Goal: Task Accomplishment & Management: Manage account settings

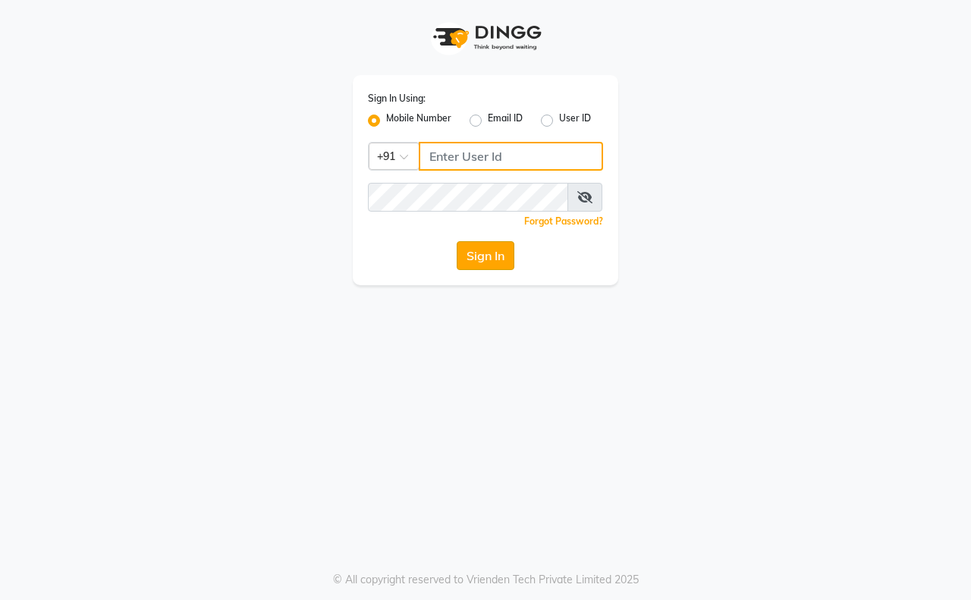
type input "9911100997"
click at [482, 262] on button "Sign In" at bounding box center [486, 255] width 58 height 29
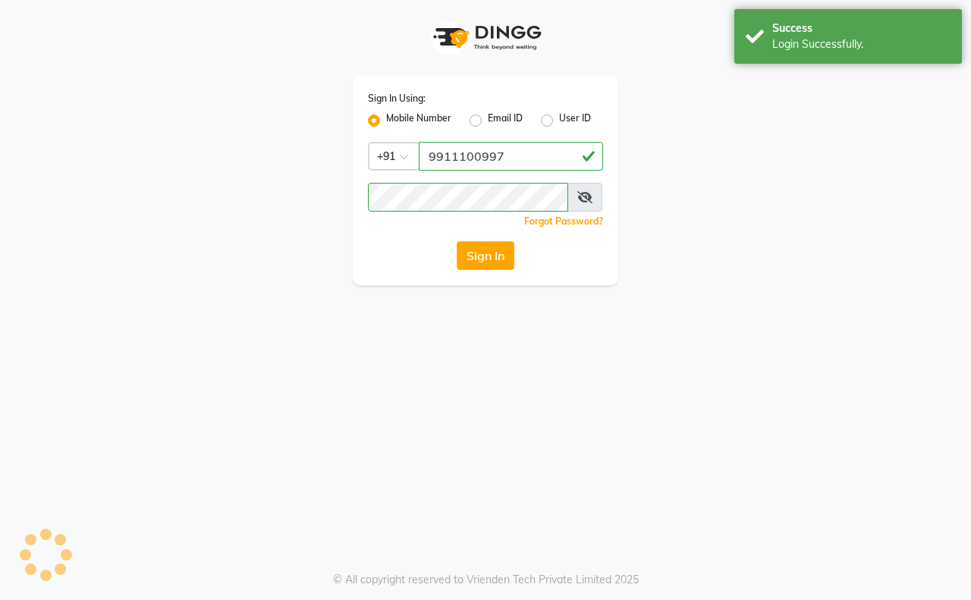
select select "6308"
select select "service"
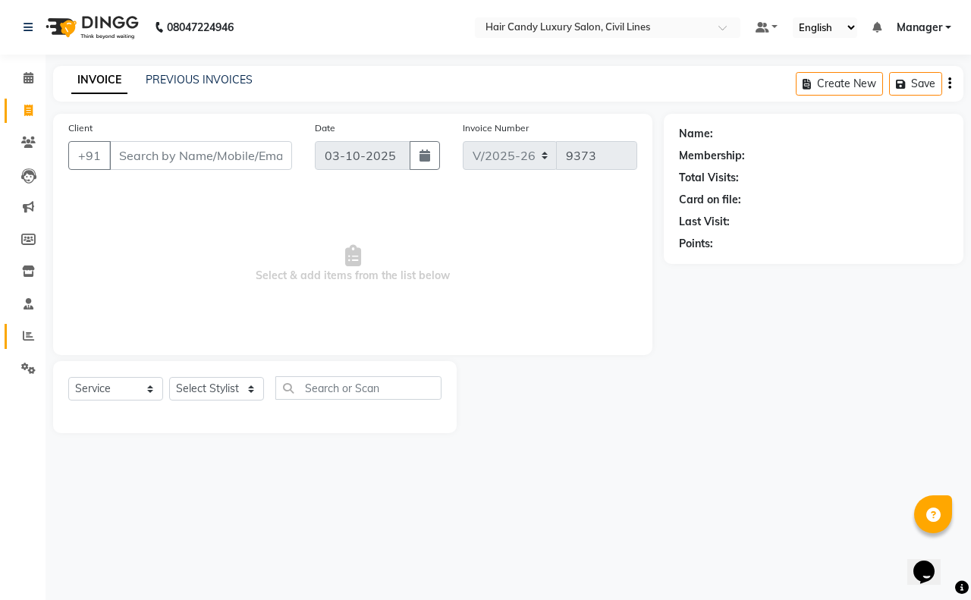
drag, startPoint x: 25, startPoint y: 339, endPoint x: 33, endPoint y: 309, distance: 30.5
click at [25, 338] on icon at bounding box center [28, 335] width 11 height 11
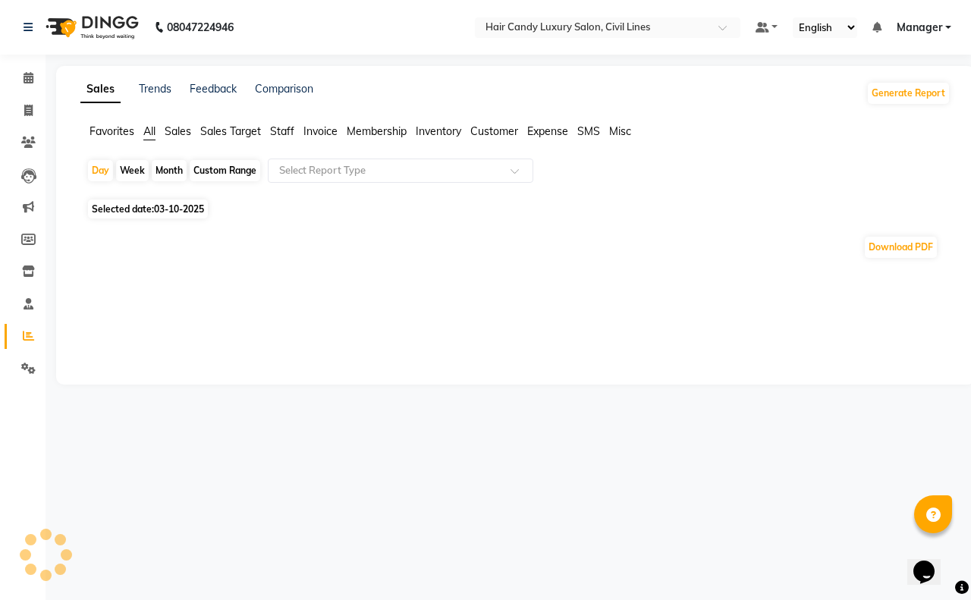
click at [281, 137] on span "Staff" at bounding box center [282, 131] width 24 height 14
click at [175, 196] on span "03-10-2025" at bounding box center [179, 199] width 50 height 11
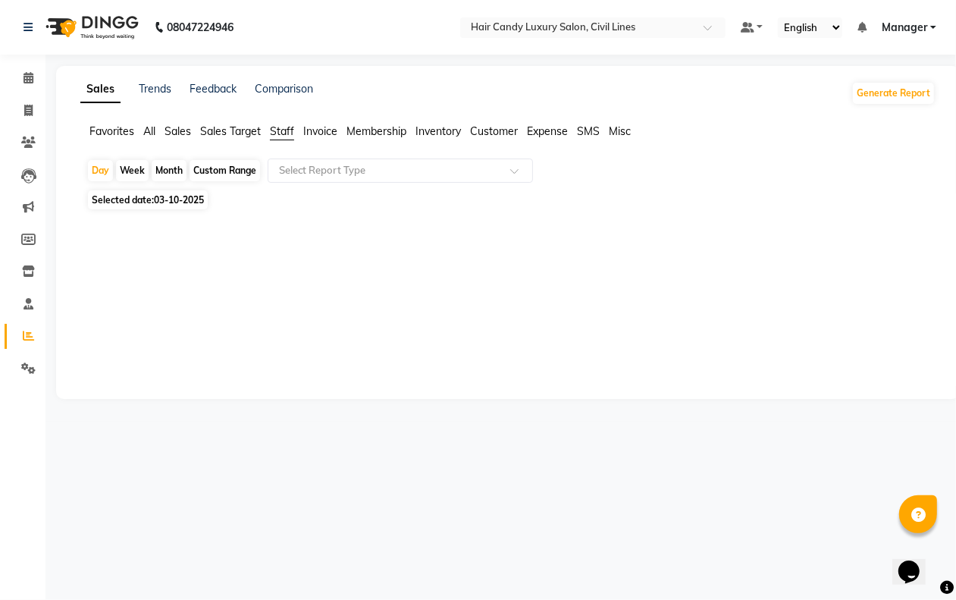
select select "10"
select select "2025"
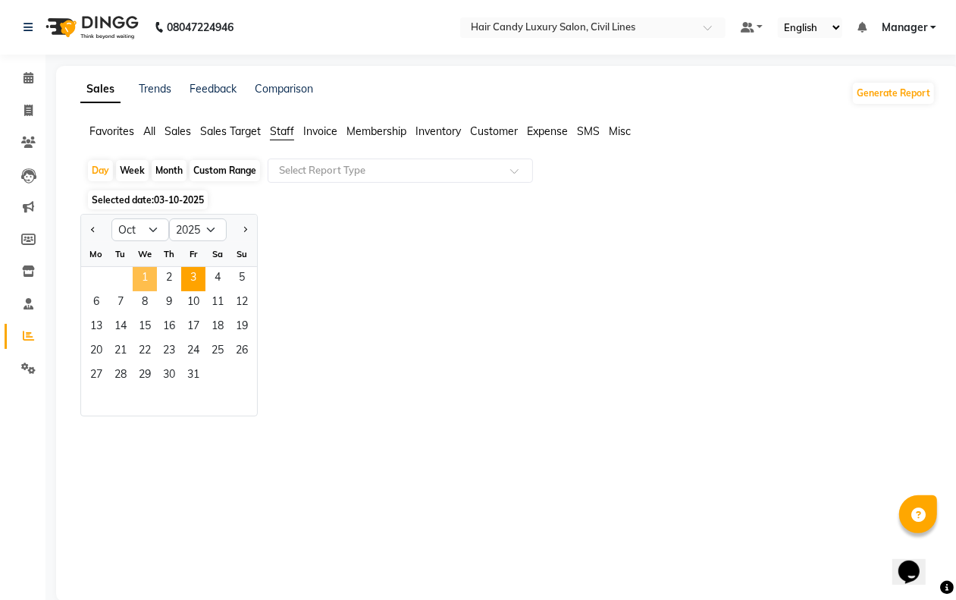
click at [144, 278] on span "1" at bounding box center [145, 279] width 24 height 24
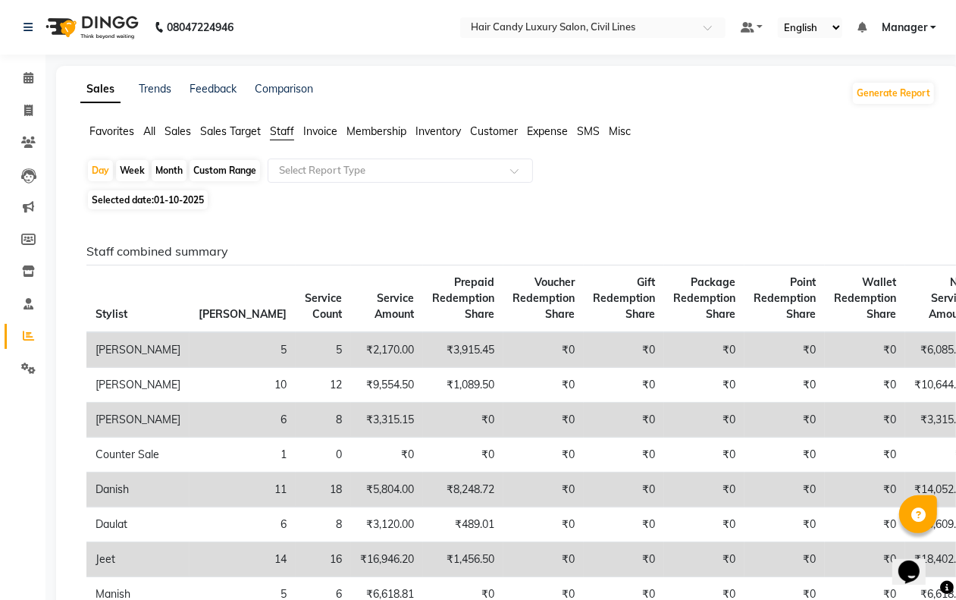
click at [186, 133] on span "Sales" at bounding box center [178, 131] width 27 height 14
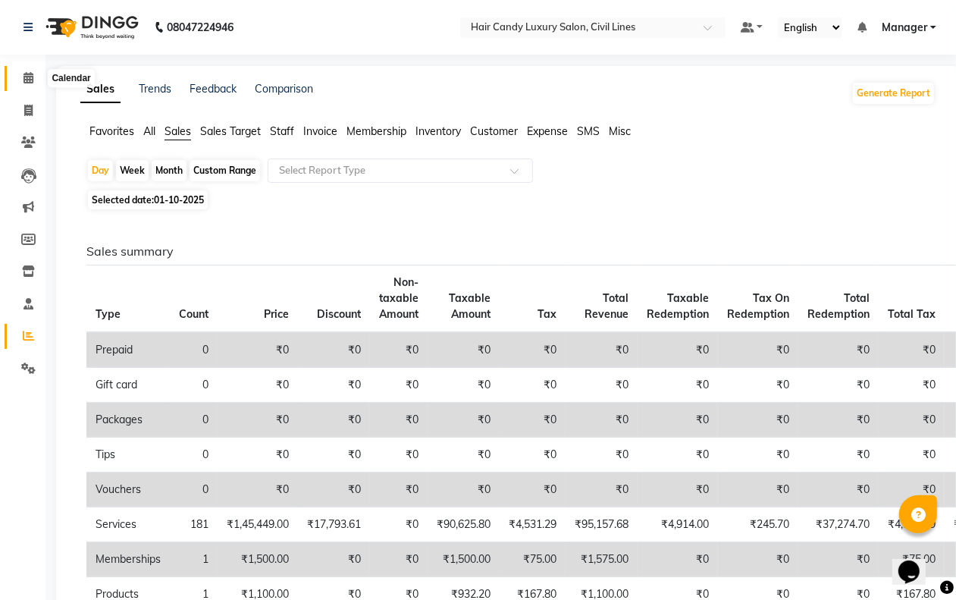
click at [27, 80] on icon at bounding box center [29, 77] width 10 height 11
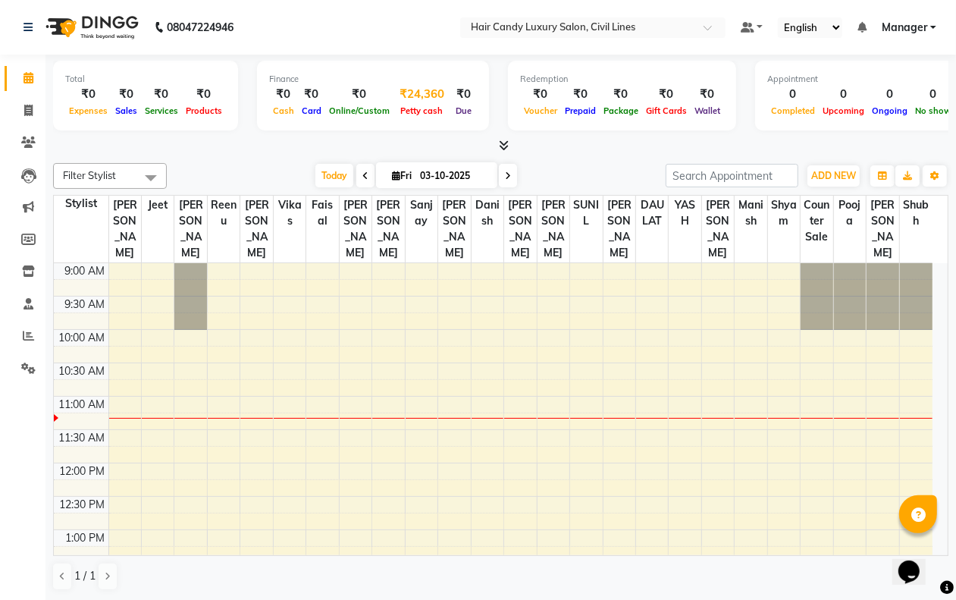
click at [413, 100] on div "₹24,360" at bounding box center [422, 94] width 57 height 17
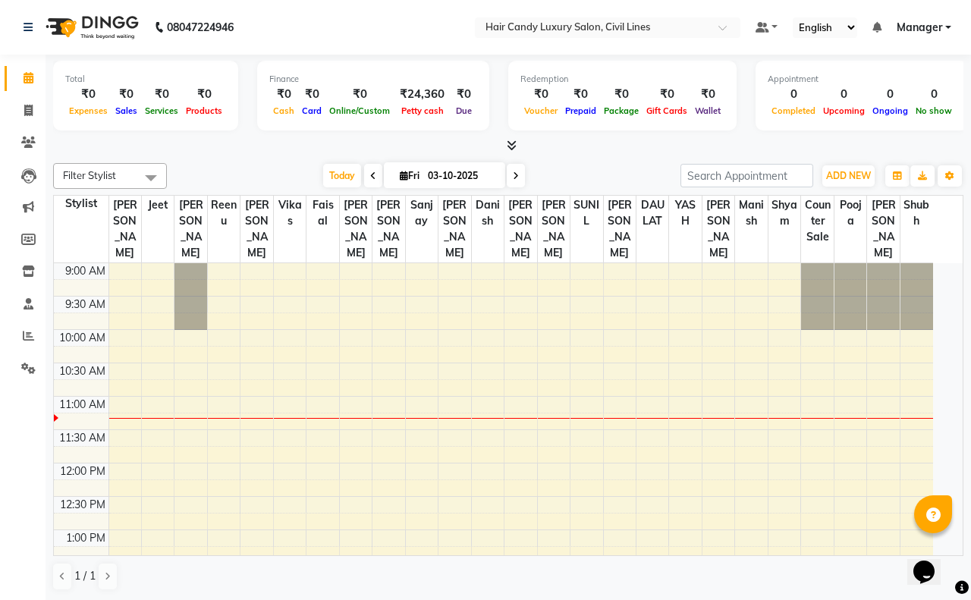
select select "5301"
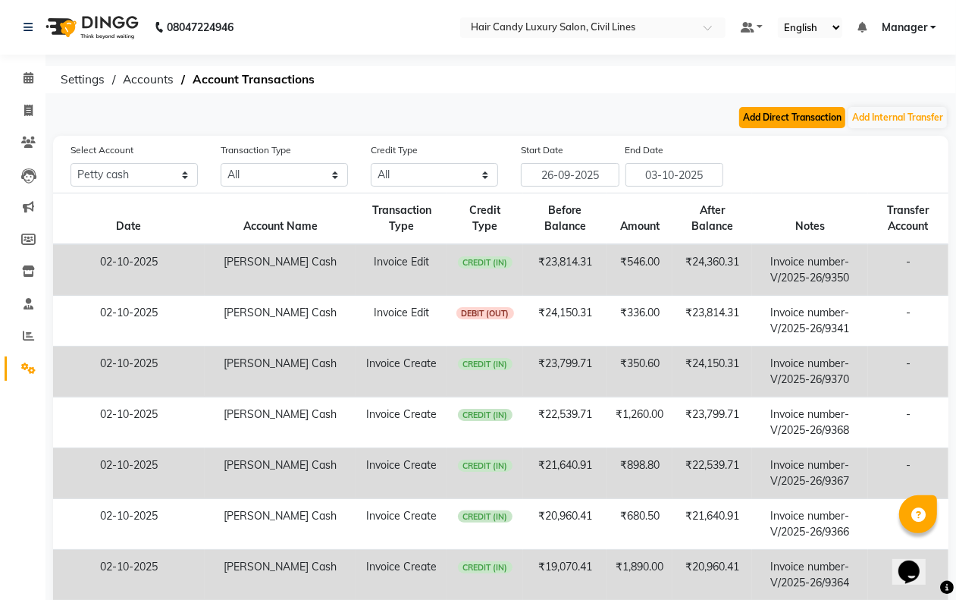
click at [767, 114] on button "Add Direct Transaction" at bounding box center [792, 117] width 106 height 21
select select "direct"
select select "5301"
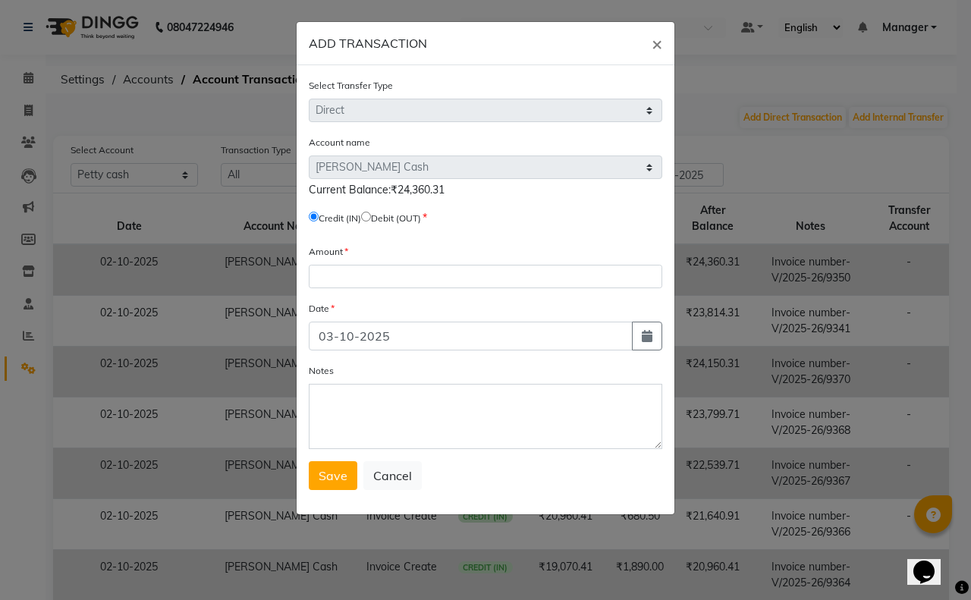
click at [371, 213] on input "radio" at bounding box center [366, 217] width 10 height 10
radio input "true"
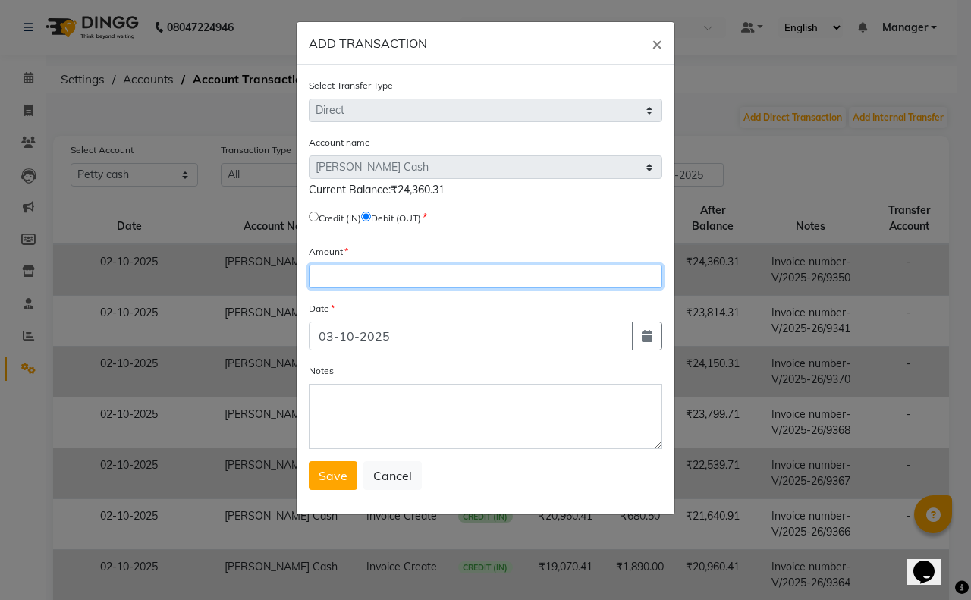
click at [385, 278] on input "number" at bounding box center [485, 277] width 353 height 24
type input "24360.31"
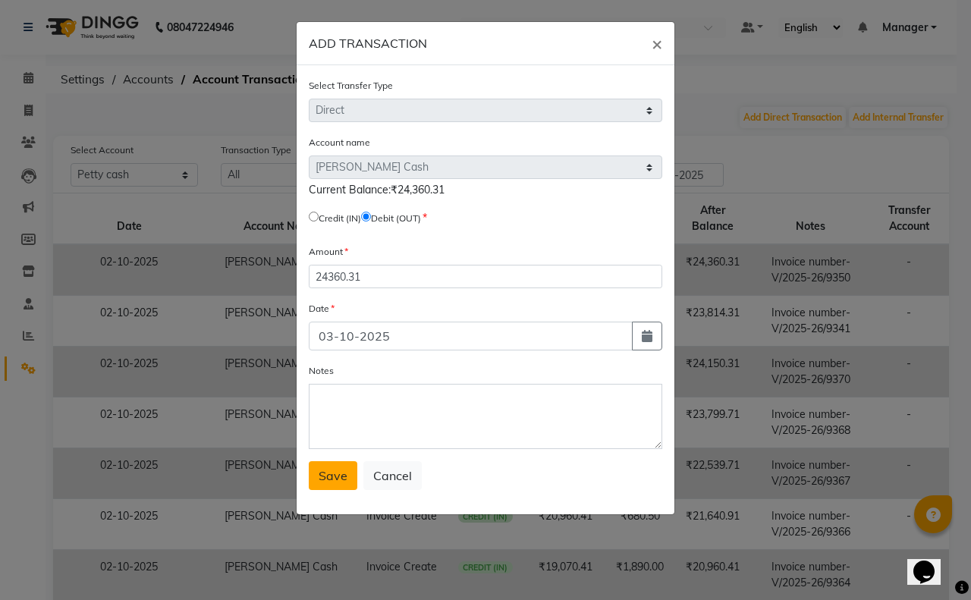
click at [334, 468] on span "Save" at bounding box center [333, 475] width 29 height 15
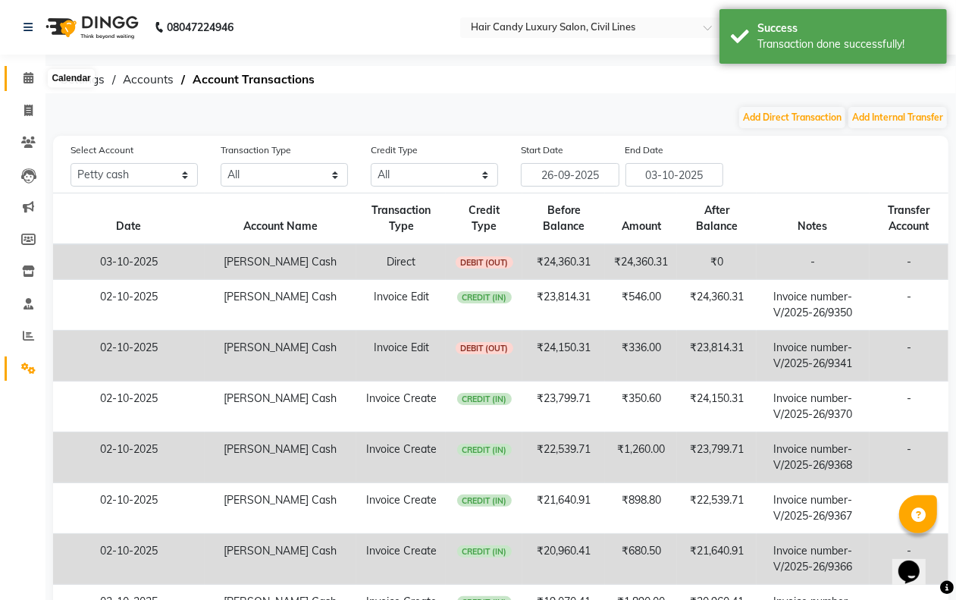
click at [27, 81] on icon at bounding box center [29, 77] width 10 height 11
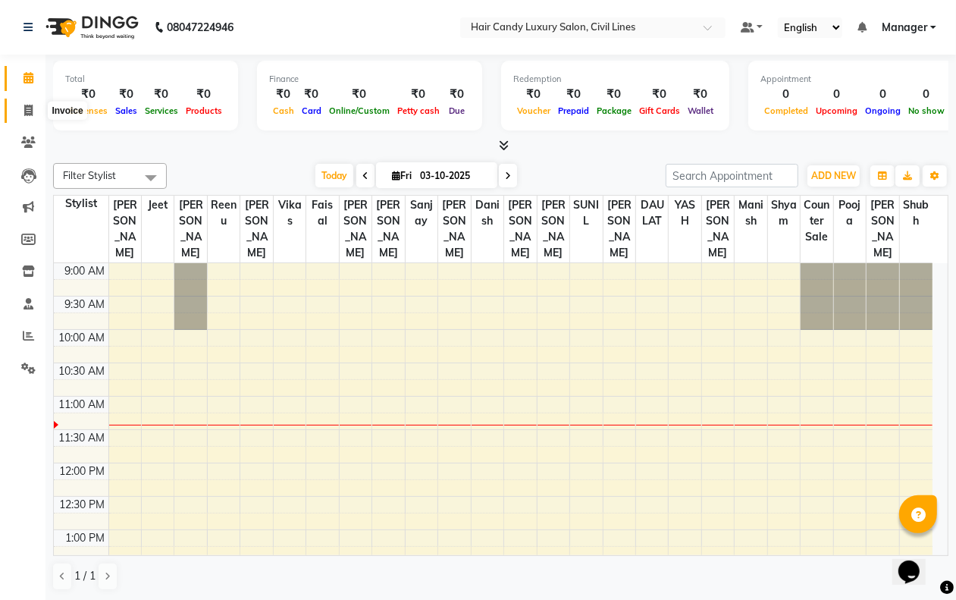
click at [31, 110] on icon at bounding box center [28, 110] width 8 height 11
select select "service"
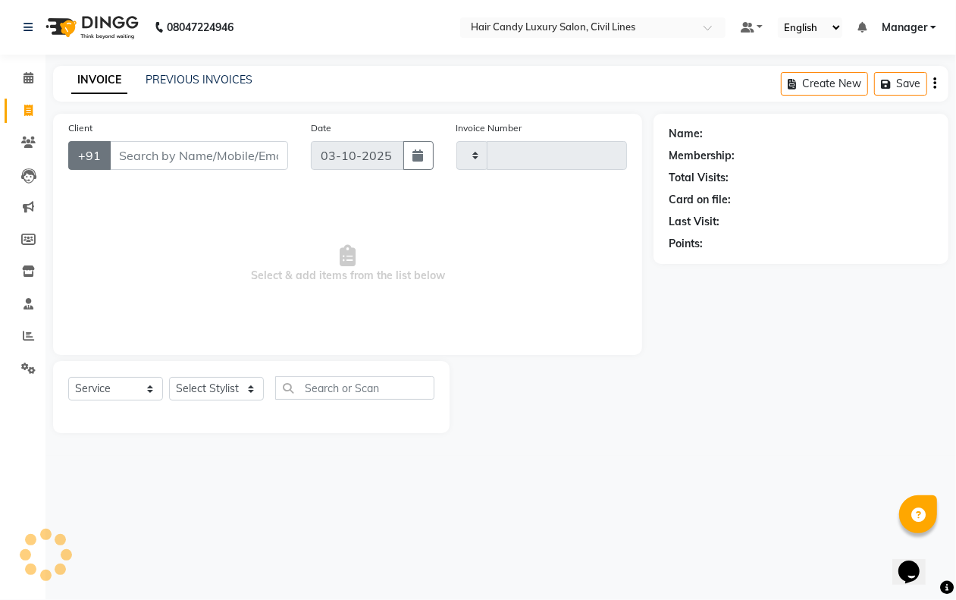
type input "9373"
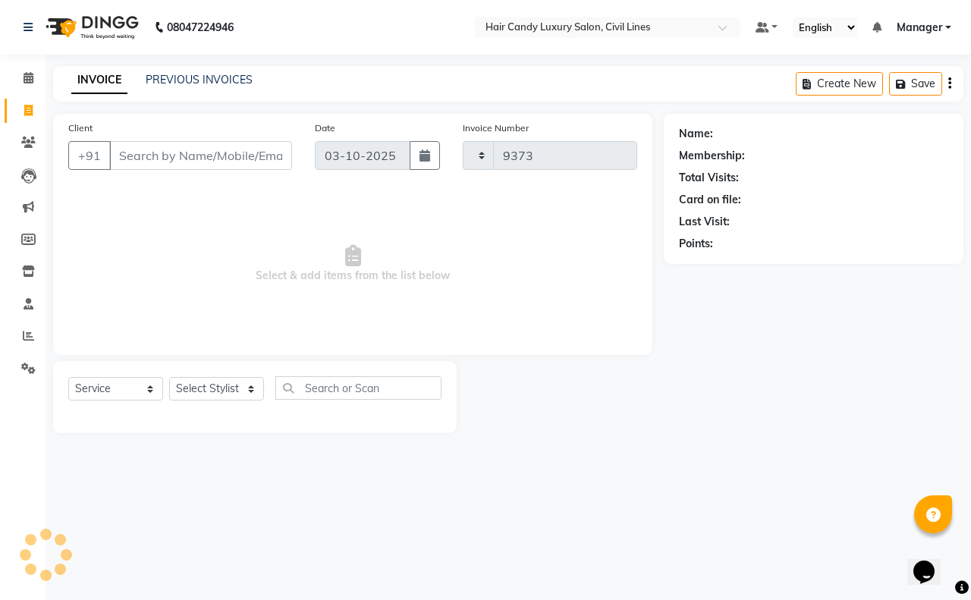
select select "6308"
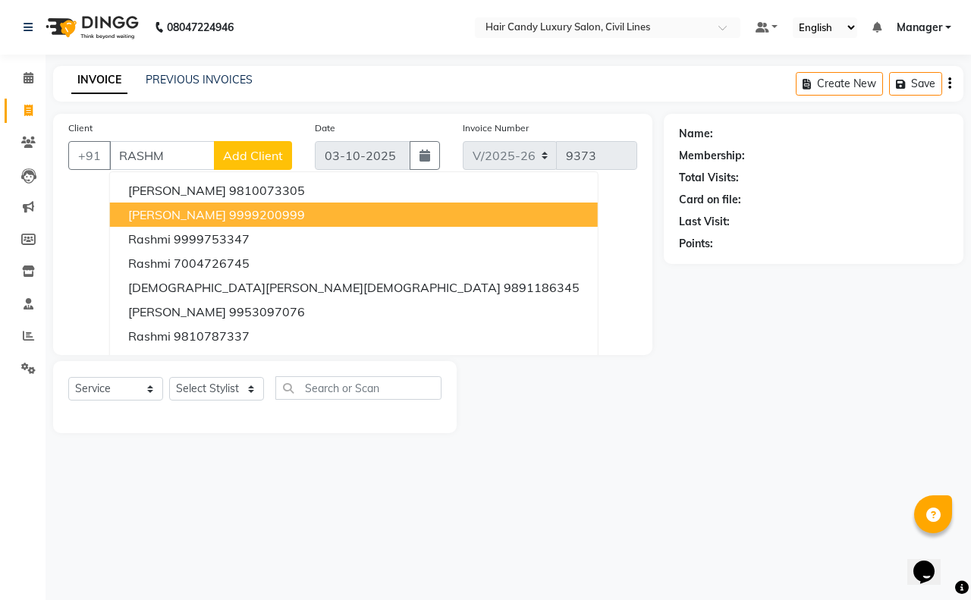
click at [229, 211] on ngb-highlight "9999200999" at bounding box center [267, 214] width 76 height 15
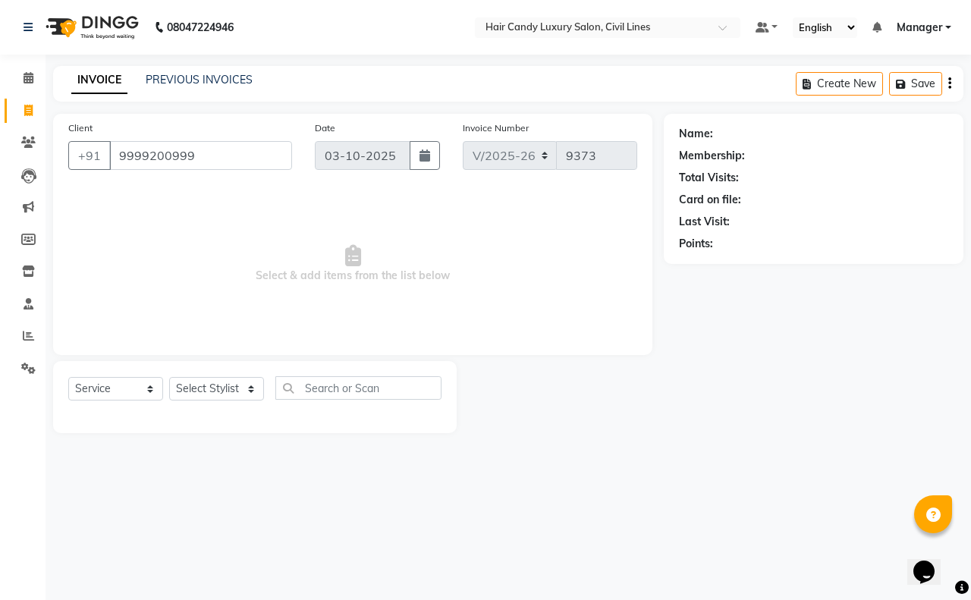
type input "9999200999"
select select "1: Object"
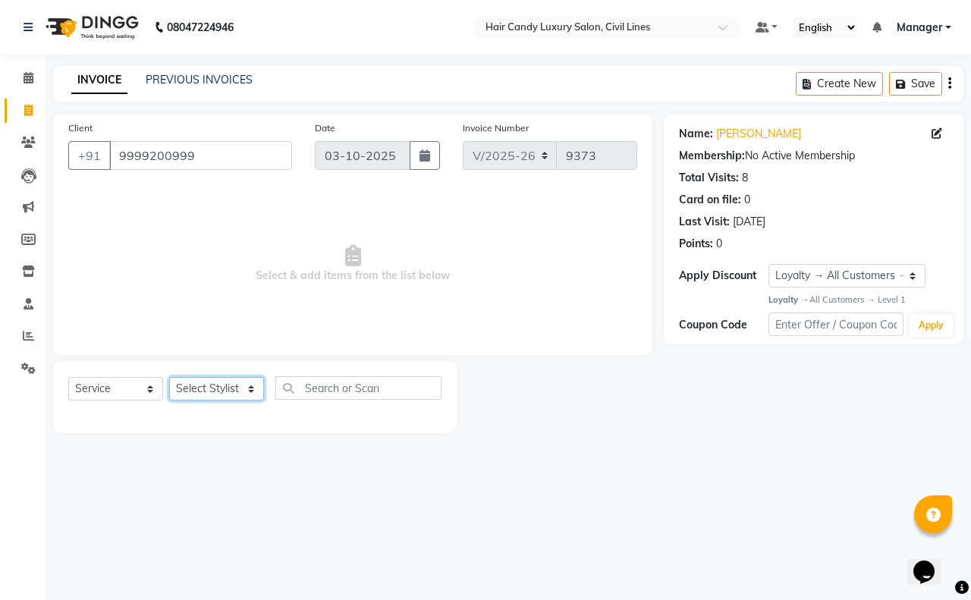
click at [205, 378] on select "Select Stylist [PERSON_NAME] [PERSON_NAME] counter sale Danish DAULAT faisal je…" at bounding box center [216, 389] width 95 height 24
select select "47472"
click at [169, 377] on select "Select Stylist [PERSON_NAME] [PERSON_NAME] counter sale Danish DAULAT faisal je…" at bounding box center [216, 389] width 95 height 24
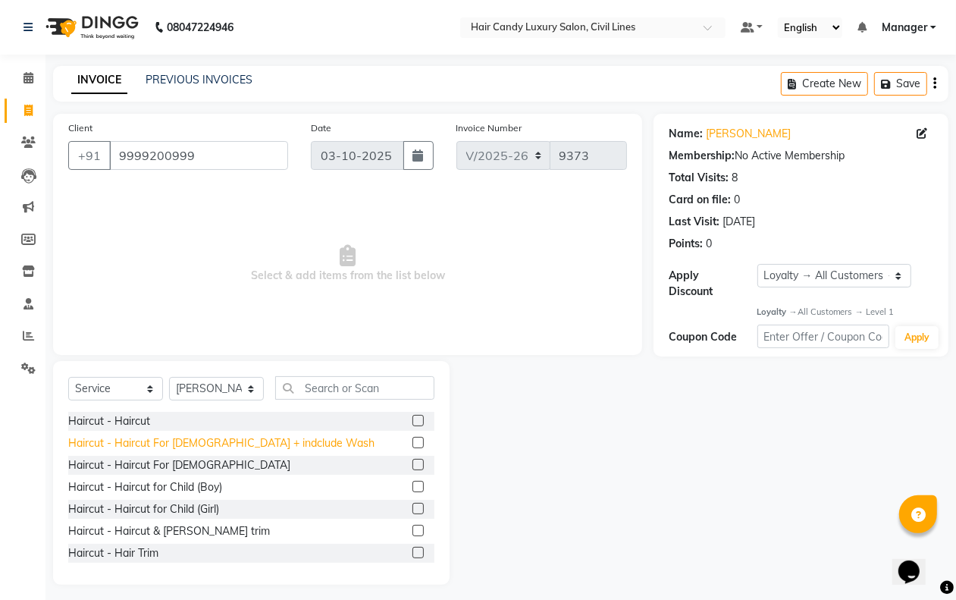
click at [186, 447] on div "Haircut - Haircut For [DEMOGRAPHIC_DATA] + indclude Wash" at bounding box center [221, 443] width 306 height 16
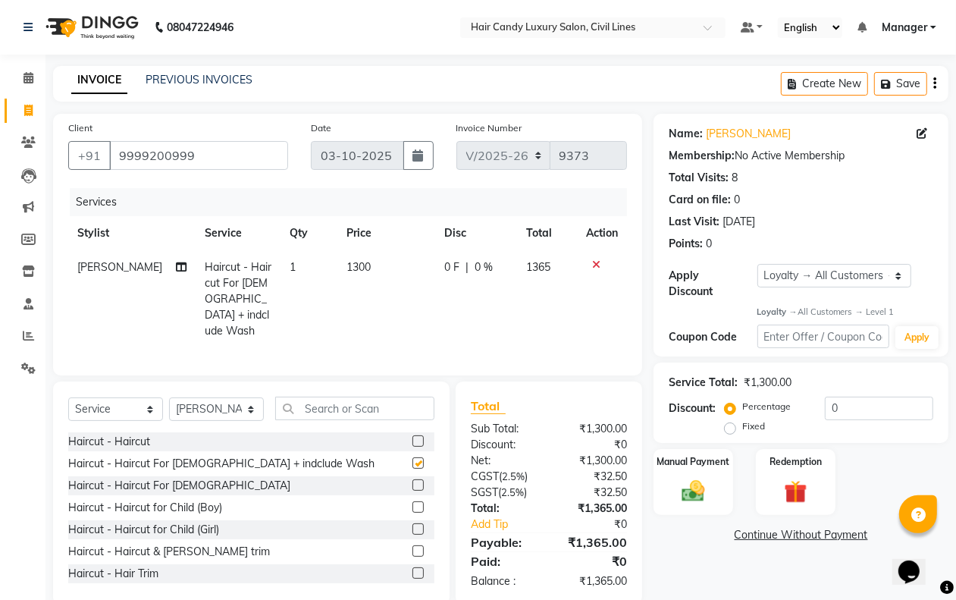
checkbox input "false"
click at [199, 408] on select "Select Stylist [PERSON_NAME] [PERSON_NAME] counter sale Danish DAULAT faisal je…" at bounding box center [216, 409] width 95 height 24
click at [679, 556] on div "Name: Rashmi Katiyal Membership: No Active Membership Total Visits: 8 Card on f…" at bounding box center [807, 359] width 306 height 491
click at [688, 502] on img at bounding box center [693, 491] width 38 height 27
click at [838, 535] on span "CARD" at bounding box center [848, 535] width 33 height 17
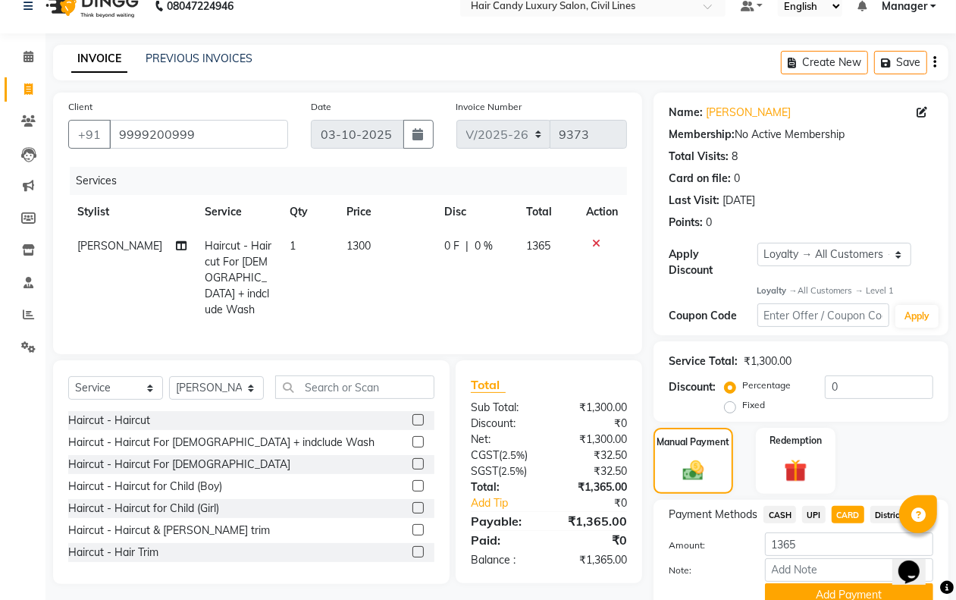
scroll to position [87, 0]
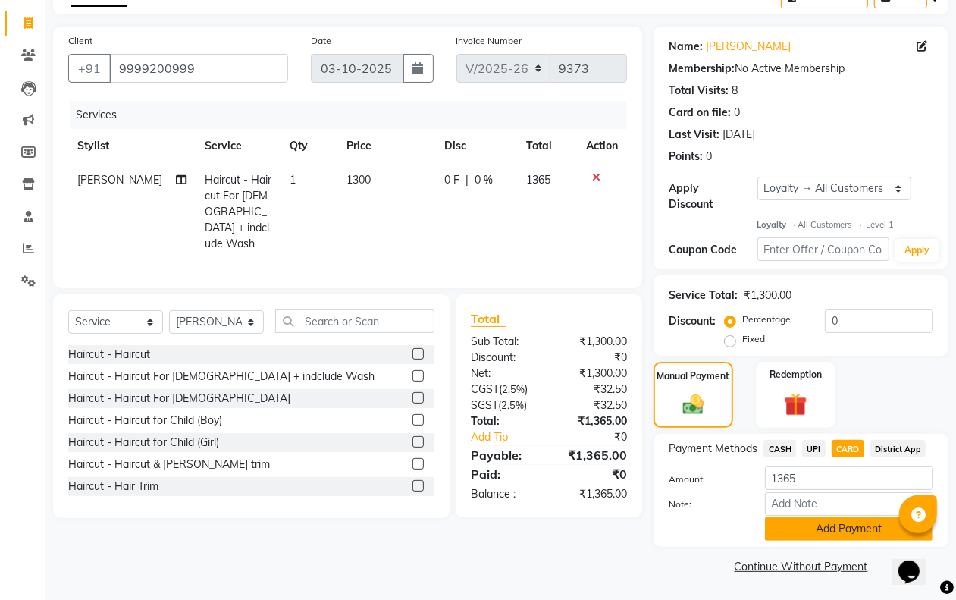
click at [830, 539] on div "Payment Methods CASH UPI CARD District App Amount: 1365 Note: Add Payment" at bounding box center [801, 490] width 295 height 113
click at [830, 532] on button "Add Payment" at bounding box center [849, 529] width 168 height 24
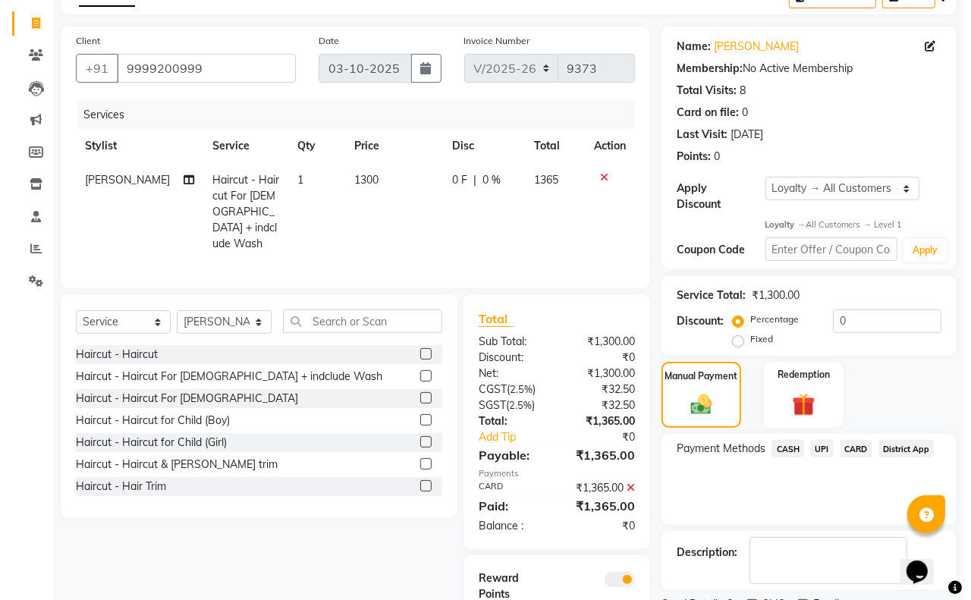
scroll to position [163, 0]
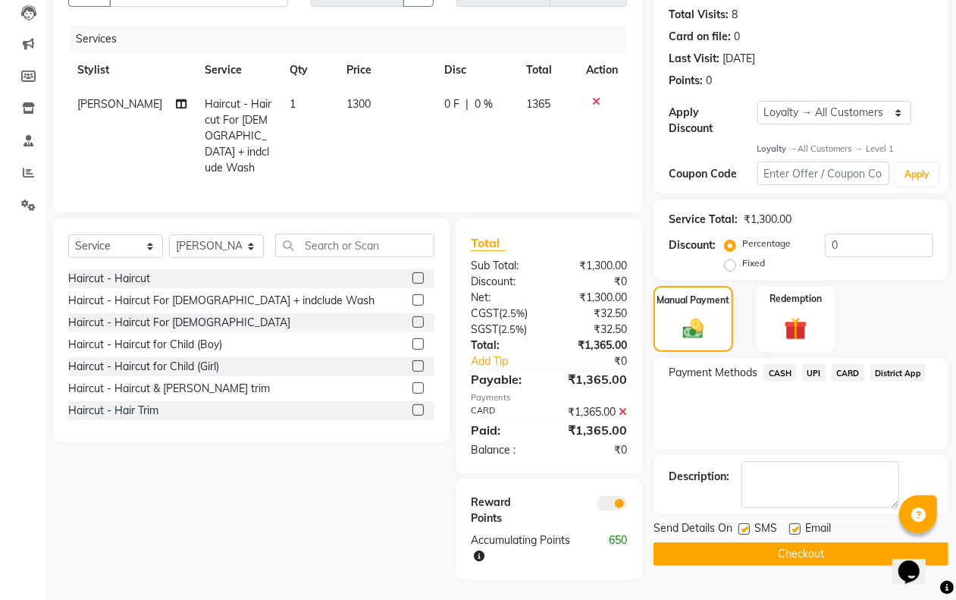
click at [610, 499] on span at bounding box center [612, 503] width 30 height 15
click at [627, 506] on input "checkbox" at bounding box center [627, 506] width 0 height 0
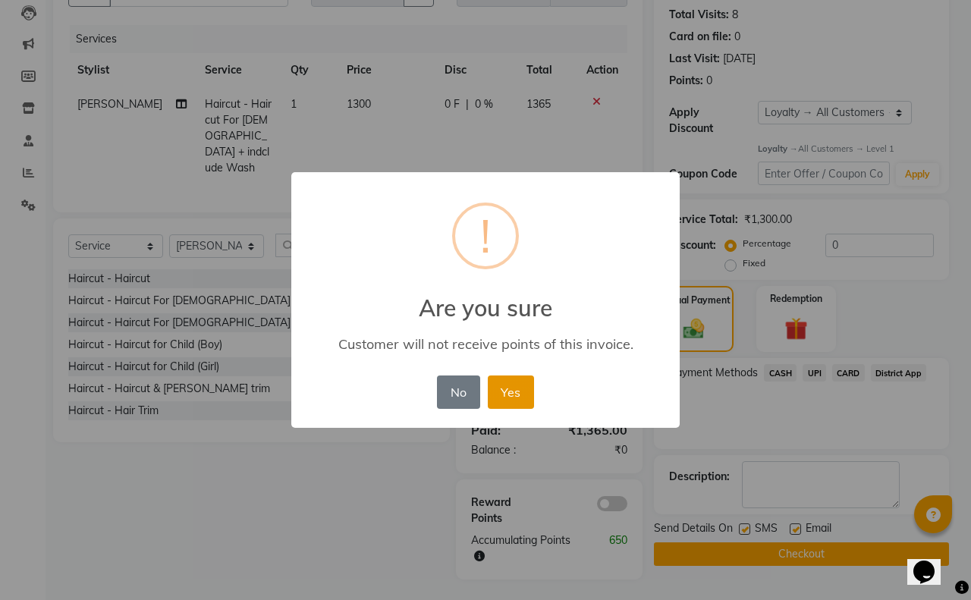
click at [516, 393] on button "Yes" at bounding box center [511, 391] width 46 height 33
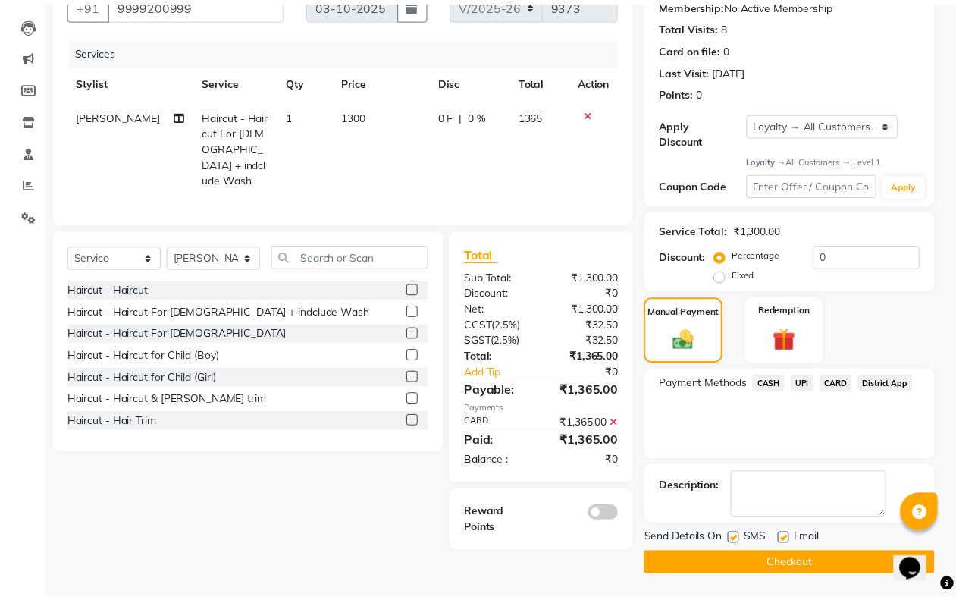
scroll to position [141, 0]
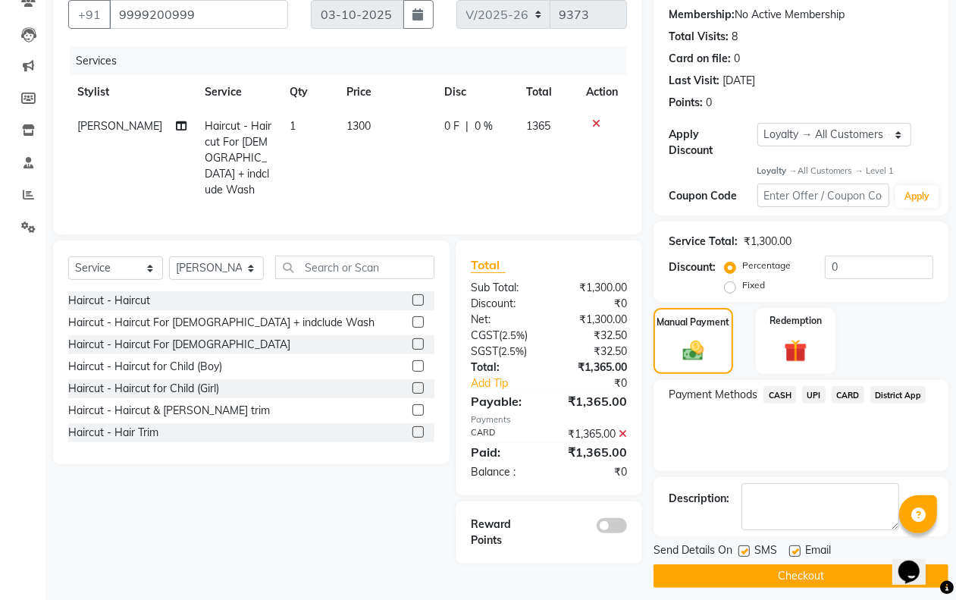
click at [838, 576] on button "Checkout" at bounding box center [801, 576] width 295 height 24
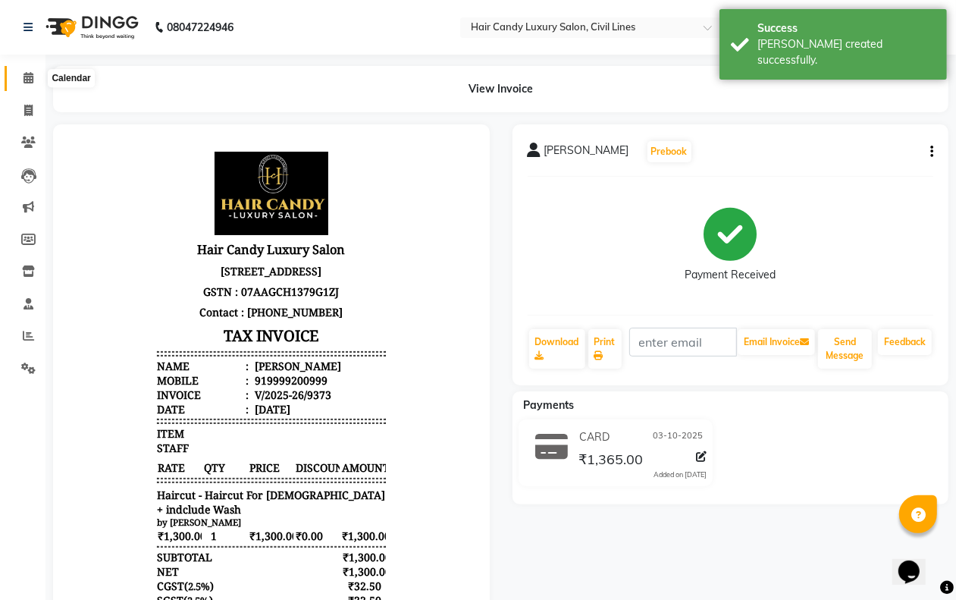
click at [27, 80] on icon at bounding box center [29, 77] width 10 height 11
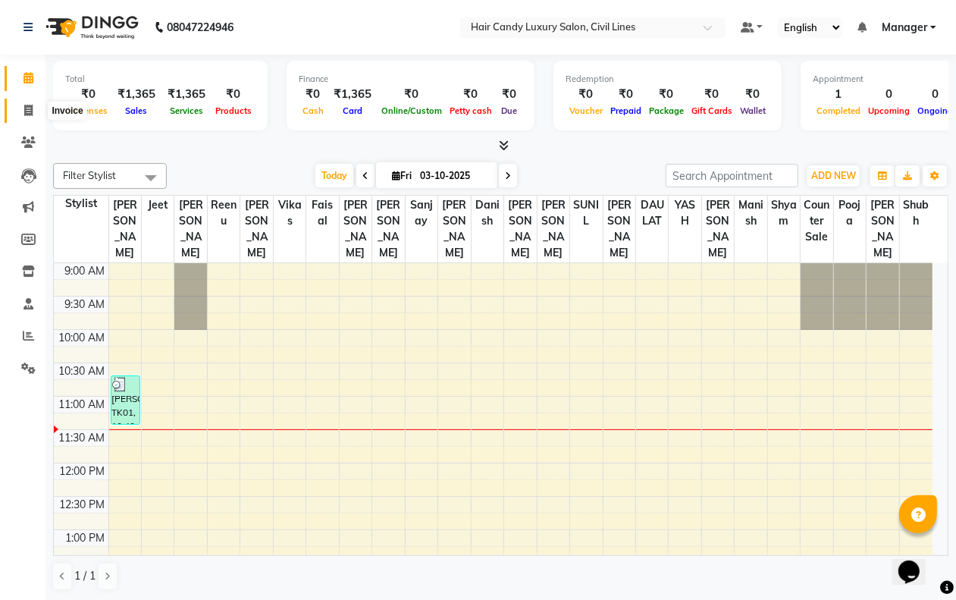
click at [24, 112] on icon at bounding box center [28, 110] width 8 height 11
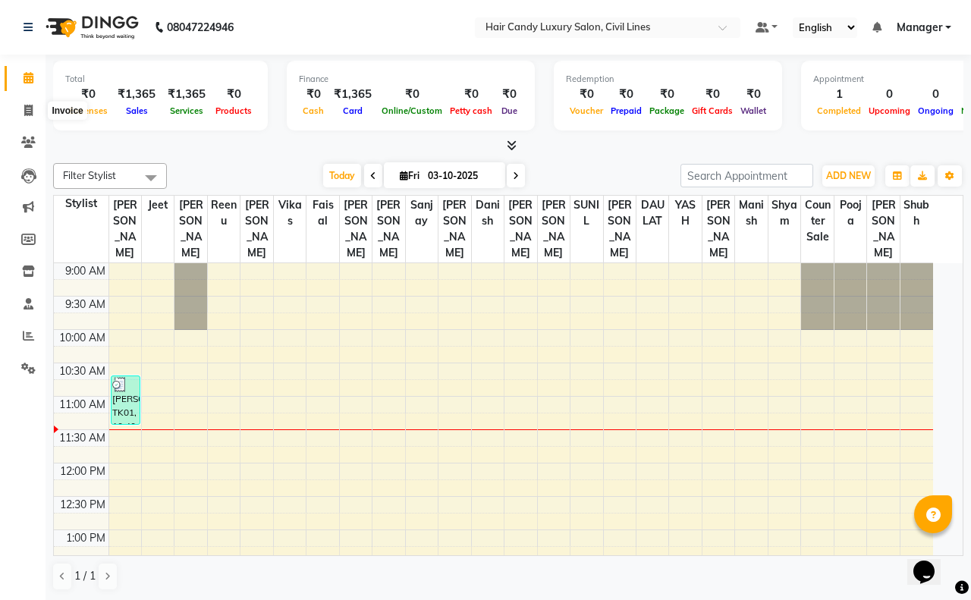
select select "6308"
select select "service"
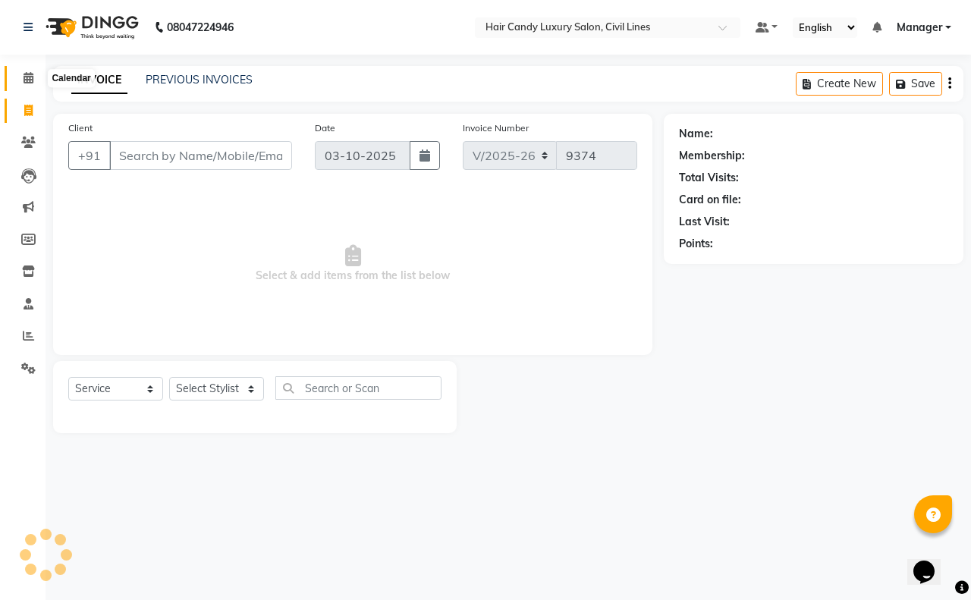
click at [24, 86] on span at bounding box center [28, 78] width 27 height 17
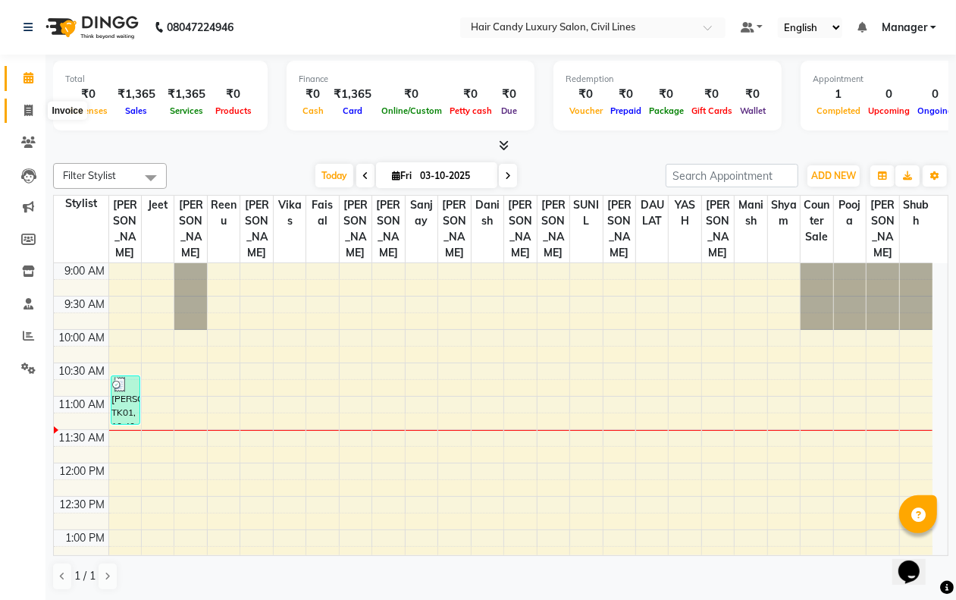
click at [27, 106] on icon at bounding box center [28, 110] width 8 height 11
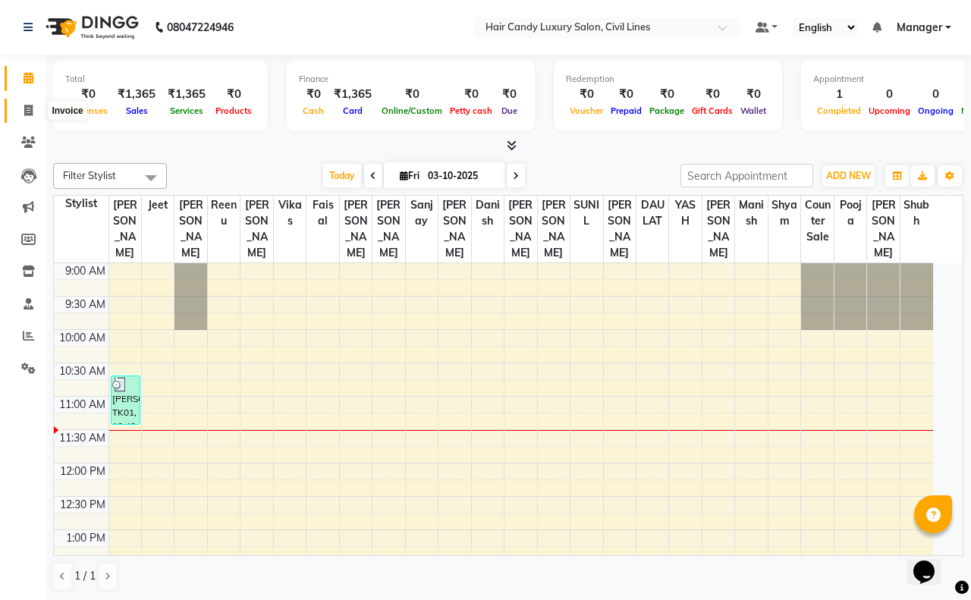
select select "6308"
select select "service"
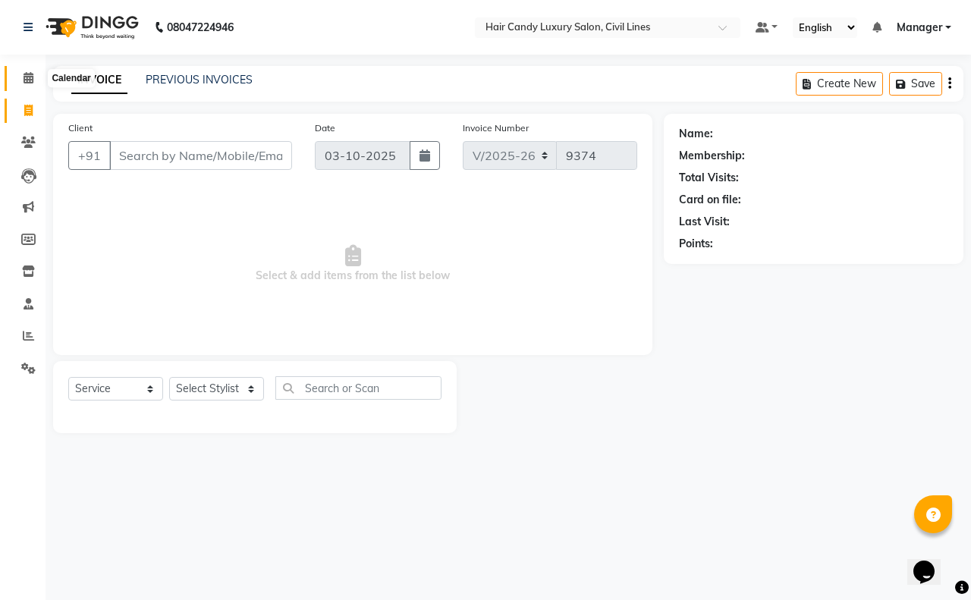
click at [33, 80] on span at bounding box center [28, 78] width 27 height 17
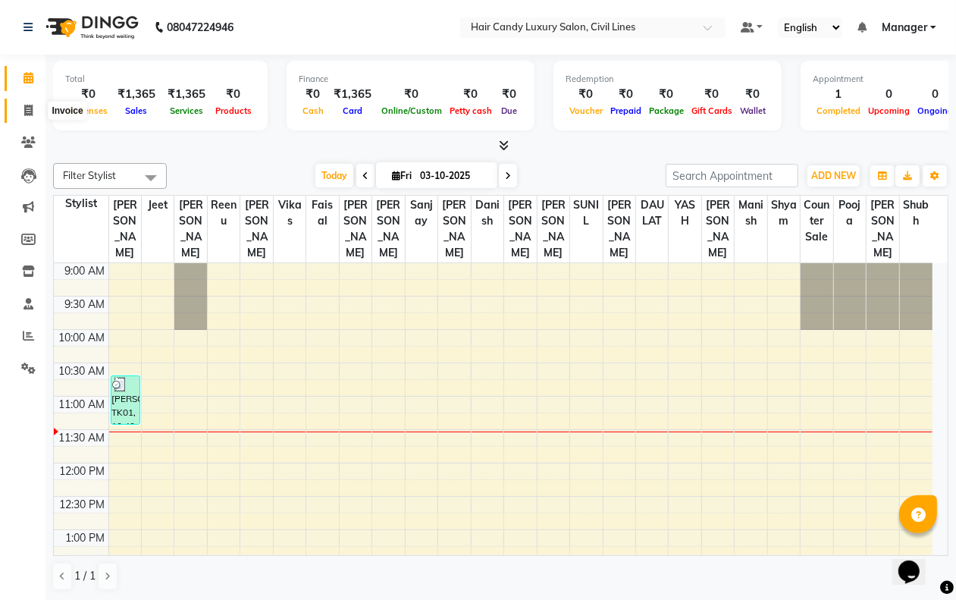
click at [27, 116] on span at bounding box center [28, 110] width 27 height 17
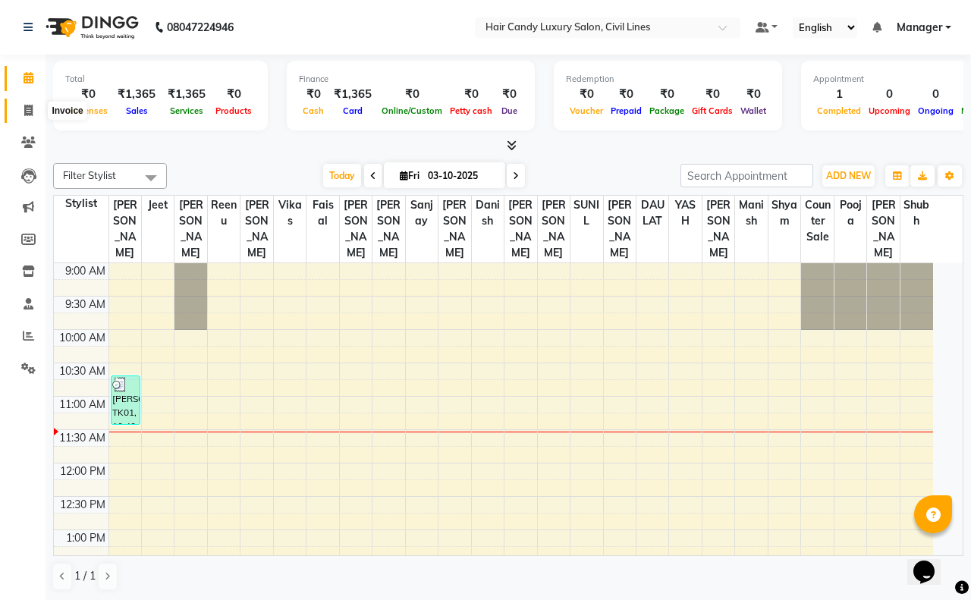
select select "6308"
select select "service"
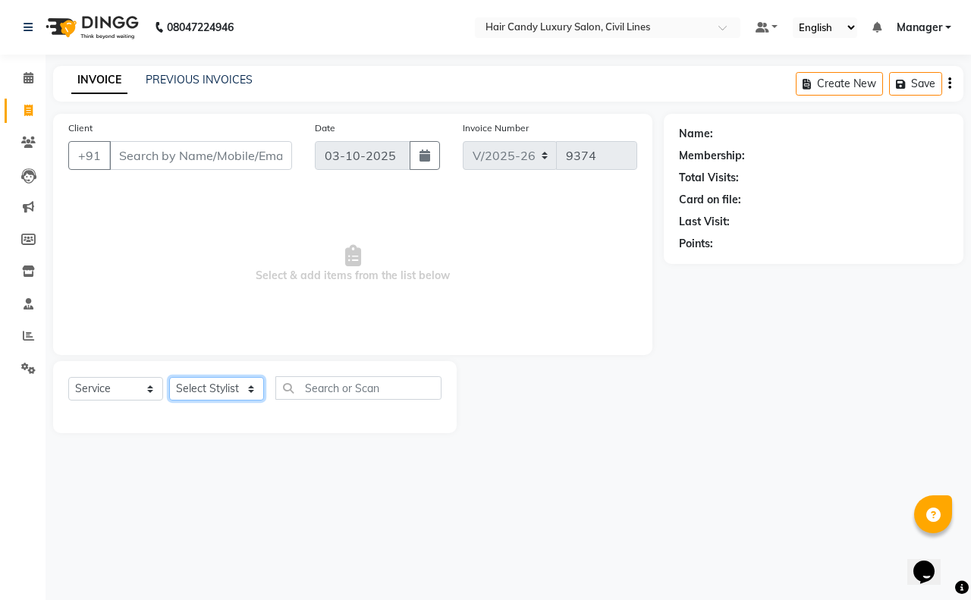
click at [202, 383] on select "Select Stylist [PERSON_NAME] [PERSON_NAME] counter sale Danish DAULAT faisal je…" at bounding box center [216, 389] width 95 height 24
select select "47497"
click at [169, 377] on select "Select Stylist [PERSON_NAME] [PERSON_NAME] counter sale Danish DAULAT faisal je…" at bounding box center [216, 389] width 95 height 24
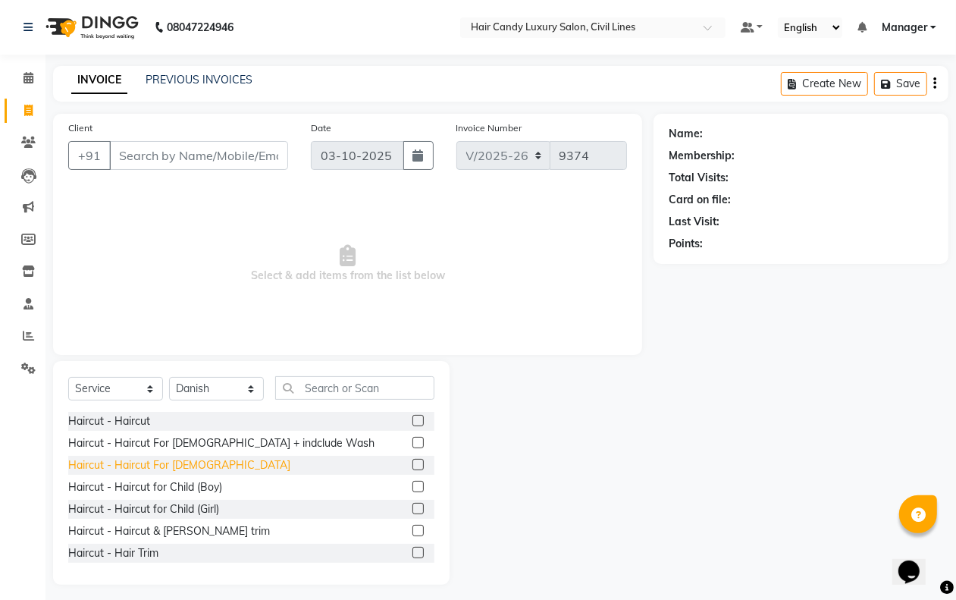
click at [173, 463] on div "Haircut - Haircut For [DEMOGRAPHIC_DATA]" at bounding box center [179, 465] width 222 height 16
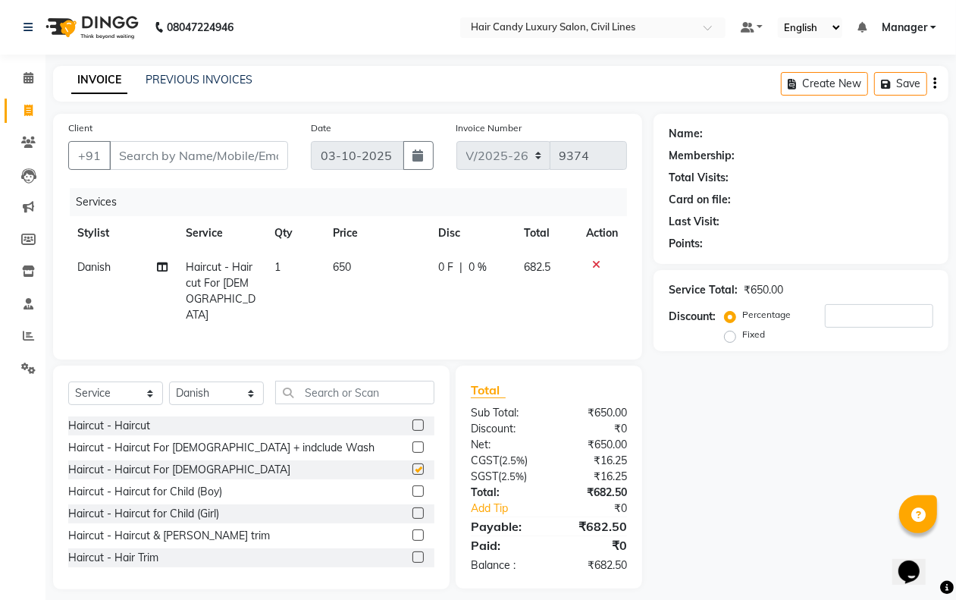
checkbox input "false"
click at [180, 156] on input "Client" at bounding box center [198, 155] width 179 height 29
type input "9"
type input "0"
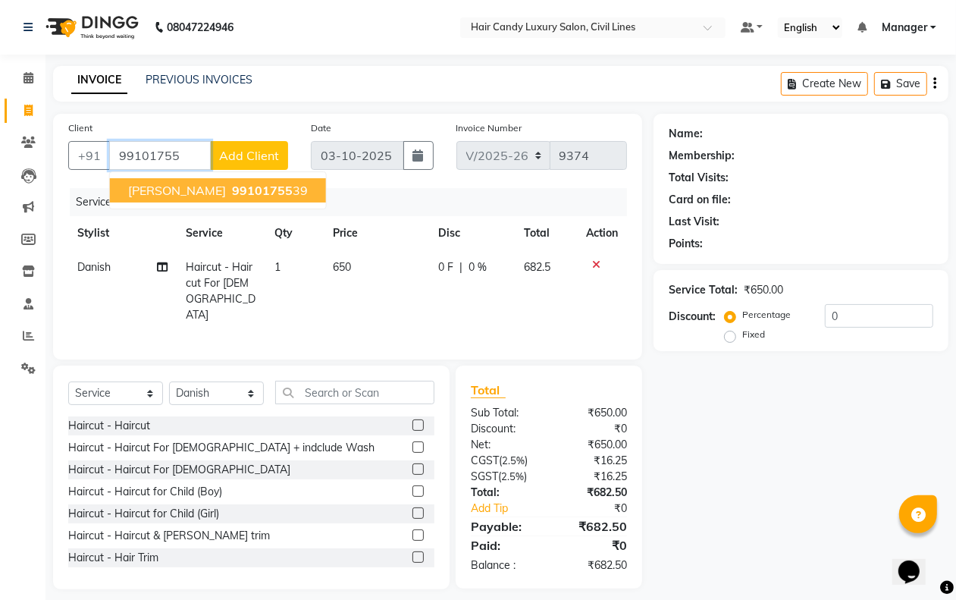
click at [232, 190] on span "99101755" at bounding box center [262, 190] width 61 height 15
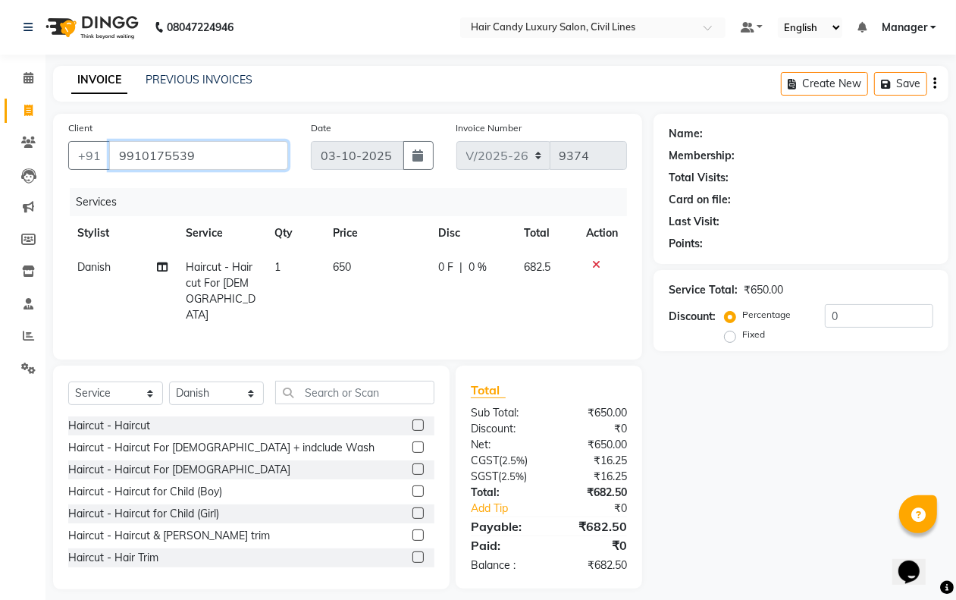
type input "9910175539"
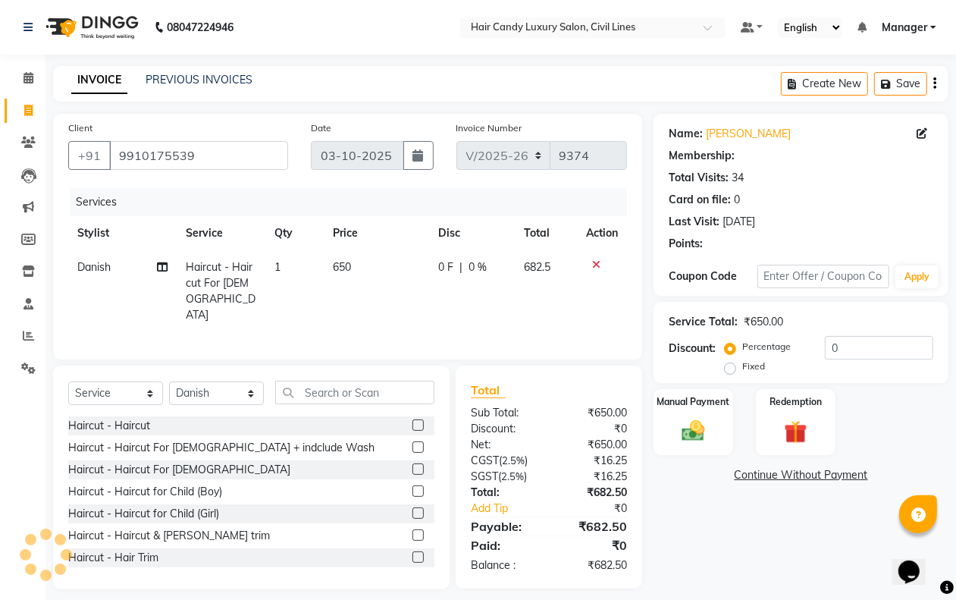
select select "1: Object"
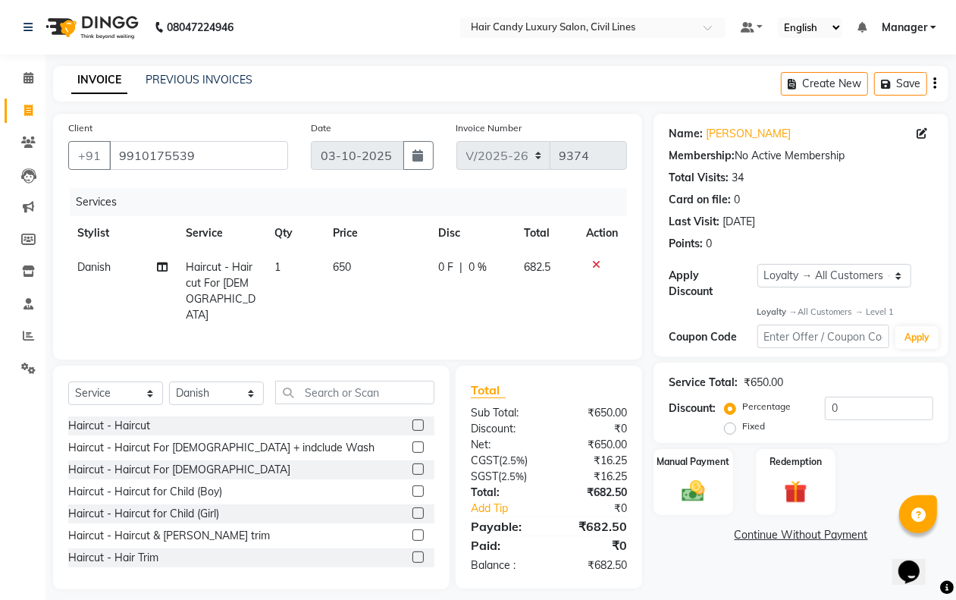
scroll to position [6, 0]
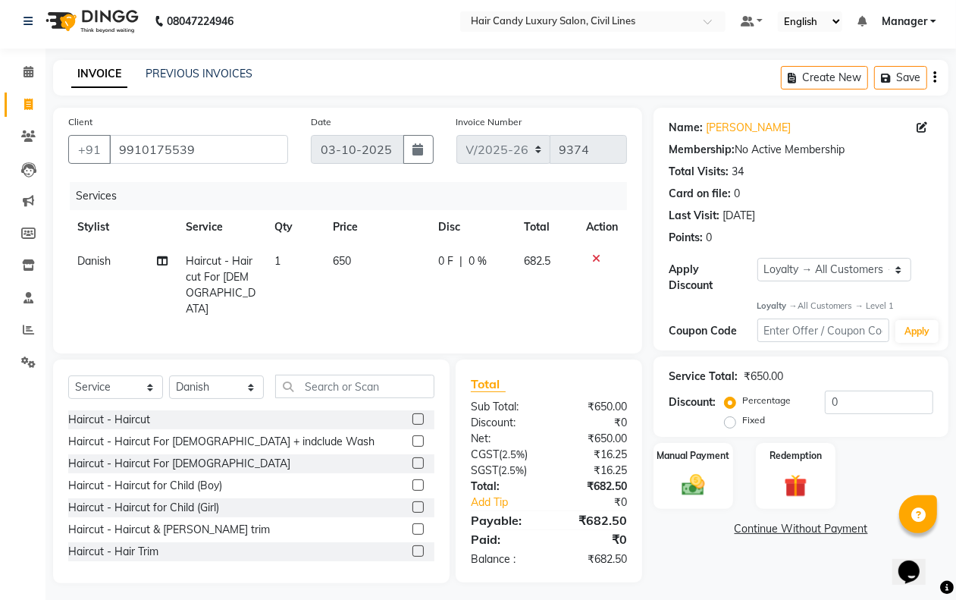
click at [742, 422] on label "Fixed" at bounding box center [753, 420] width 23 height 14
click at [732, 422] on input "Fixed" at bounding box center [733, 420] width 11 height 11
radio input "true"
click at [850, 393] on input "0" at bounding box center [879, 403] width 108 height 24
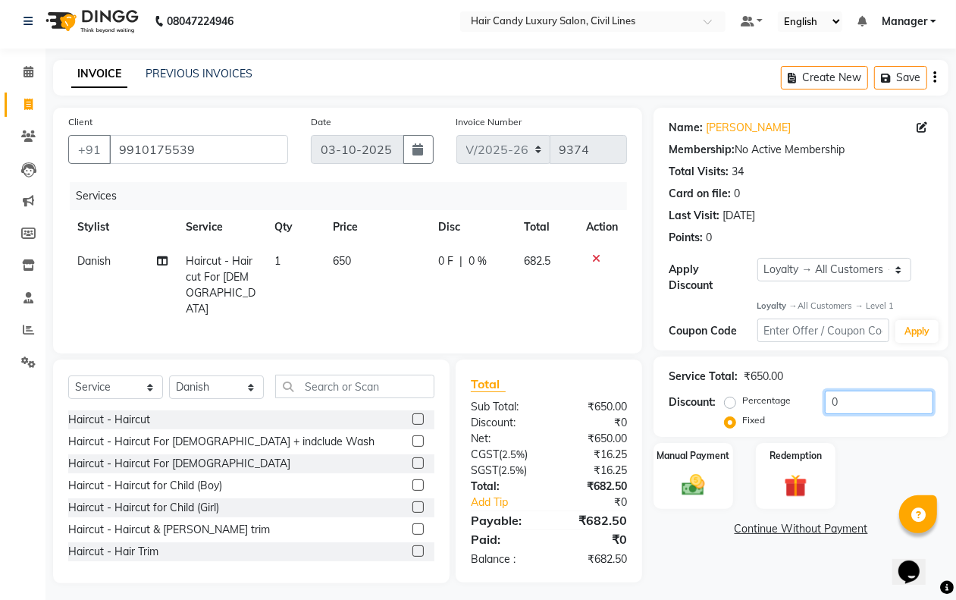
click at [850, 393] on input "0" at bounding box center [879, 403] width 108 height 24
type input "2"
click at [694, 488] on img at bounding box center [693, 485] width 38 height 27
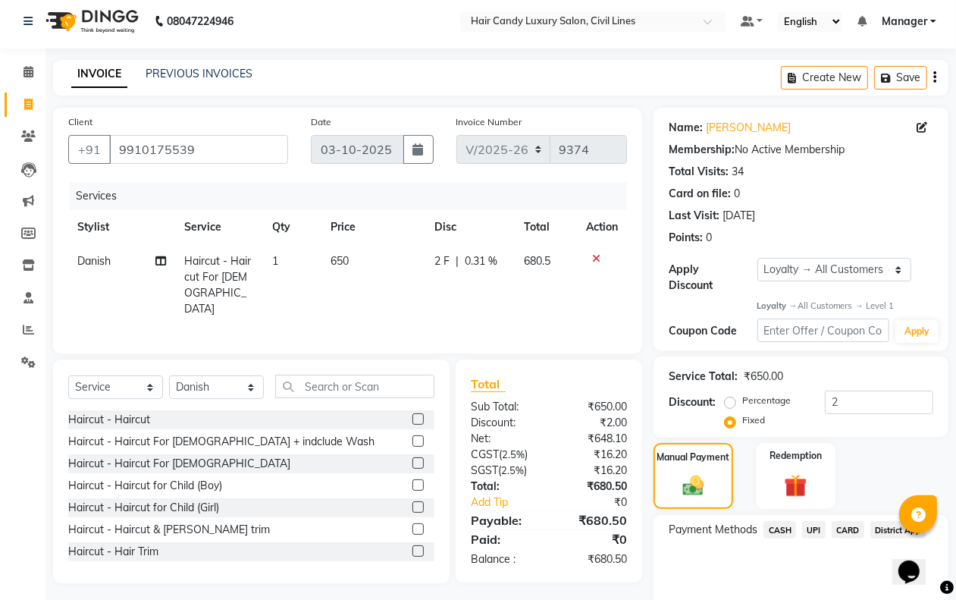
click at [777, 529] on span "CASH" at bounding box center [780, 529] width 33 height 17
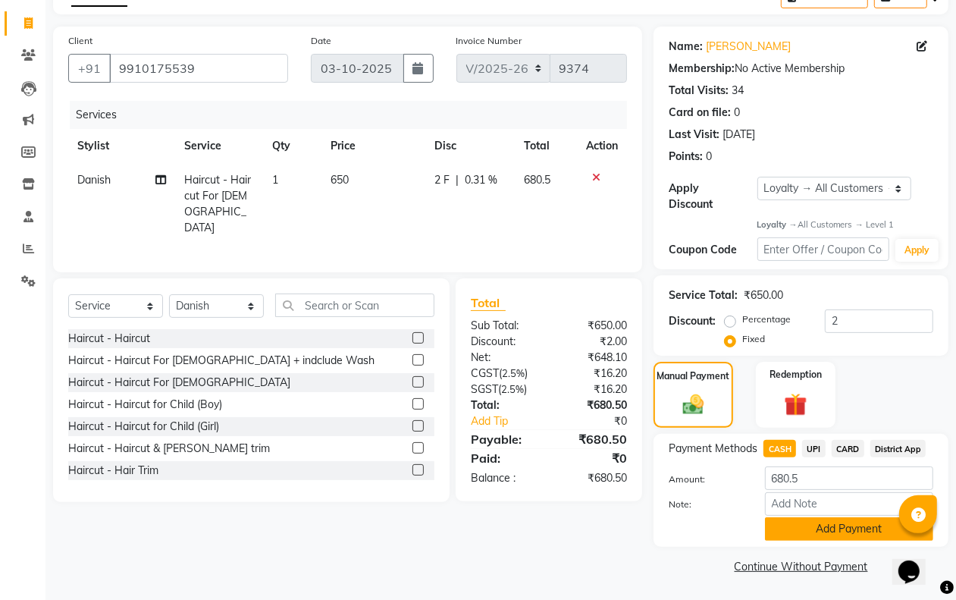
click at [775, 529] on button "Add Payment" at bounding box center [849, 529] width 168 height 24
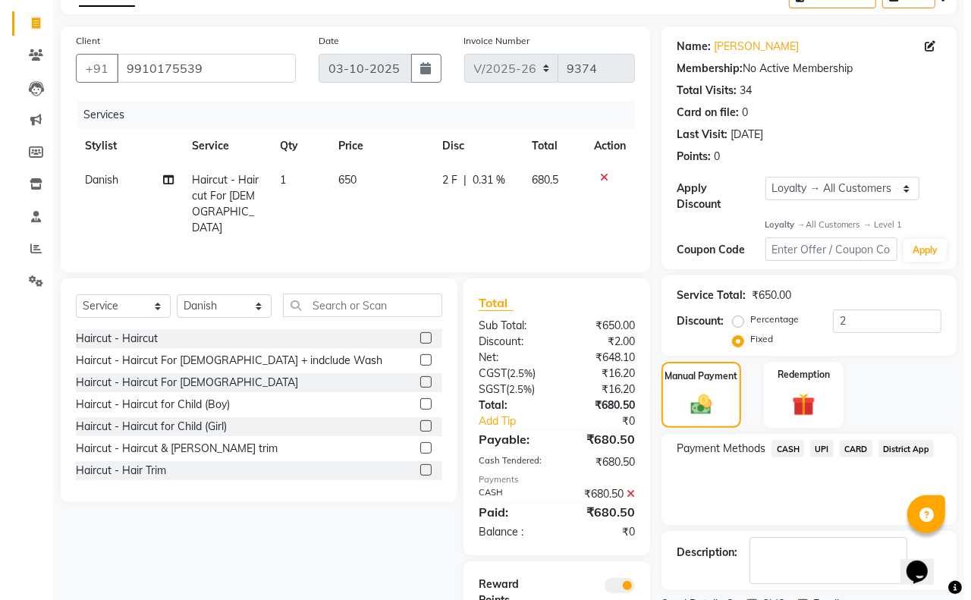
scroll to position [182, 0]
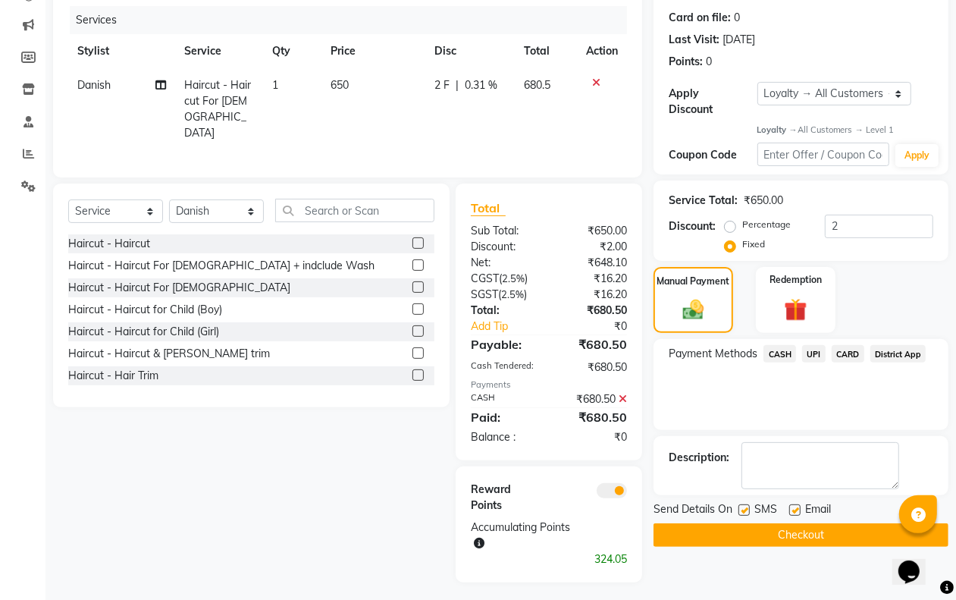
click at [613, 484] on span at bounding box center [612, 490] width 30 height 15
click at [627, 493] on input "checkbox" at bounding box center [627, 493] width 0 height 0
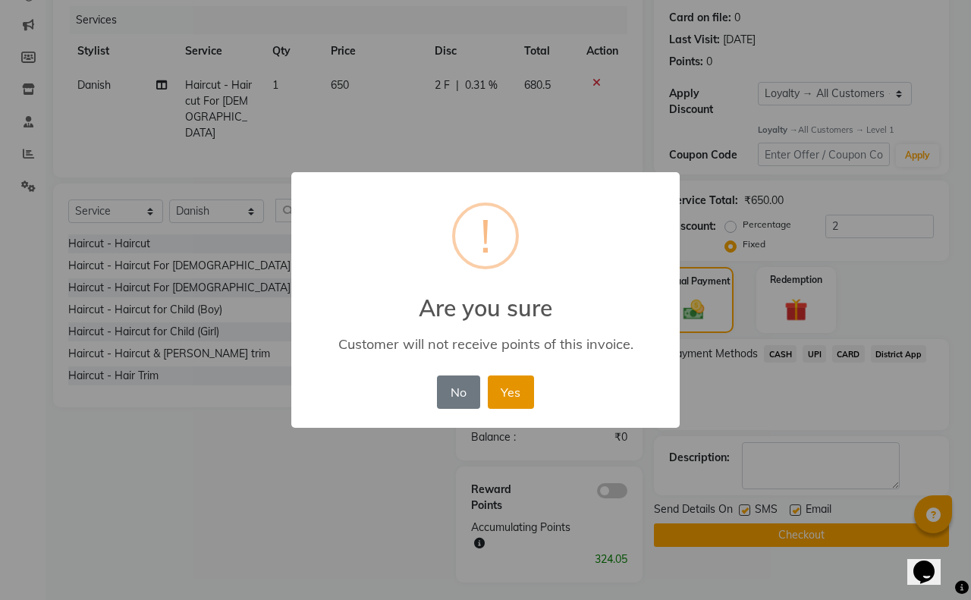
click at [521, 392] on button "Yes" at bounding box center [511, 391] width 46 height 33
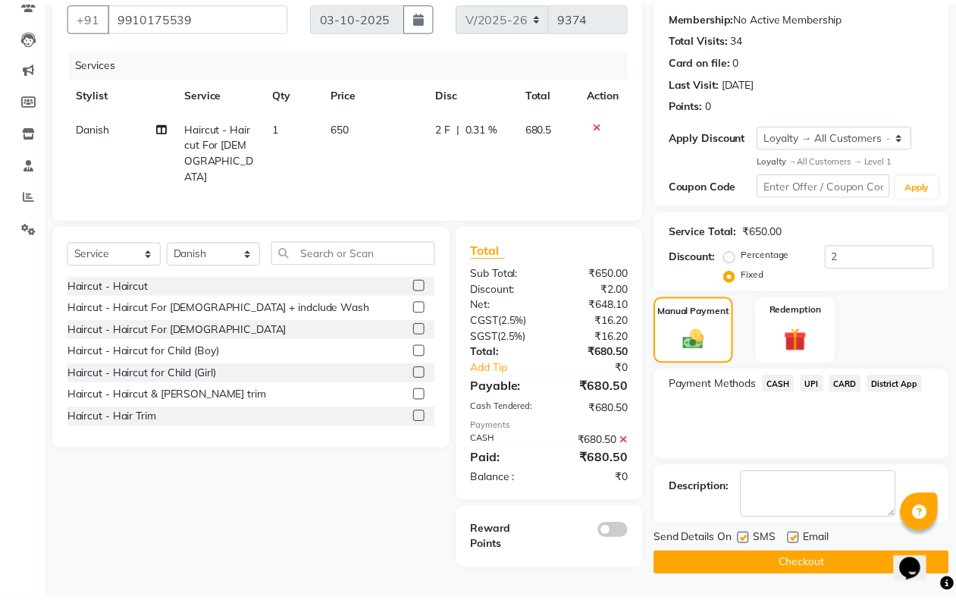
scroll to position [141, 0]
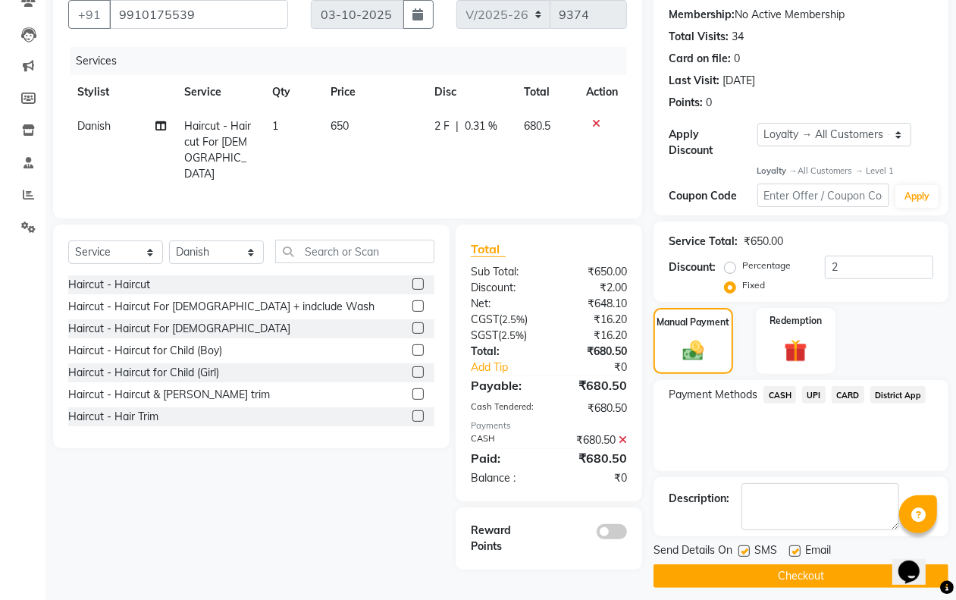
click at [743, 548] on label at bounding box center [744, 550] width 11 height 11
click at [743, 548] on input "checkbox" at bounding box center [744, 552] width 10 height 10
checkbox input "false"
click at [752, 582] on button "Checkout" at bounding box center [801, 576] width 295 height 24
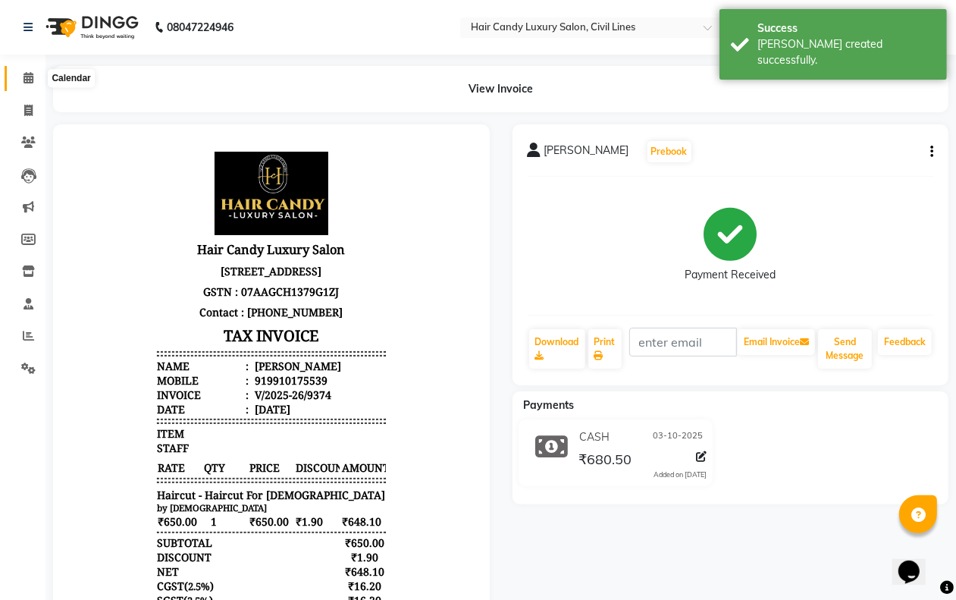
click at [28, 78] on icon at bounding box center [29, 77] width 10 height 11
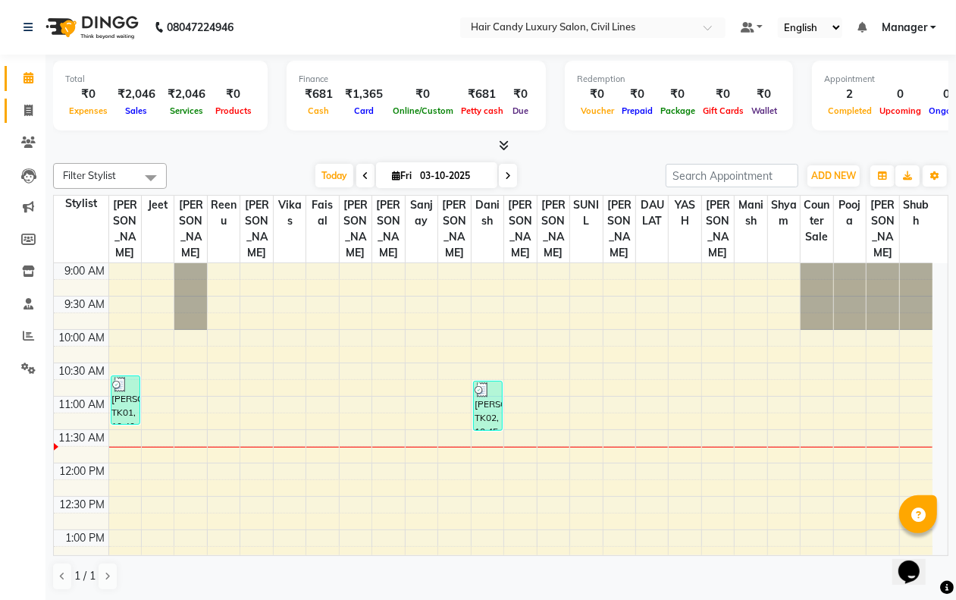
click at [28, 110] on icon at bounding box center [28, 110] width 8 height 11
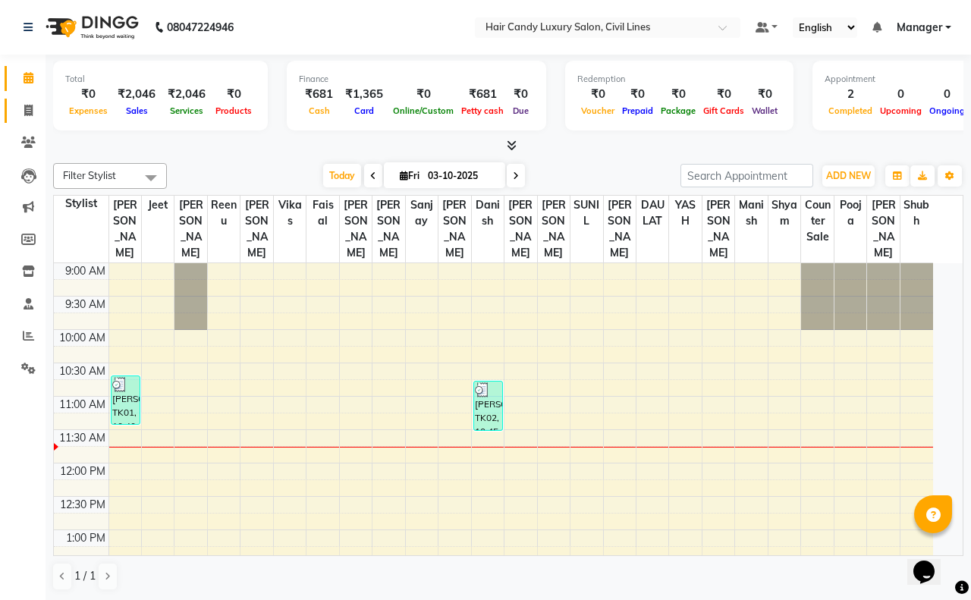
select select "service"
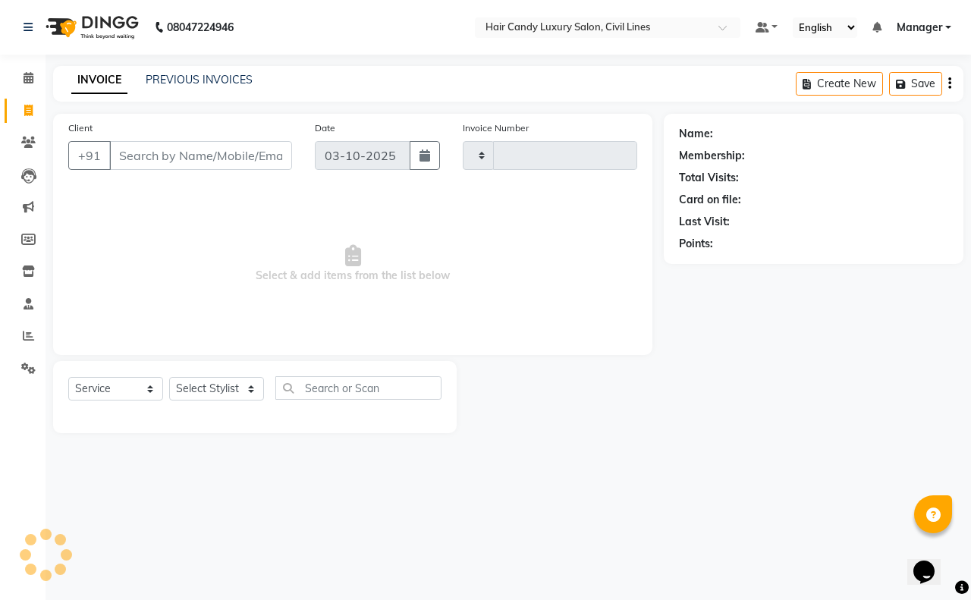
type input "9375"
select select "6308"
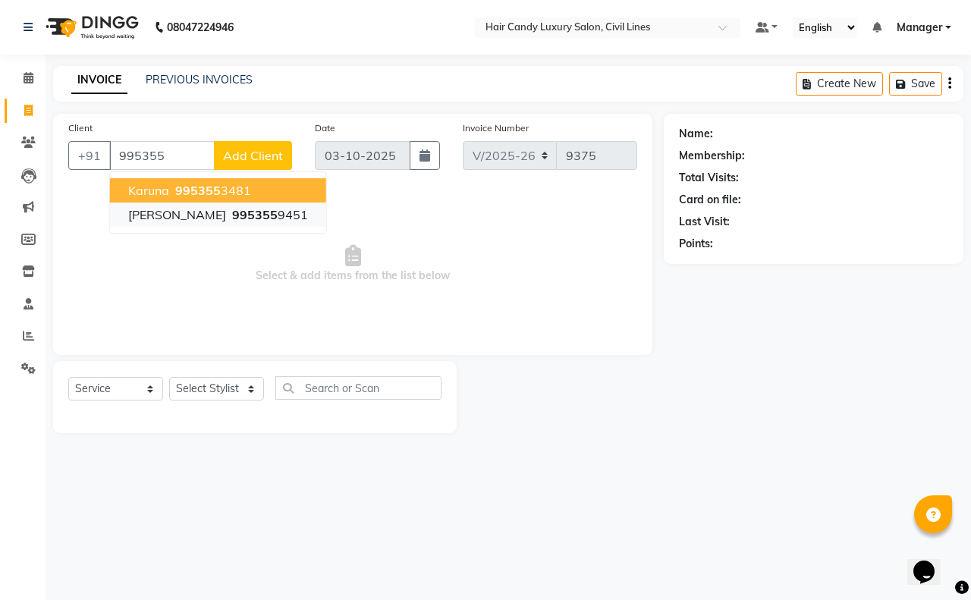
click at [229, 214] on ngb-highlight "995355 9451" at bounding box center [268, 214] width 79 height 15
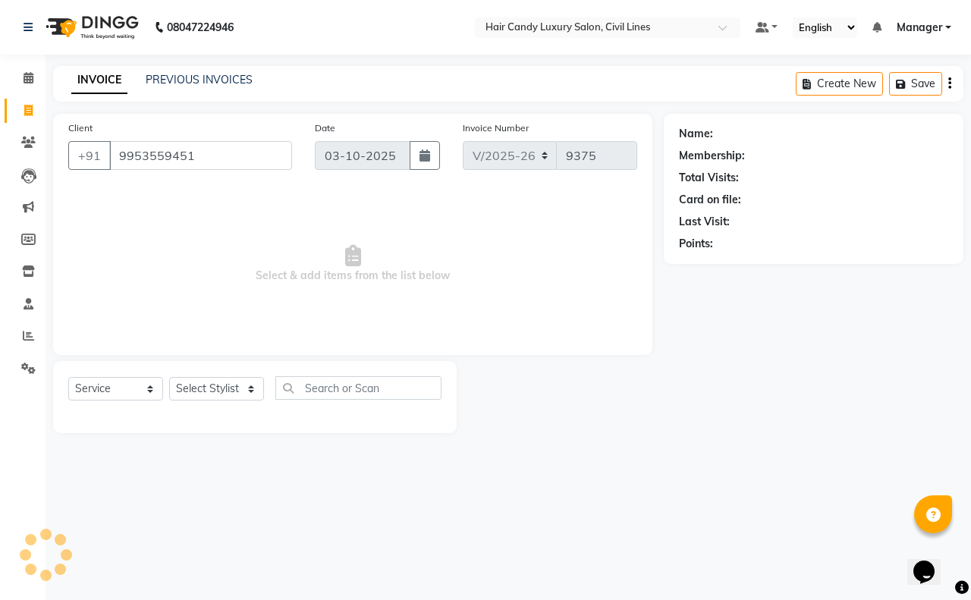
type input "9953559451"
select select "1: Object"
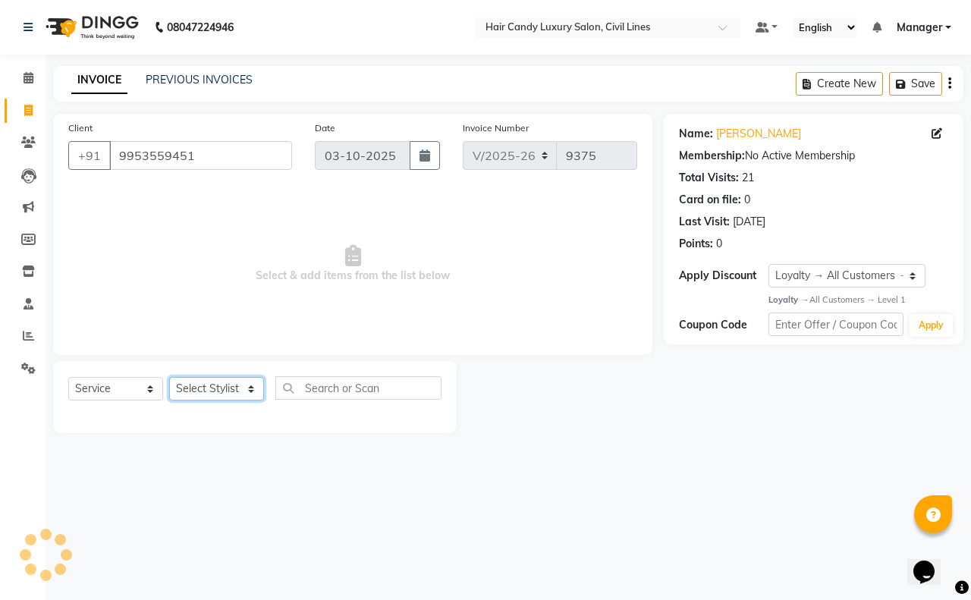
click at [249, 393] on select "Select Stylist [PERSON_NAME] [PERSON_NAME] counter sale Danish DAULAT faisal je…" at bounding box center [216, 389] width 95 height 24
select select "47499"
click at [169, 377] on select "Select Stylist [PERSON_NAME] [PERSON_NAME] counter sale Danish DAULAT faisal je…" at bounding box center [216, 389] width 95 height 24
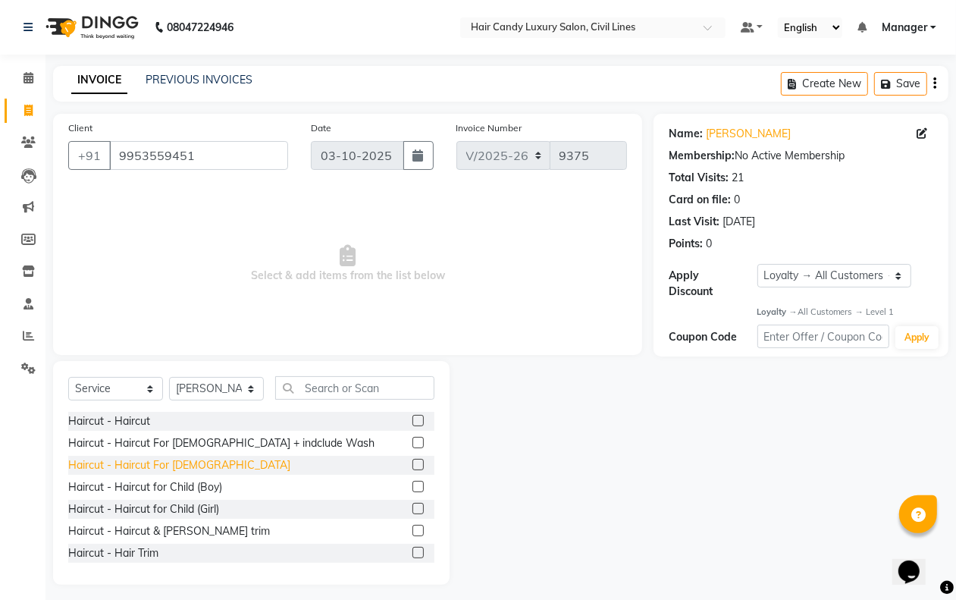
click at [187, 463] on div "Haircut - Haircut For [DEMOGRAPHIC_DATA]" at bounding box center [179, 465] width 222 height 16
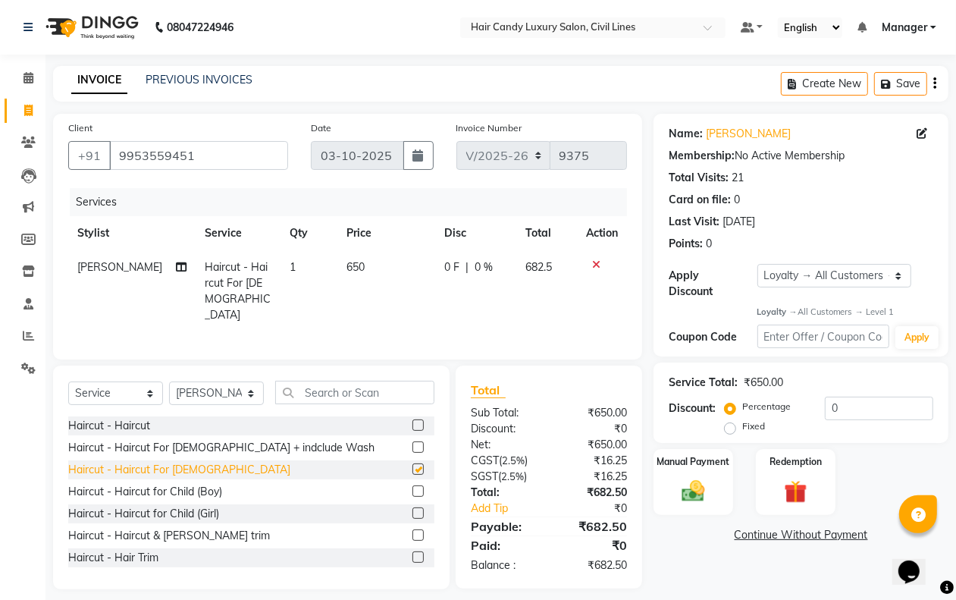
checkbox input "false"
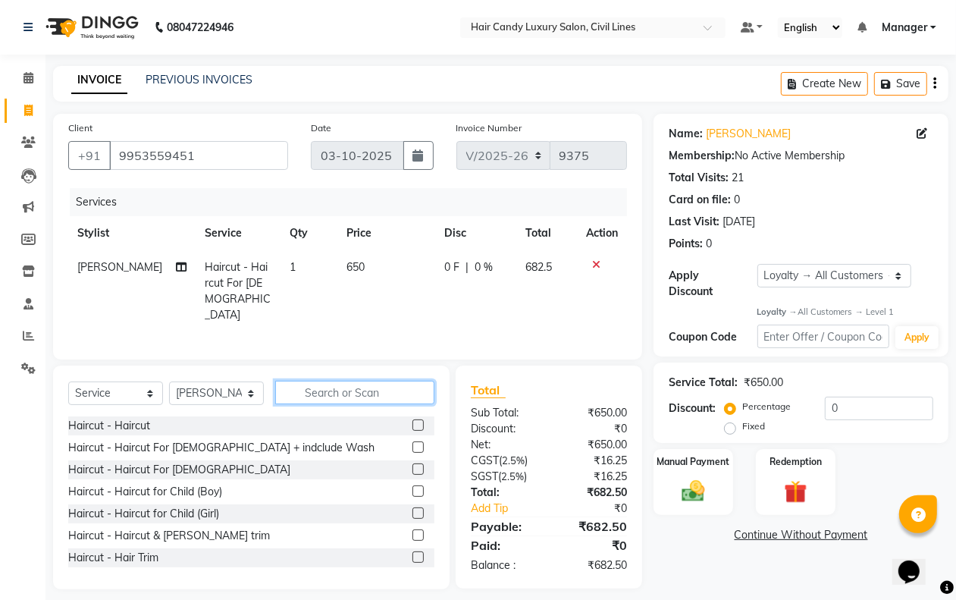
click at [369, 393] on input "text" at bounding box center [354, 393] width 159 height 24
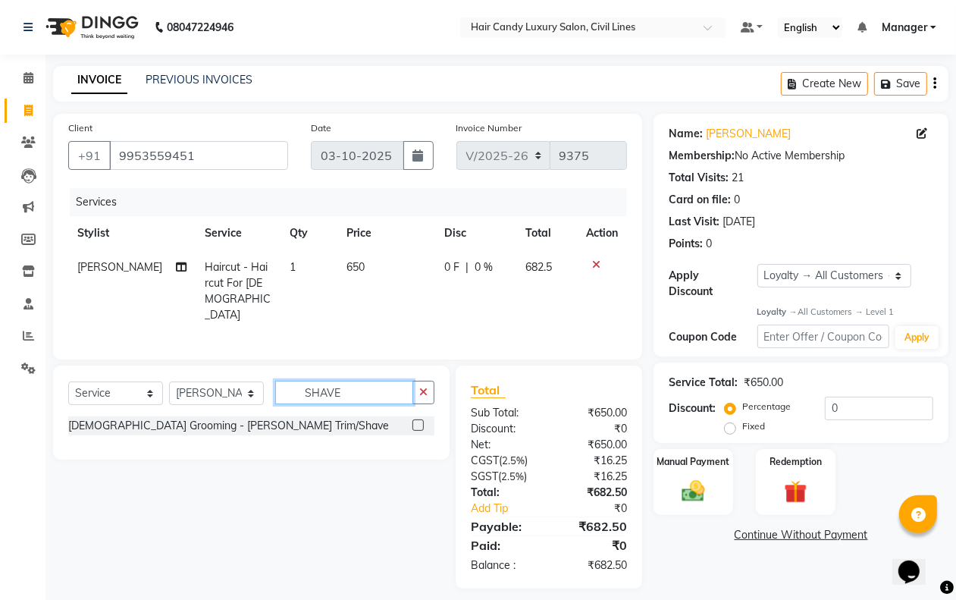
type input "SHAVE"
click at [224, 425] on div "[DEMOGRAPHIC_DATA] Grooming - [PERSON_NAME] Trim/Shave" at bounding box center [228, 426] width 321 height 16
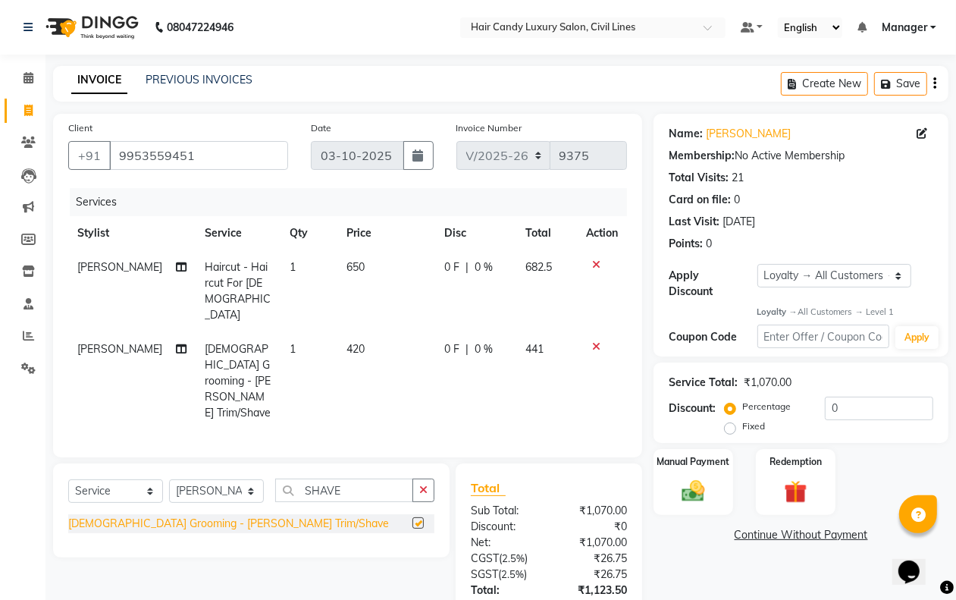
checkbox input "false"
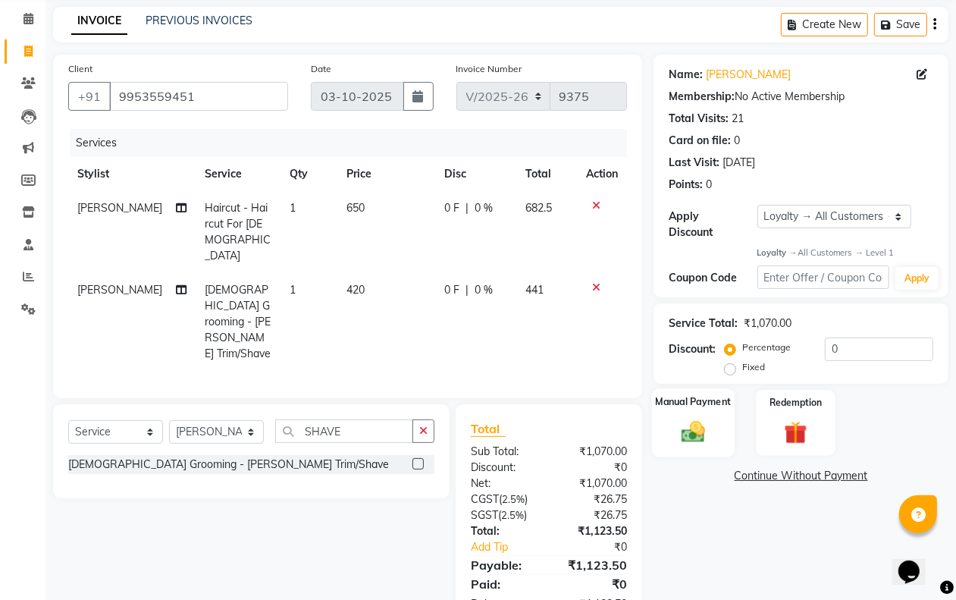
click at [696, 444] on img at bounding box center [693, 432] width 38 height 27
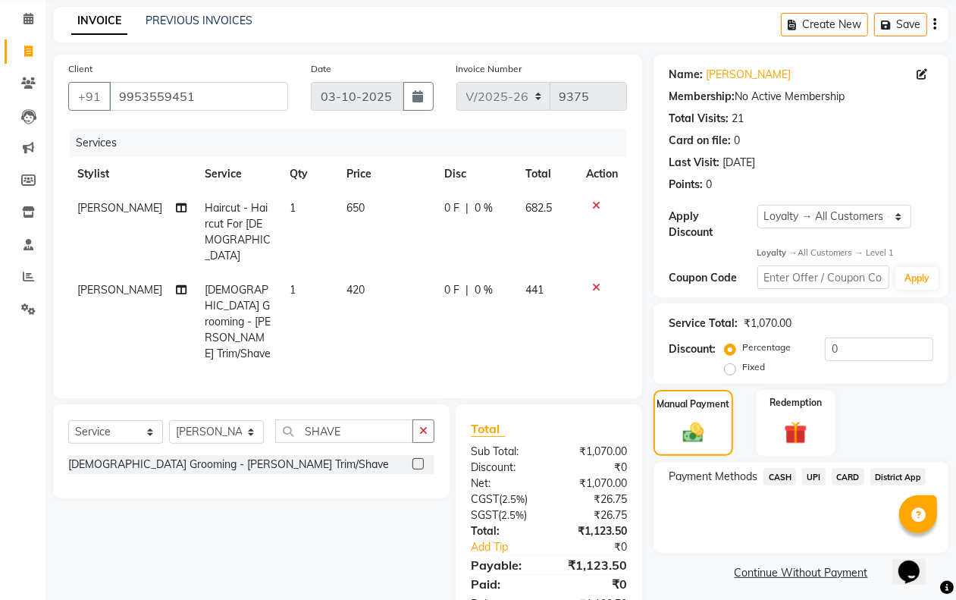
click at [844, 475] on span "CARD" at bounding box center [848, 476] width 33 height 17
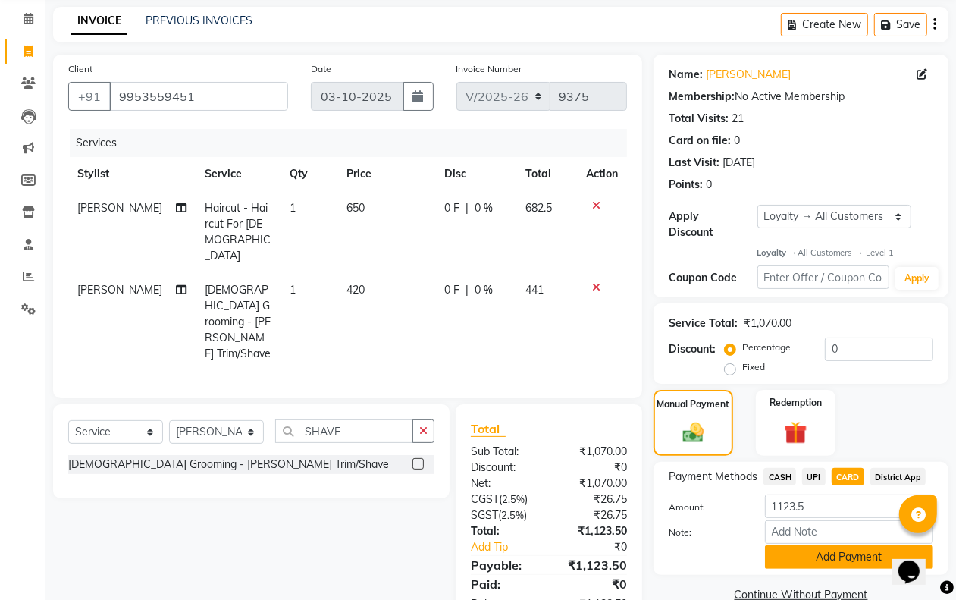
click at [827, 554] on button "Add Payment" at bounding box center [849, 557] width 168 height 24
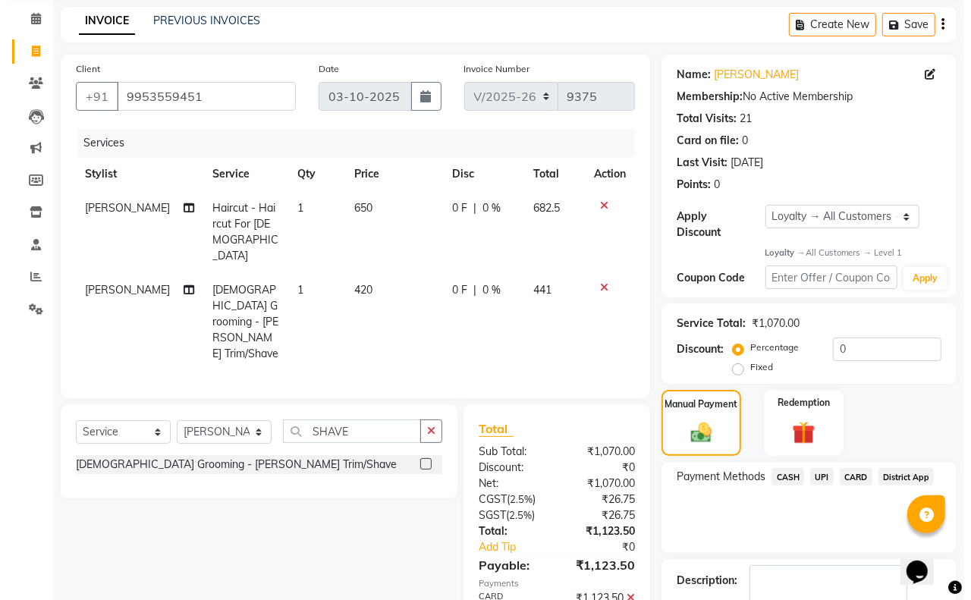
scroll to position [197, 0]
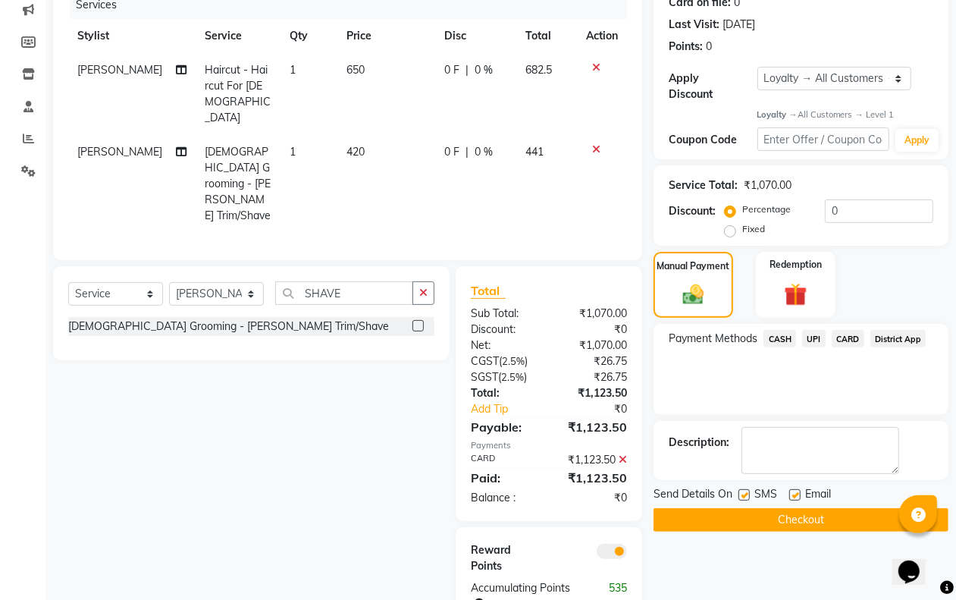
click at [609, 544] on span at bounding box center [612, 551] width 30 height 15
click at [627, 554] on input "checkbox" at bounding box center [627, 554] width 0 height 0
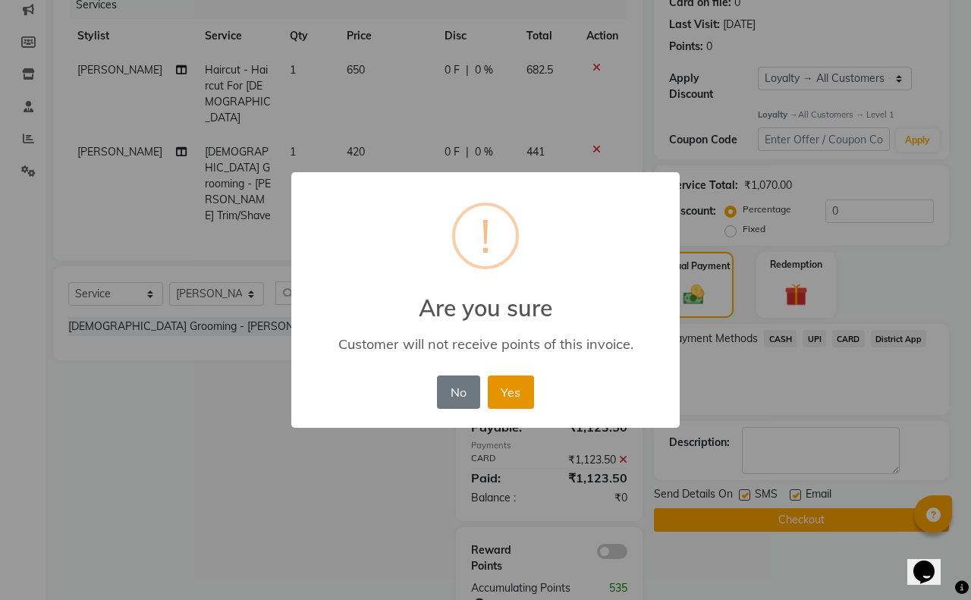
click at [509, 394] on button "Yes" at bounding box center [511, 391] width 46 height 33
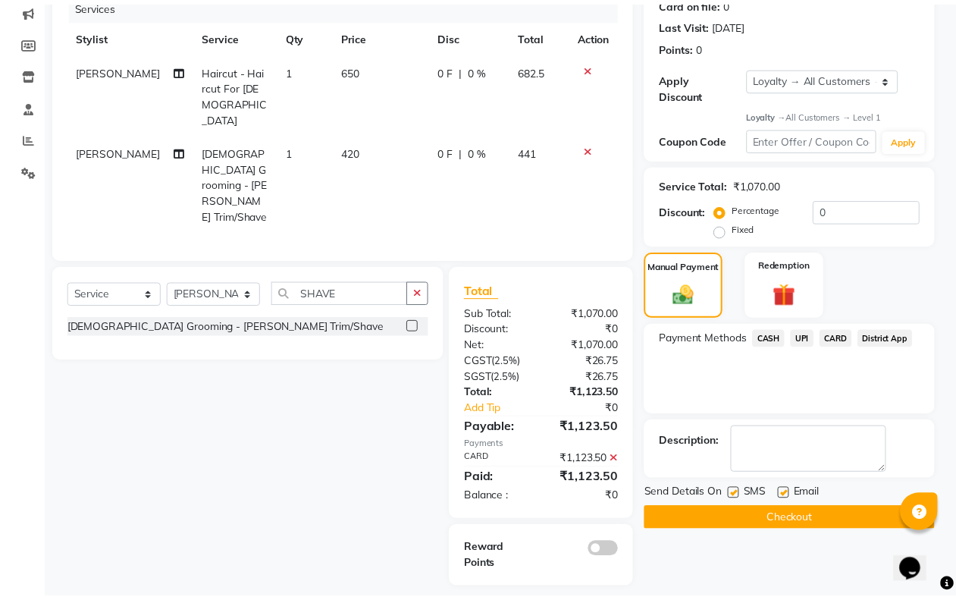
scroll to position [159, 0]
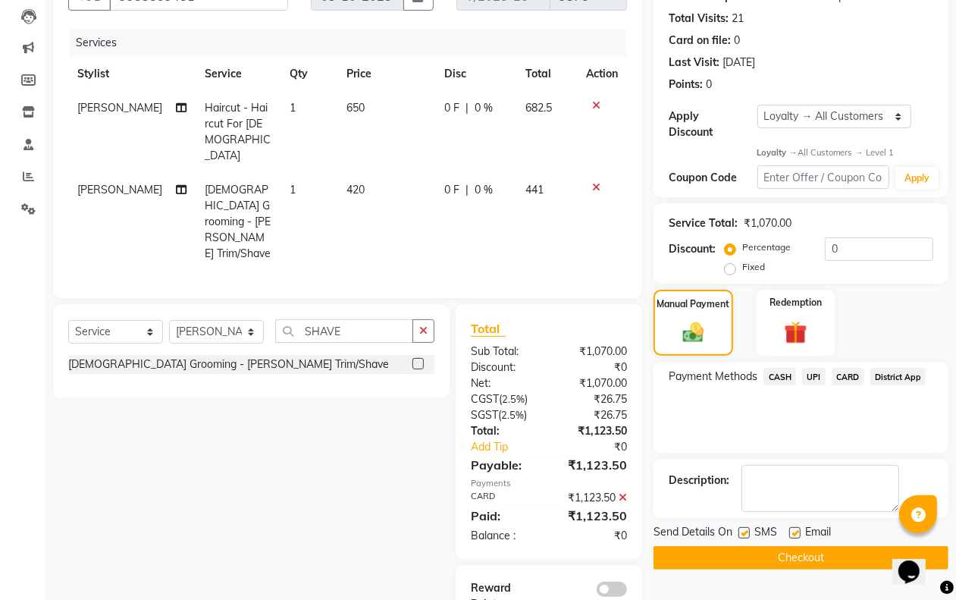
click at [775, 570] on button "Checkout" at bounding box center [801, 558] width 295 height 24
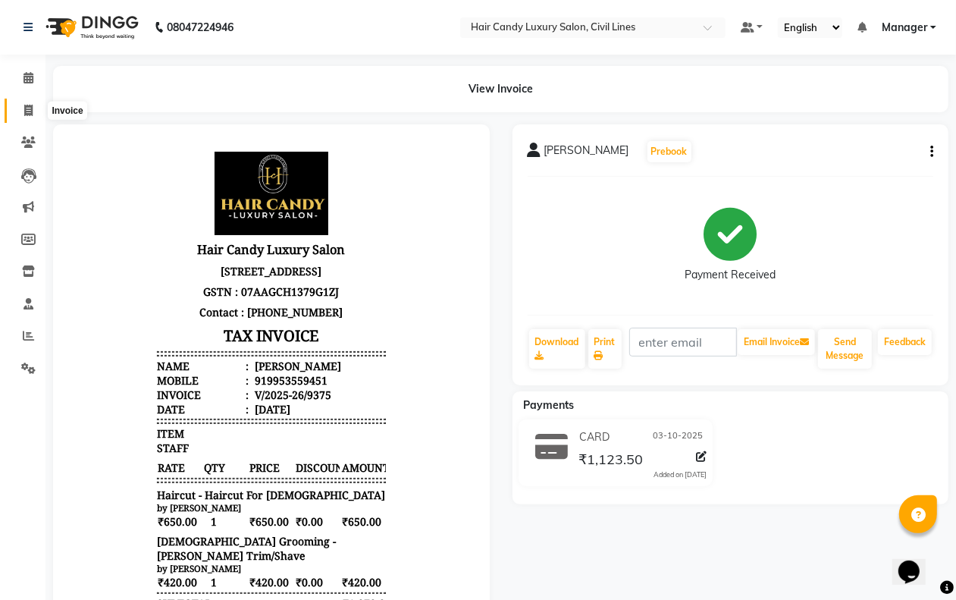
click at [21, 111] on span at bounding box center [28, 110] width 27 height 17
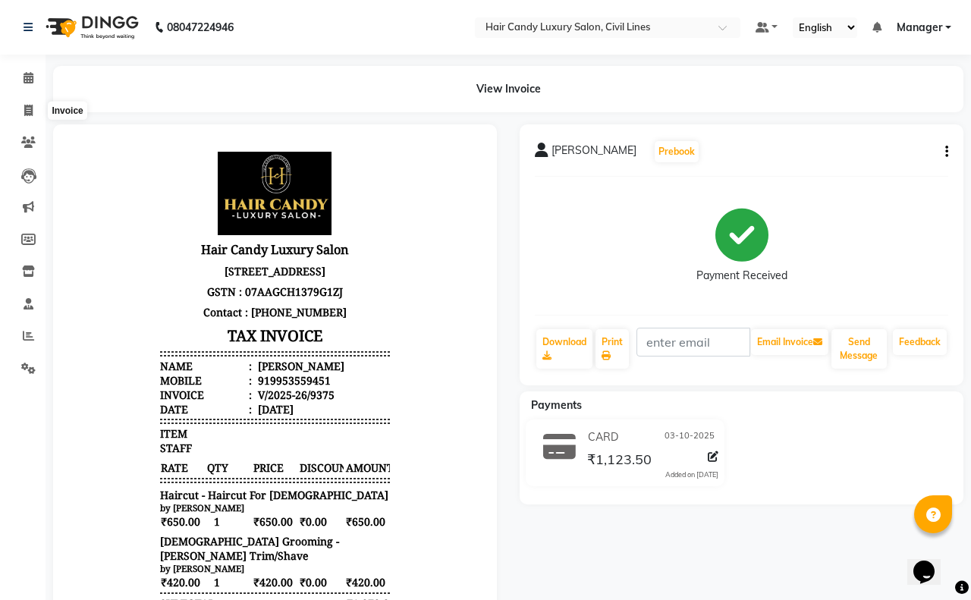
select select "6308"
select select "service"
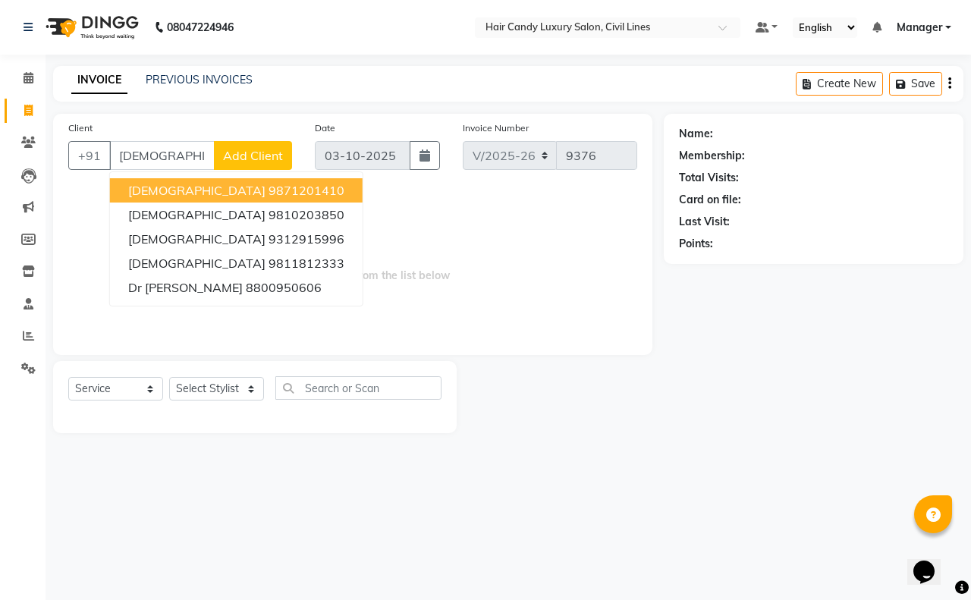
click at [268, 197] on ngb-highlight "9871201410" at bounding box center [306, 190] width 76 height 15
type input "9871201410"
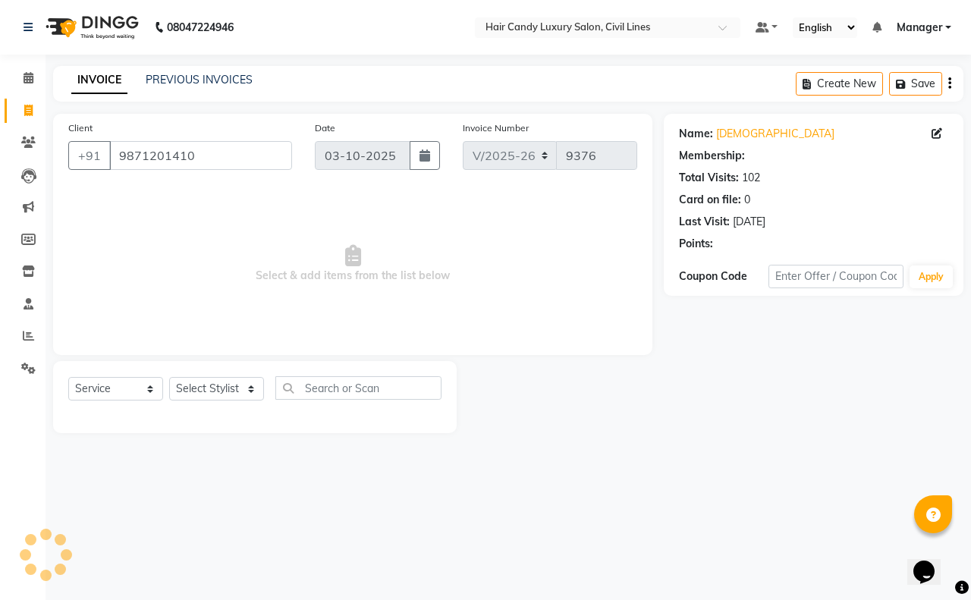
select select "2: Object"
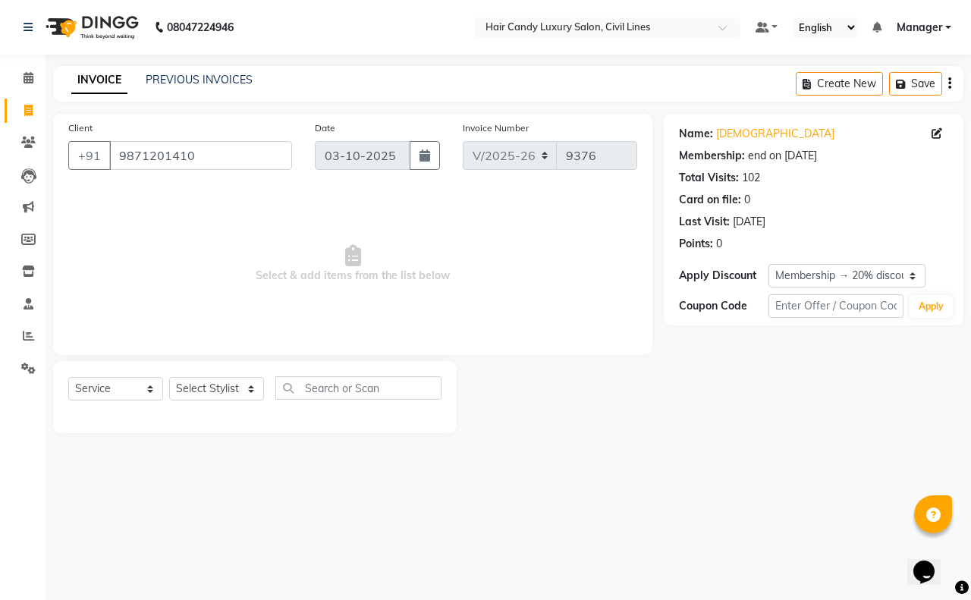
drag, startPoint x: 221, startPoint y: 400, endPoint x: 225, endPoint y: 392, distance: 9.5
click at [221, 400] on div "Select Service Product Membership Package Voucher Prepaid Gift Card Select Styl…" at bounding box center [254, 394] width 373 height 36
click at [228, 387] on select "Select Stylist [PERSON_NAME] [PERSON_NAME] counter sale Danish DAULAT faisal je…" at bounding box center [216, 389] width 95 height 24
click at [169, 377] on select "Select Stylist [PERSON_NAME] [PERSON_NAME] counter sale Danish DAULAT faisal je…" at bounding box center [216, 389] width 95 height 24
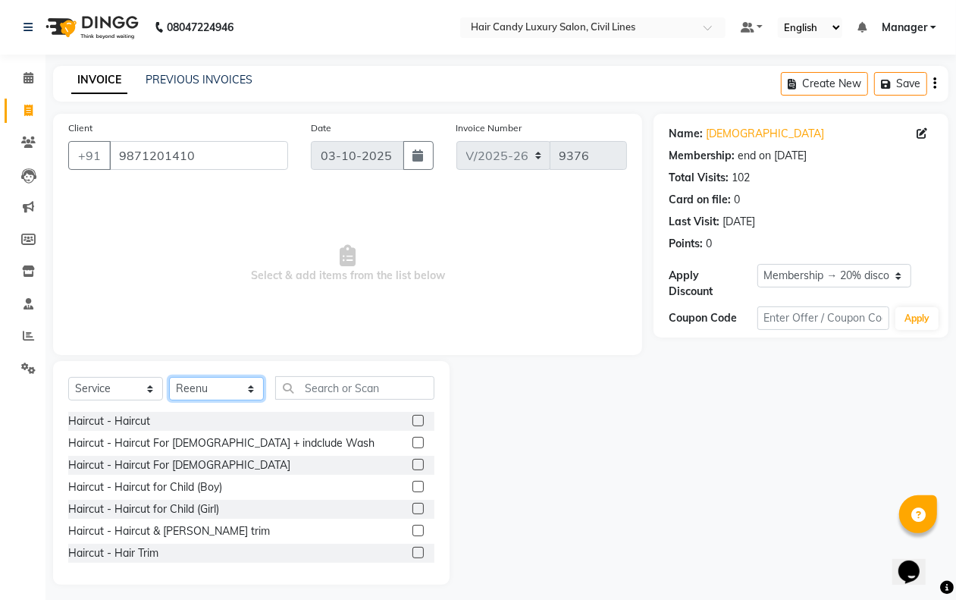
click at [226, 389] on select "Select Stylist [PERSON_NAME] [PERSON_NAME] counter sale Danish DAULAT faisal je…" at bounding box center [216, 389] width 95 height 24
select select "47494"
click at [169, 377] on select "Select Stylist [PERSON_NAME] [PERSON_NAME] counter sale Danish DAULAT faisal je…" at bounding box center [216, 389] width 95 height 24
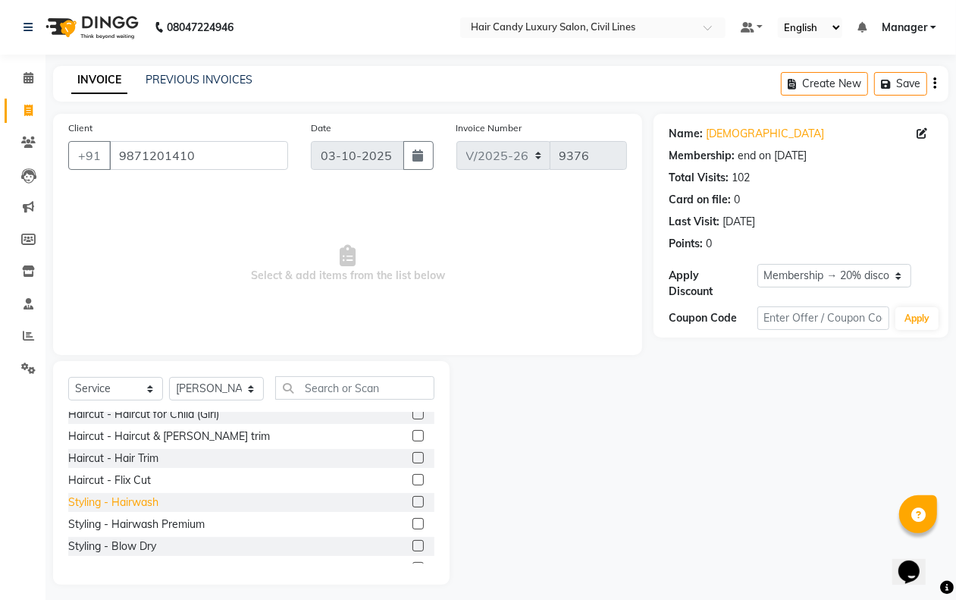
click at [139, 502] on div "Styling - Hairwash" at bounding box center [113, 502] width 90 height 16
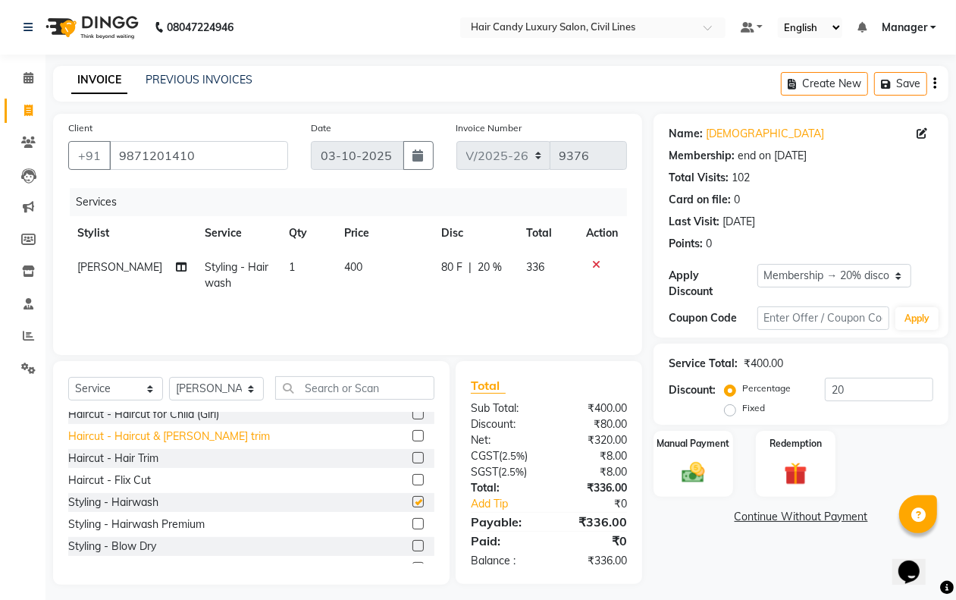
checkbox input "false"
click at [215, 388] on select "Select Stylist [PERSON_NAME] [PERSON_NAME] counter sale Danish DAULAT faisal je…" at bounding box center [216, 389] width 95 height 24
select select "47488"
click at [169, 377] on select "Select Stylist [PERSON_NAME] [PERSON_NAME] counter sale Danish DAULAT faisal je…" at bounding box center [216, 389] width 95 height 24
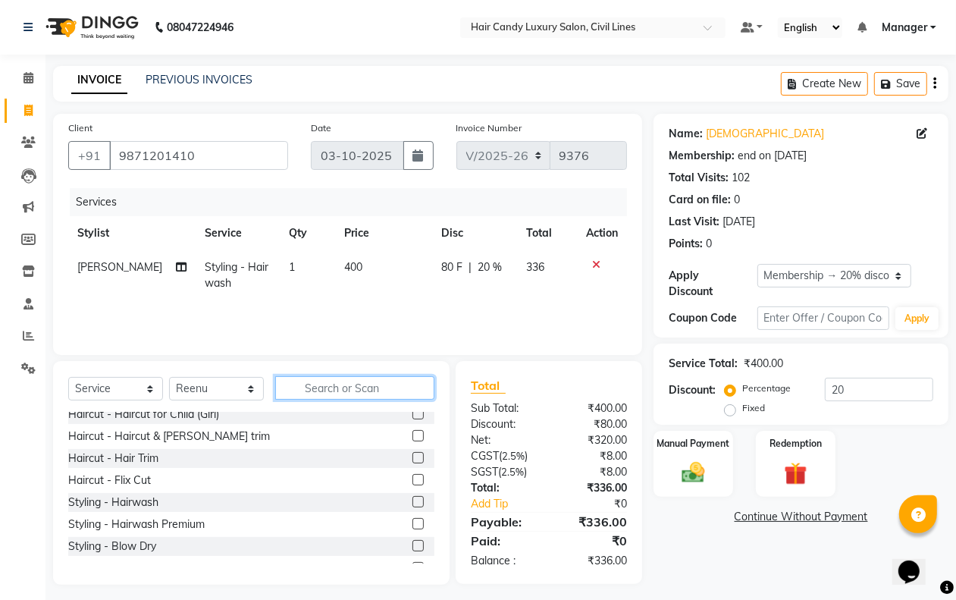
click at [327, 381] on input "text" at bounding box center [354, 388] width 159 height 24
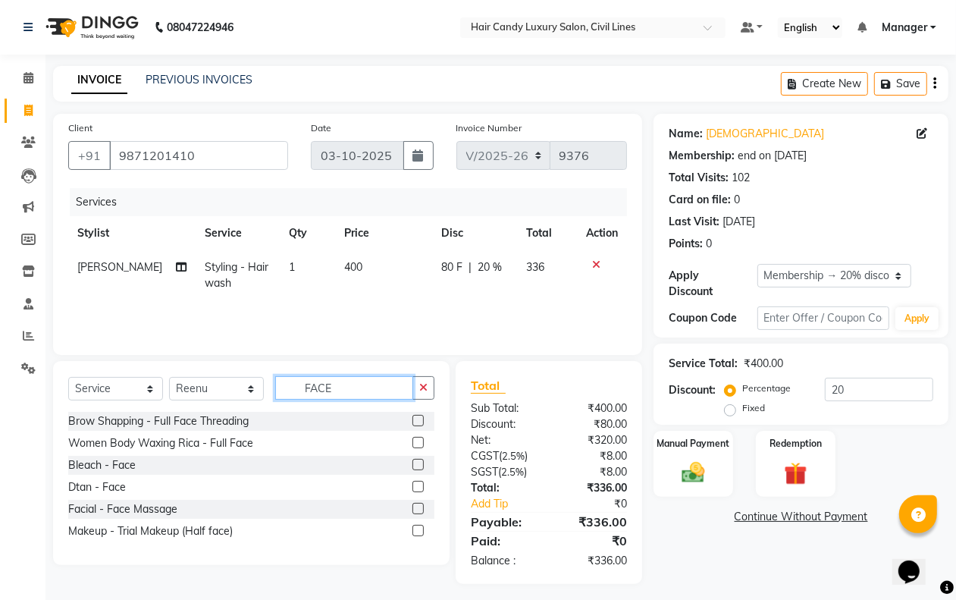
scroll to position [0, 0]
type input "FACE"
click at [241, 419] on div "Brow Shapping - Full Face Threading" at bounding box center [158, 421] width 180 height 16
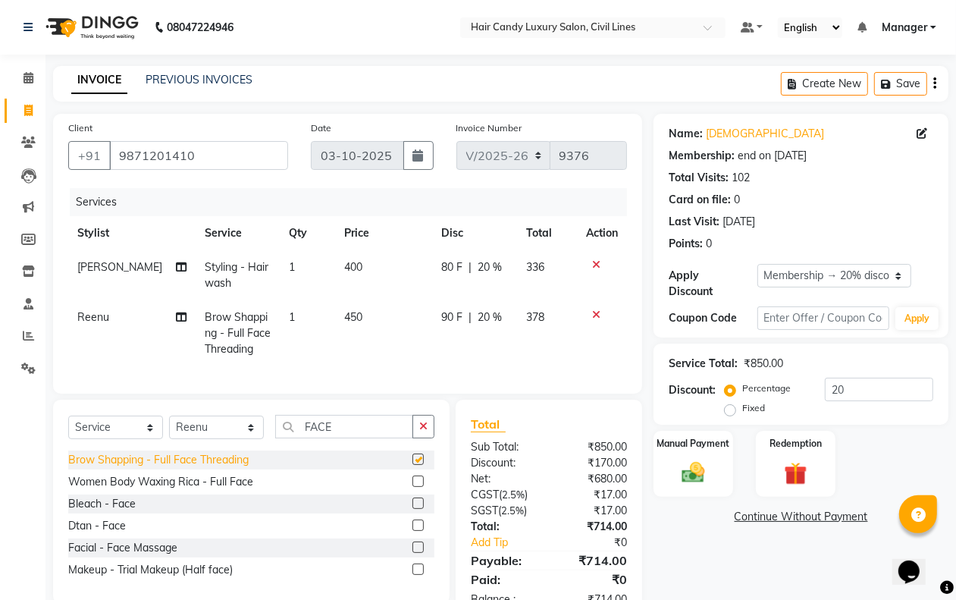
checkbox input "false"
click at [241, 490] on div "Women Body Waxing Rica - Full Face" at bounding box center [160, 482] width 185 height 16
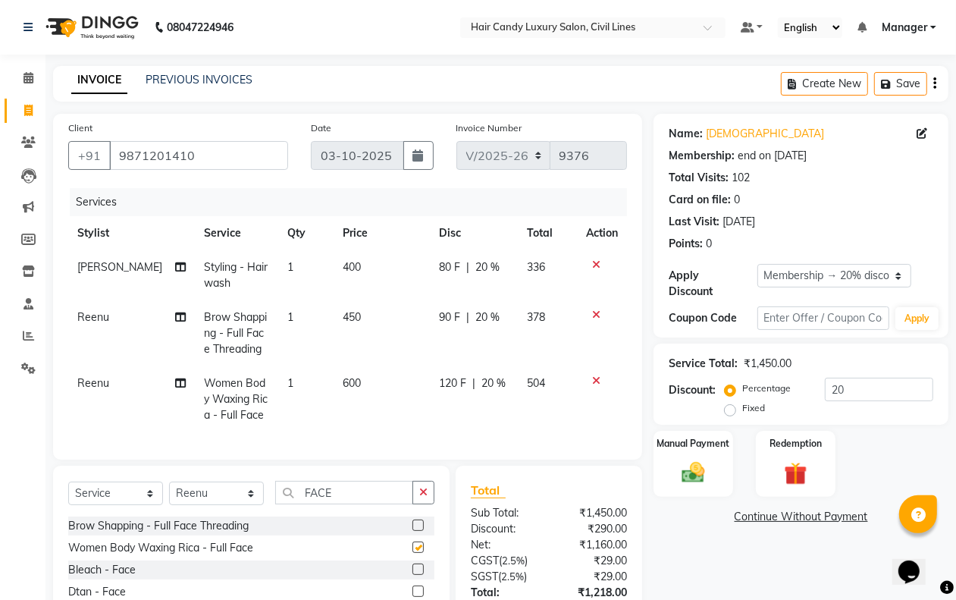
checkbox input "false"
click at [344, 388] on span "600" at bounding box center [353, 383] width 18 height 14
select select "47488"
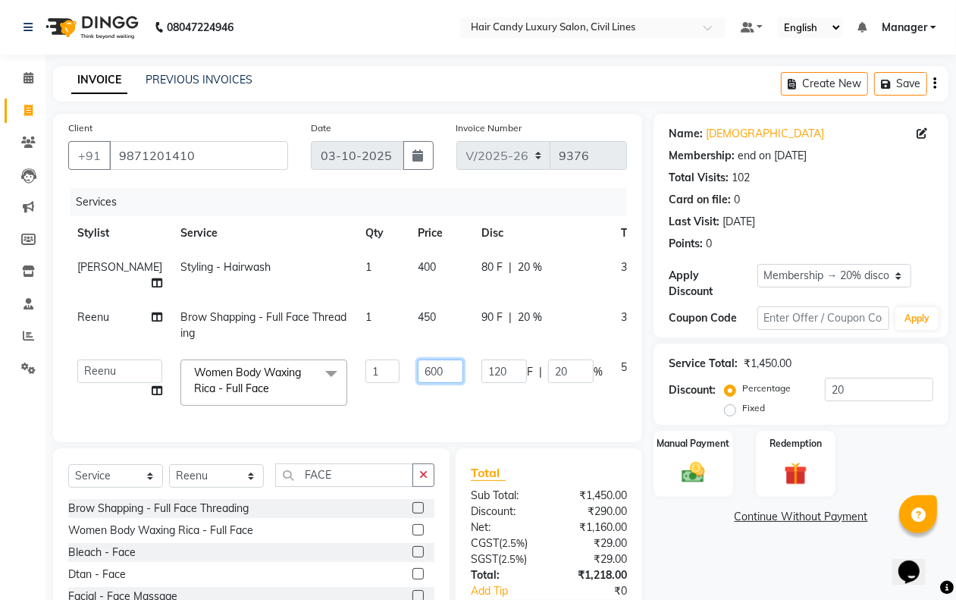
click at [418, 369] on input "600" at bounding box center [441, 371] width 46 height 24
type input "500"
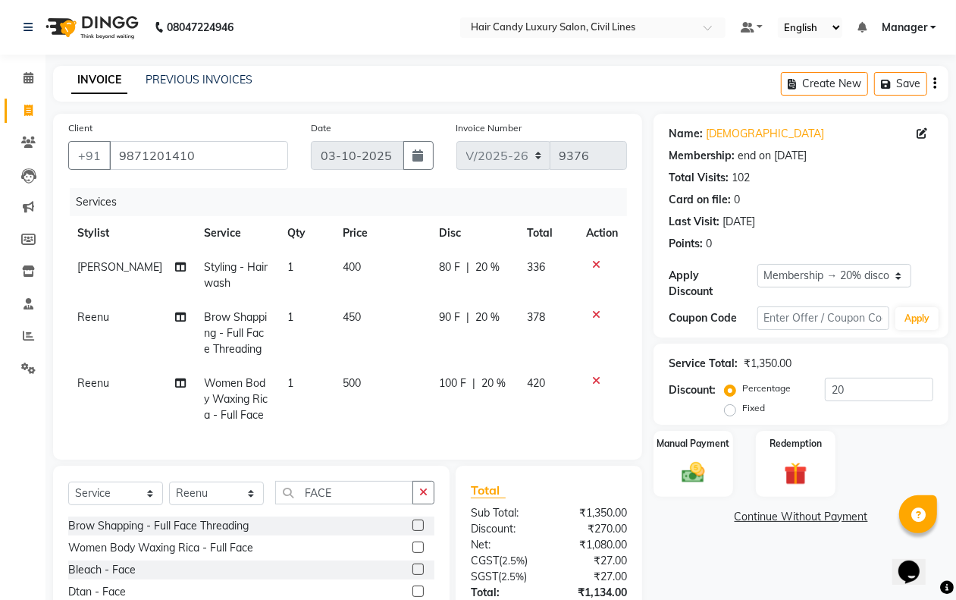
click at [711, 570] on div "Name: Sunita Membership: end on 06-12-2025 Total Visits: 102 Card on file: 0 La…" at bounding box center [807, 401] width 306 height 575
click at [594, 312] on icon at bounding box center [596, 314] width 8 height 11
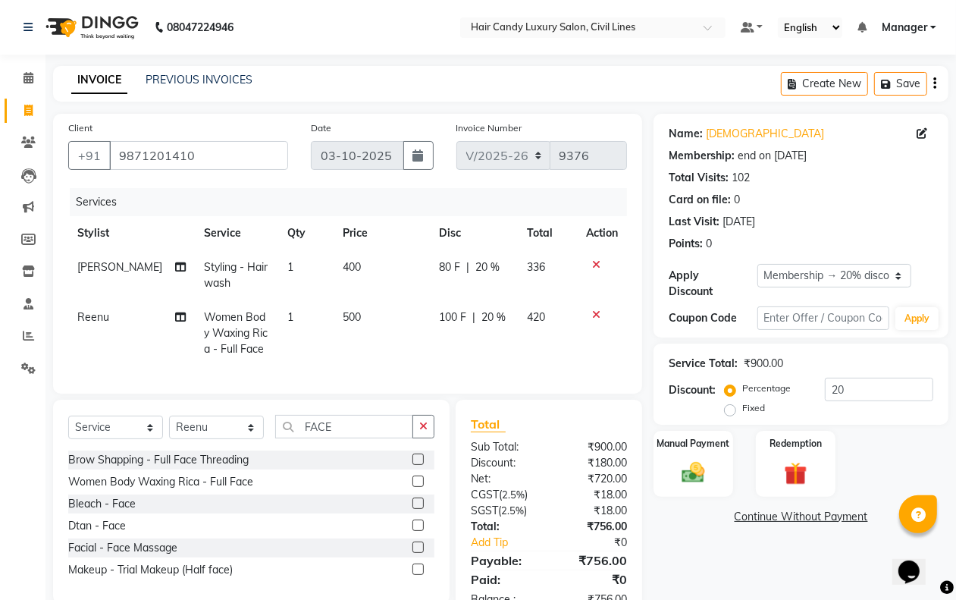
scroll to position [59, 0]
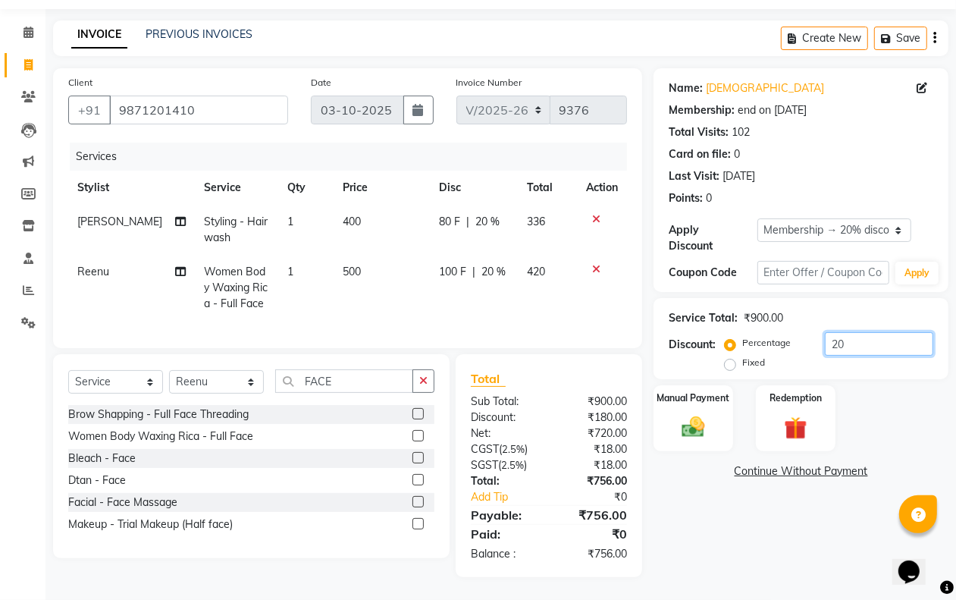
click at [881, 332] on input "20" at bounding box center [879, 344] width 108 height 24
type input "20.6"
click at [690, 413] on img at bounding box center [693, 426] width 38 height 27
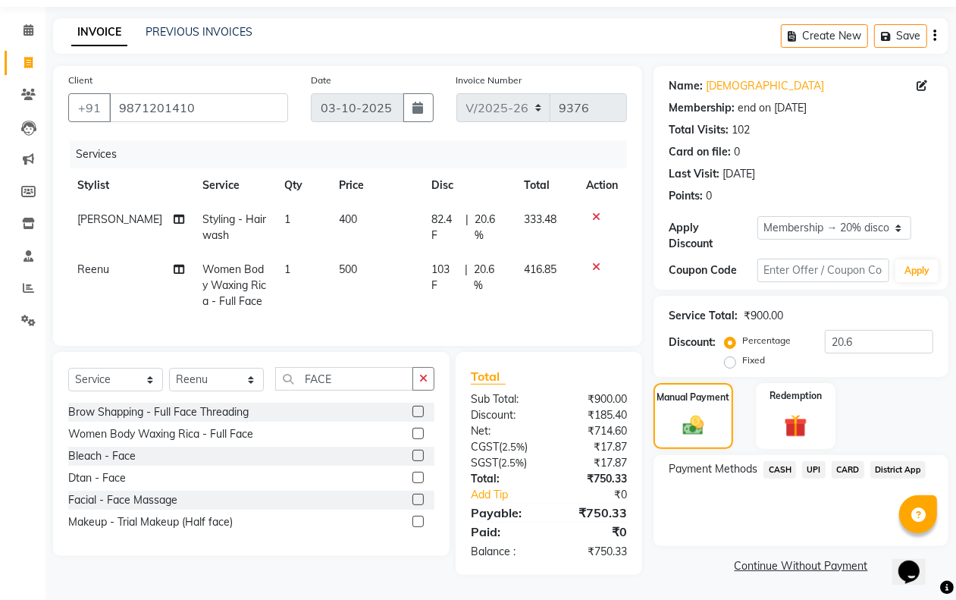
drag, startPoint x: 786, startPoint y: 460, endPoint x: 785, endPoint y: 472, distance: 12.2
click at [786, 461] on span "CASH" at bounding box center [780, 469] width 33 height 17
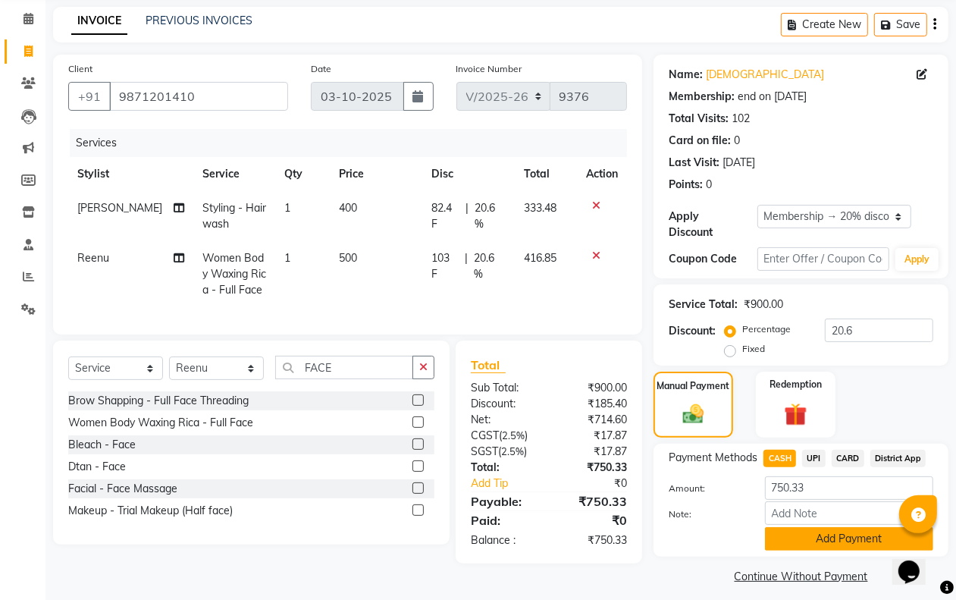
click at [813, 538] on button "Add Payment" at bounding box center [849, 539] width 168 height 24
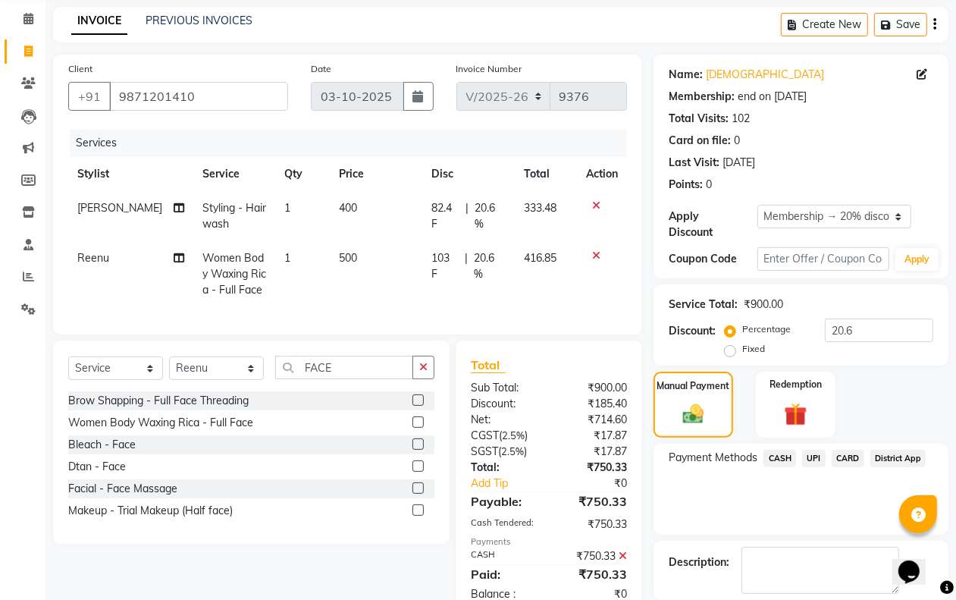
scroll to position [180, 0]
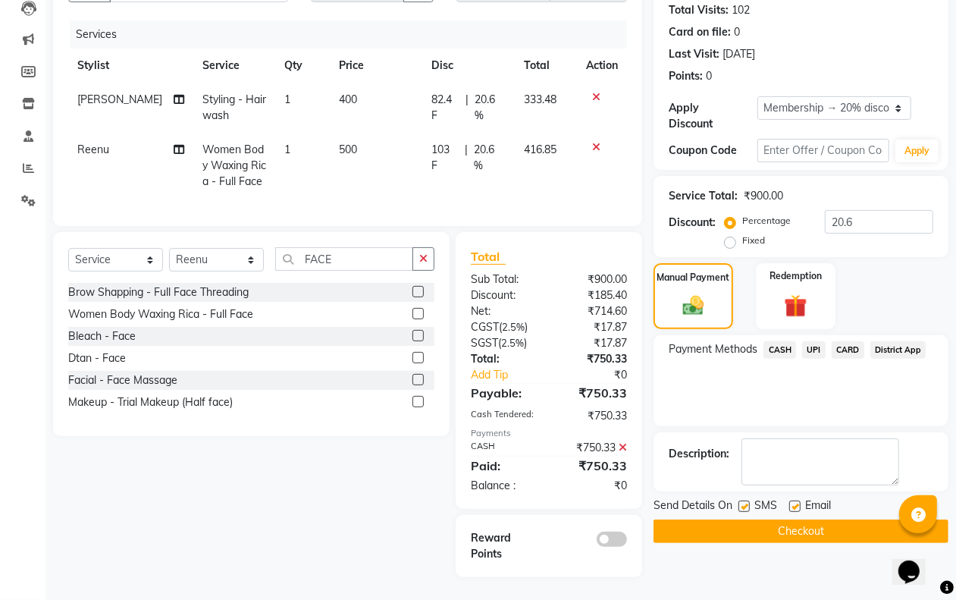
click at [745, 501] on label at bounding box center [744, 506] width 11 height 11
click at [745, 502] on input "checkbox" at bounding box center [744, 507] width 10 height 10
checkbox input "false"
click at [745, 519] on button "Checkout" at bounding box center [801, 531] width 295 height 24
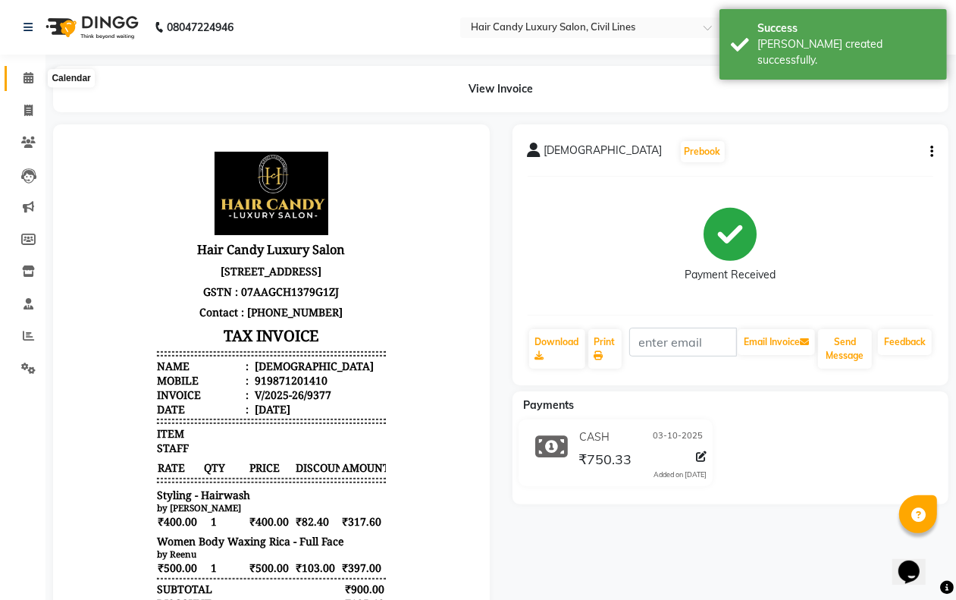
click at [25, 72] on icon at bounding box center [29, 77] width 10 height 11
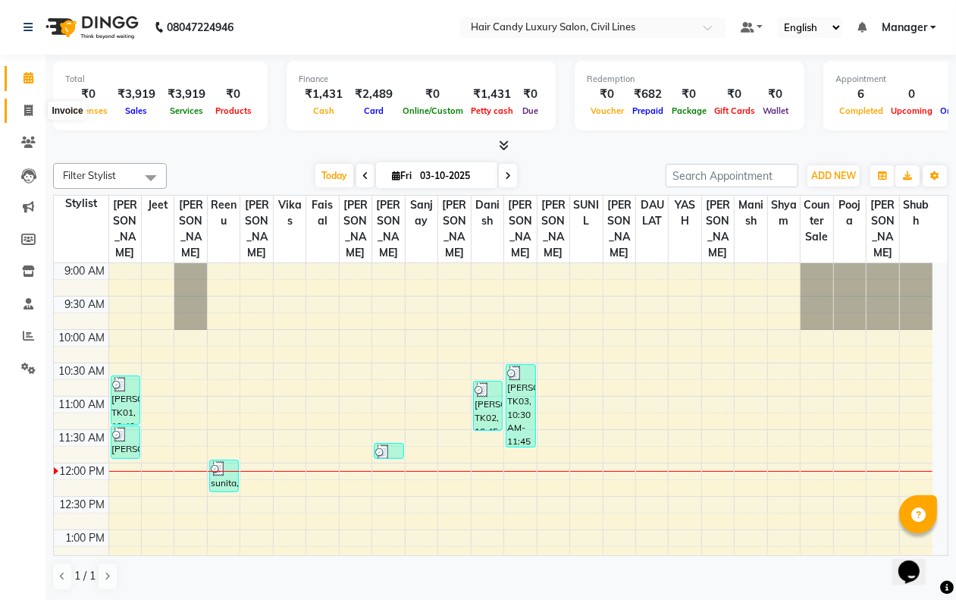
click at [27, 108] on icon at bounding box center [28, 110] width 8 height 11
select select "service"
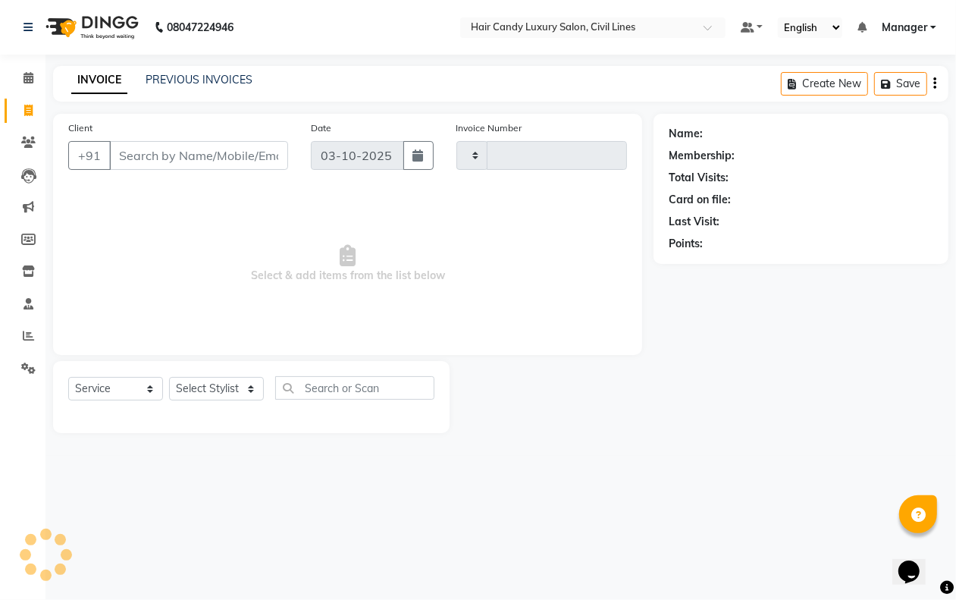
type input "9378"
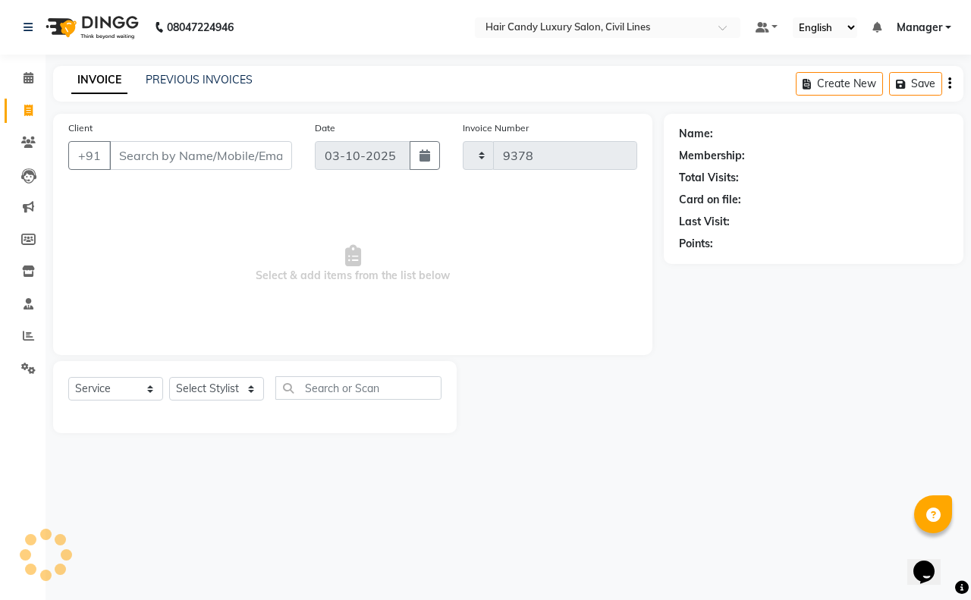
select select "6308"
click at [27, 83] on icon at bounding box center [29, 77] width 10 height 11
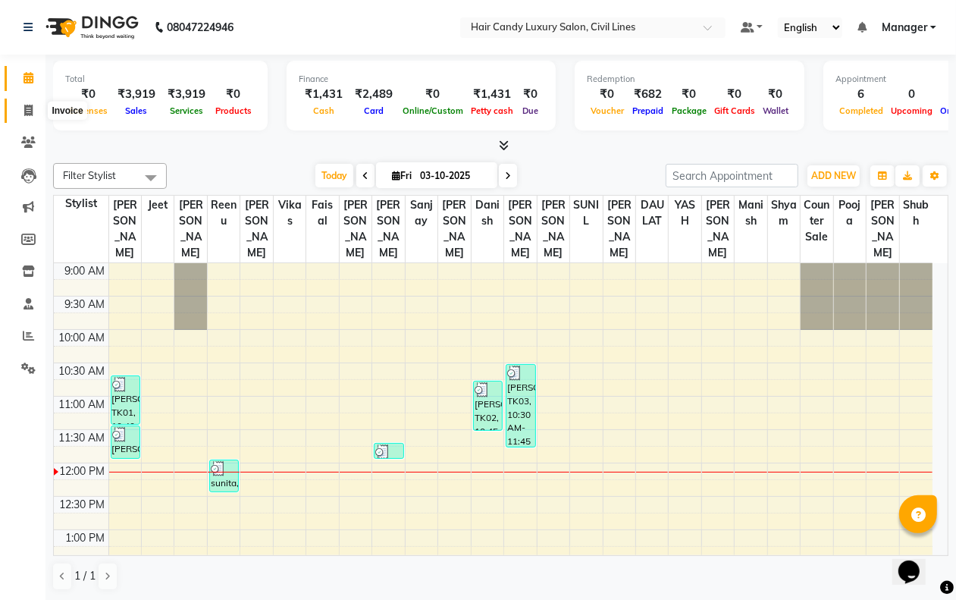
click at [29, 115] on icon at bounding box center [28, 110] width 8 height 11
select select "6308"
select select "service"
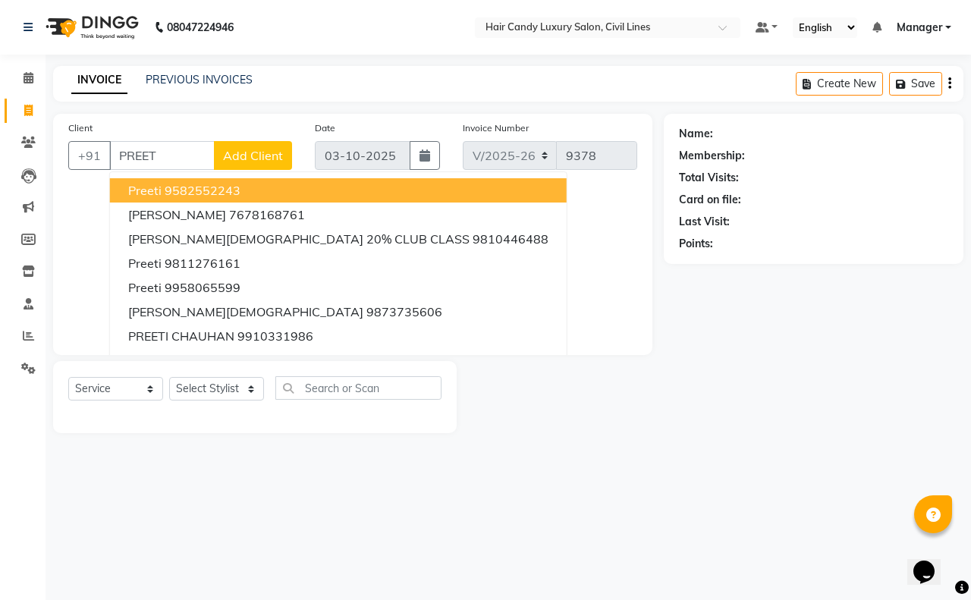
click at [178, 190] on ngb-highlight "9582552243" at bounding box center [203, 190] width 76 height 15
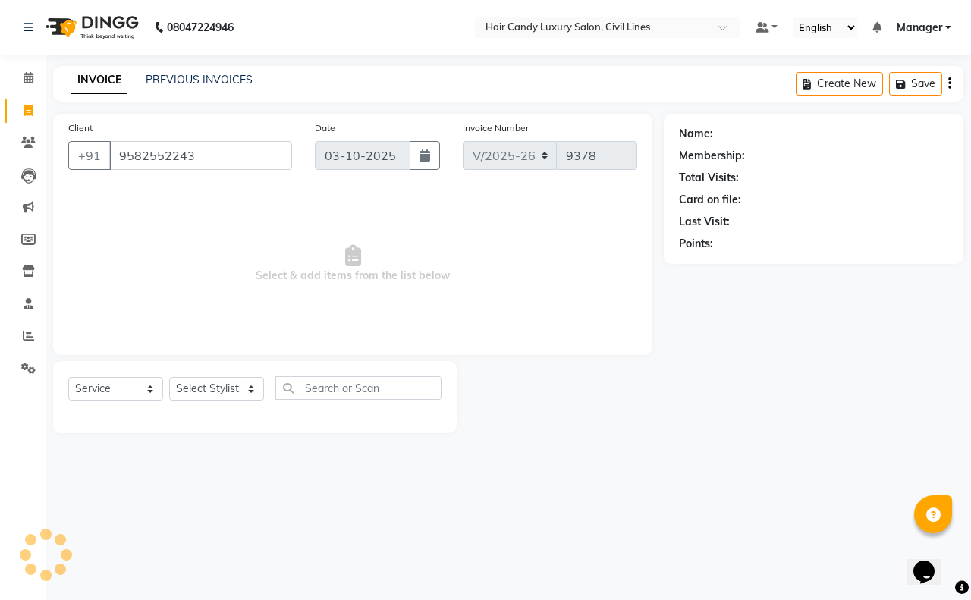
type input "9582552243"
select select "1: Object"
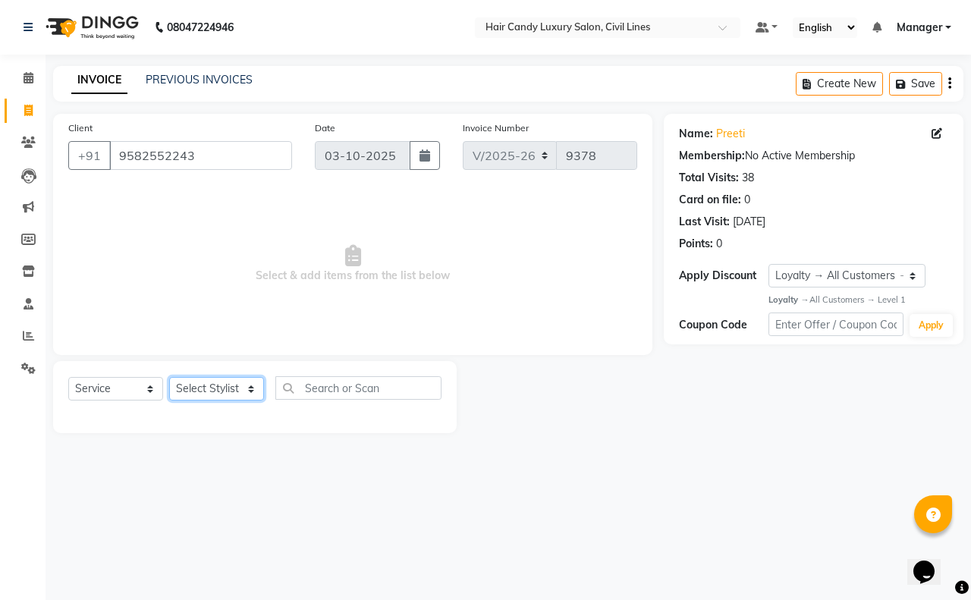
click at [209, 387] on select "Select Stylist [PERSON_NAME] [PERSON_NAME] counter sale Danish DAULAT faisal je…" at bounding box center [216, 389] width 95 height 24
select select "49962"
click at [169, 377] on select "Select Stylist [PERSON_NAME] [PERSON_NAME] counter sale Danish DAULAT faisal je…" at bounding box center [216, 389] width 95 height 24
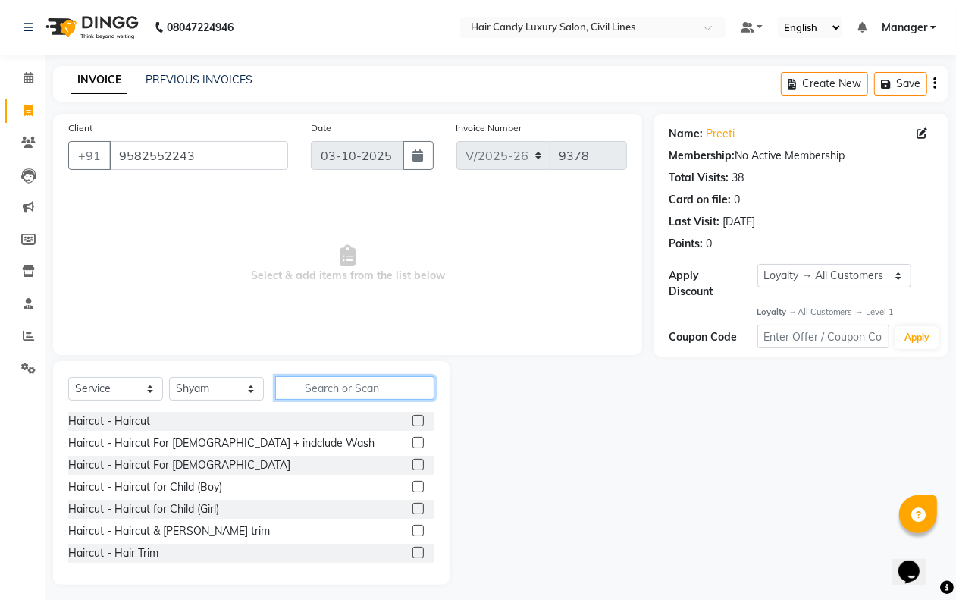
click at [322, 387] on input "text" at bounding box center [354, 388] width 159 height 24
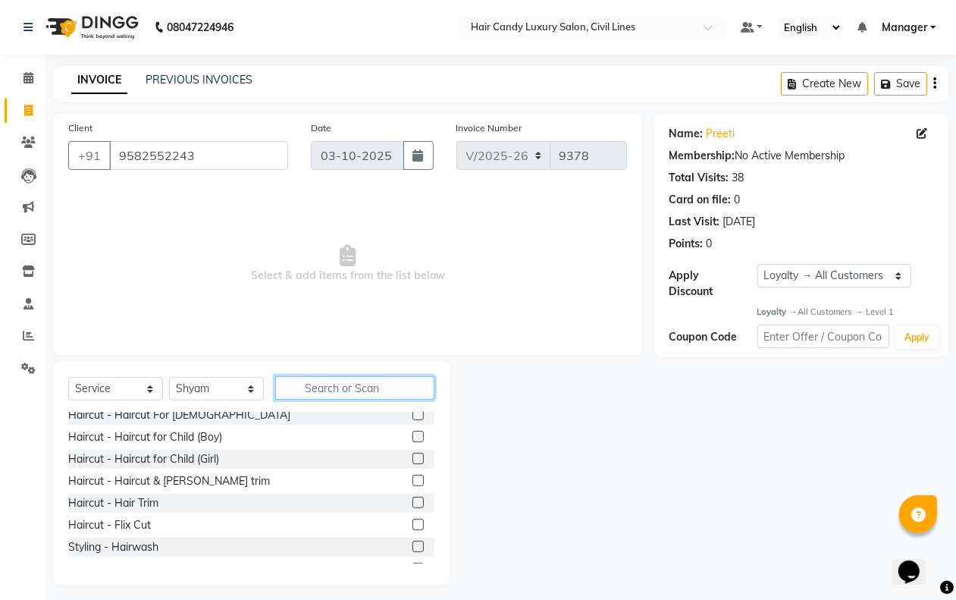
scroll to position [95, 0]
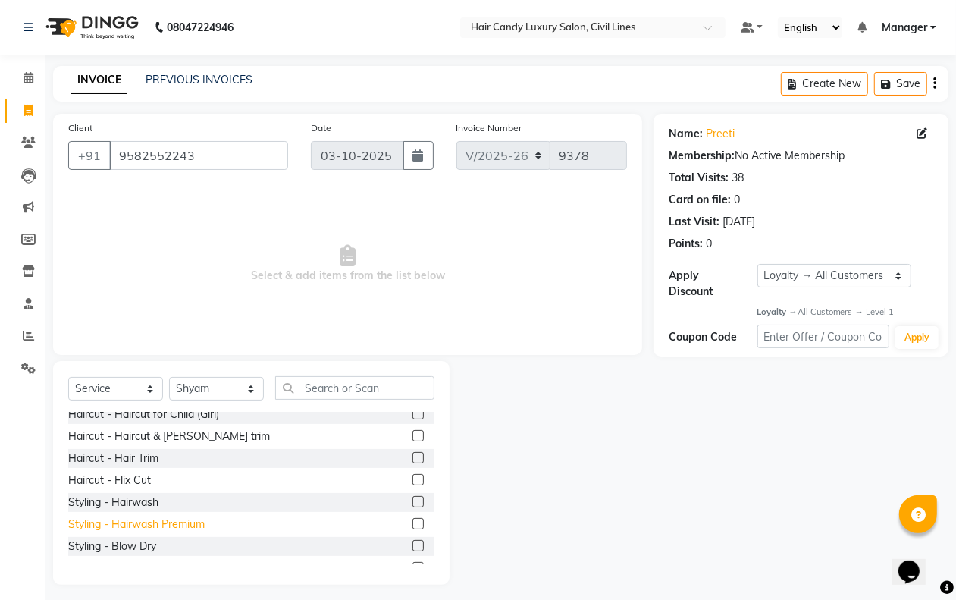
click at [172, 520] on div "Styling - Hairwash Premium" at bounding box center [136, 524] width 137 height 16
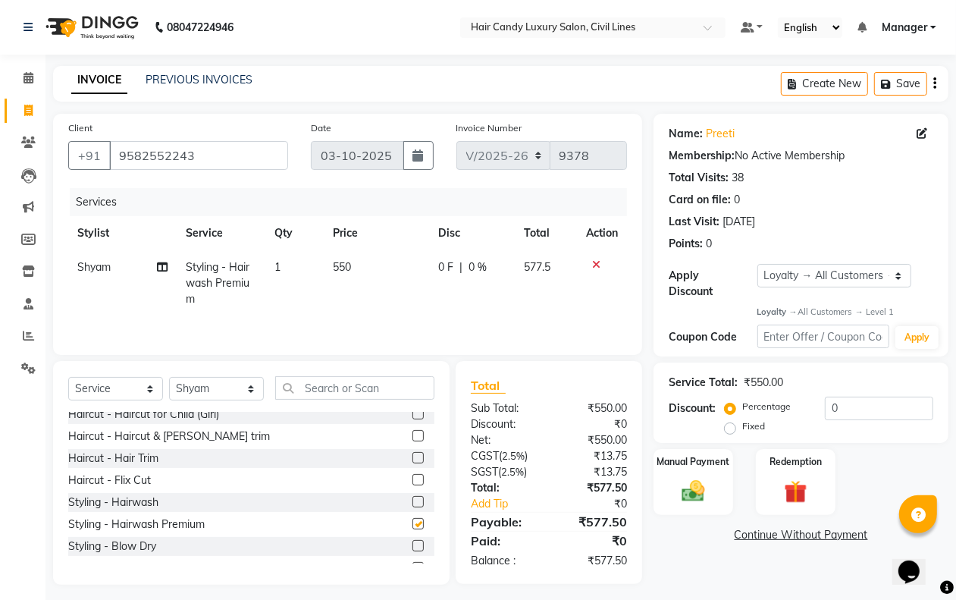
checkbox input "false"
click at [861, 412] on input "0" at bounding box center [879, 409] width 108 height 24
click at [844, 411] on input "20" at bounding box center [879, 409] width 108 height 24
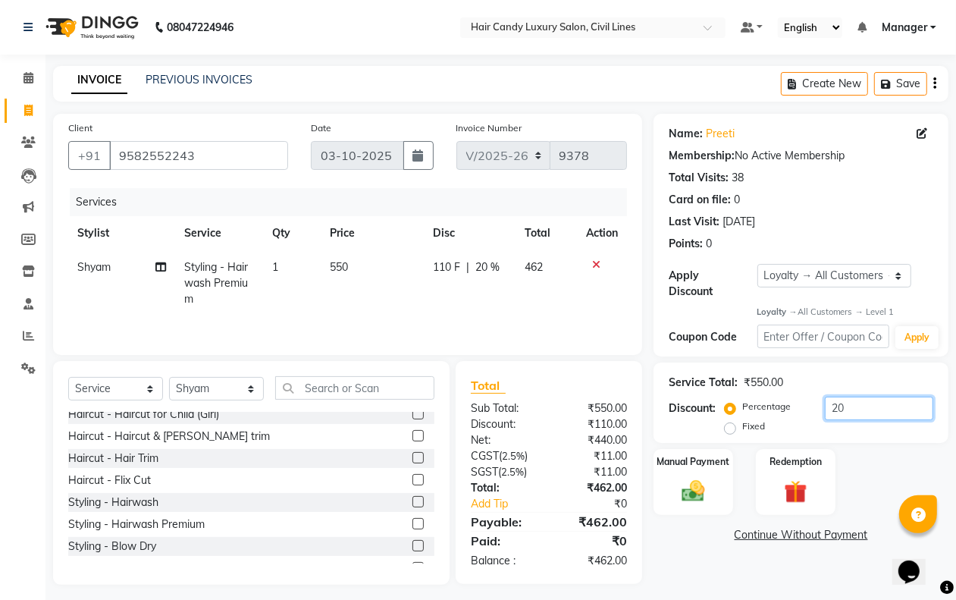
click at [844, 411] on input "20" at bounding box center [879, 409] width 108 height 24
type input "14"
drag, startPoint x: 667, startPoint y: 489, endPoint x: 752, endPoint y: 497, distance: 85.3
click at [672, 489] on div "Manual Payment" at bounding box center [694, 482] width 80 height 66
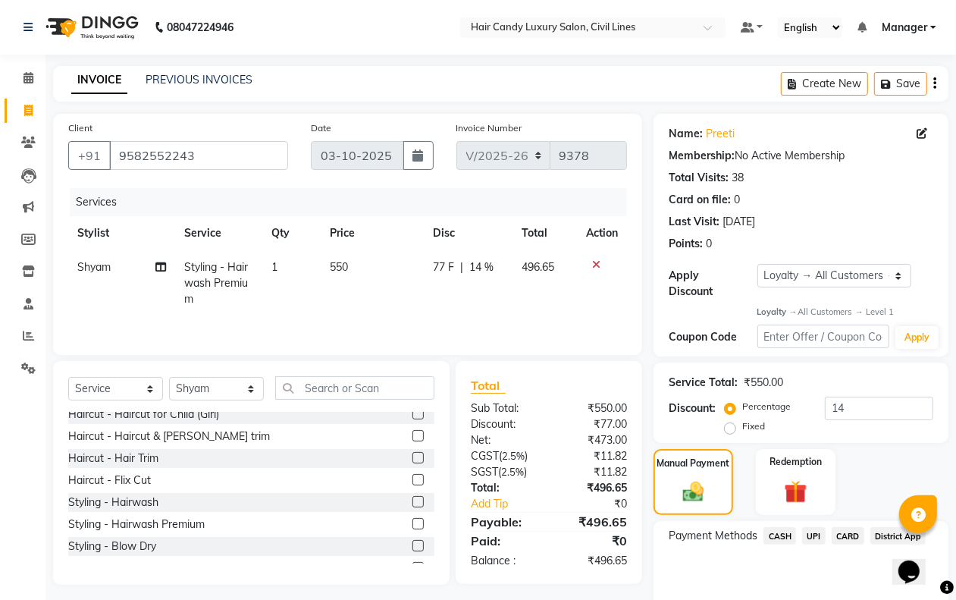
click at [776, 544] on span "CASH" at bounding box center [780, 535] width 33 height 17
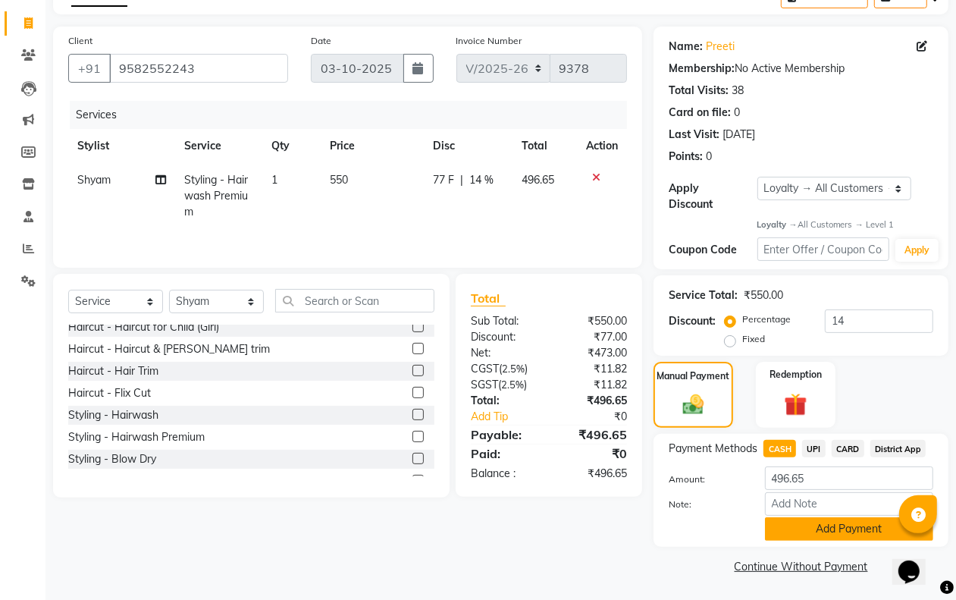
click at [801, 536] on button "Add Payment" at bounding box center [849, 529] width 168 height 24
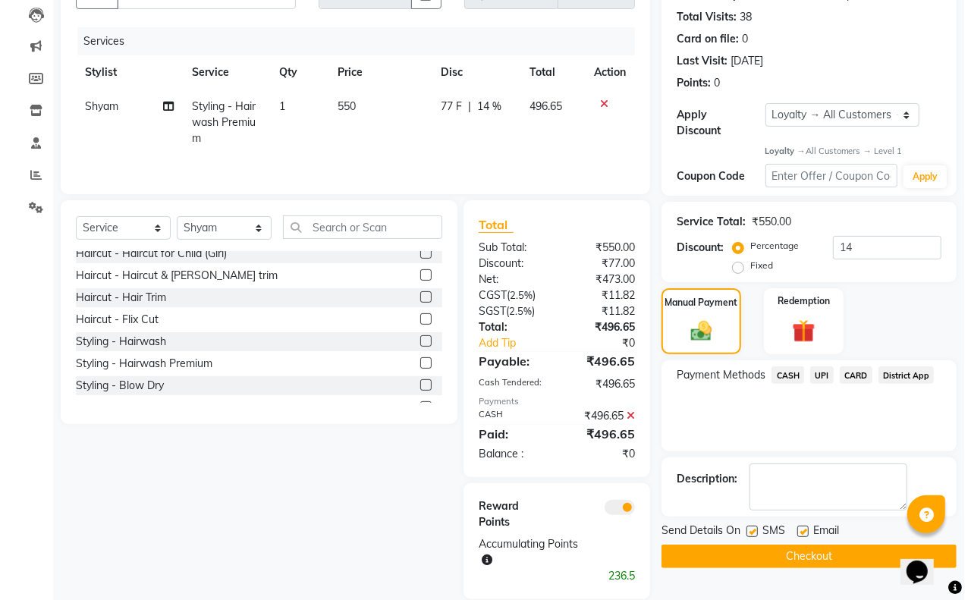
scroll to position [184, 0]
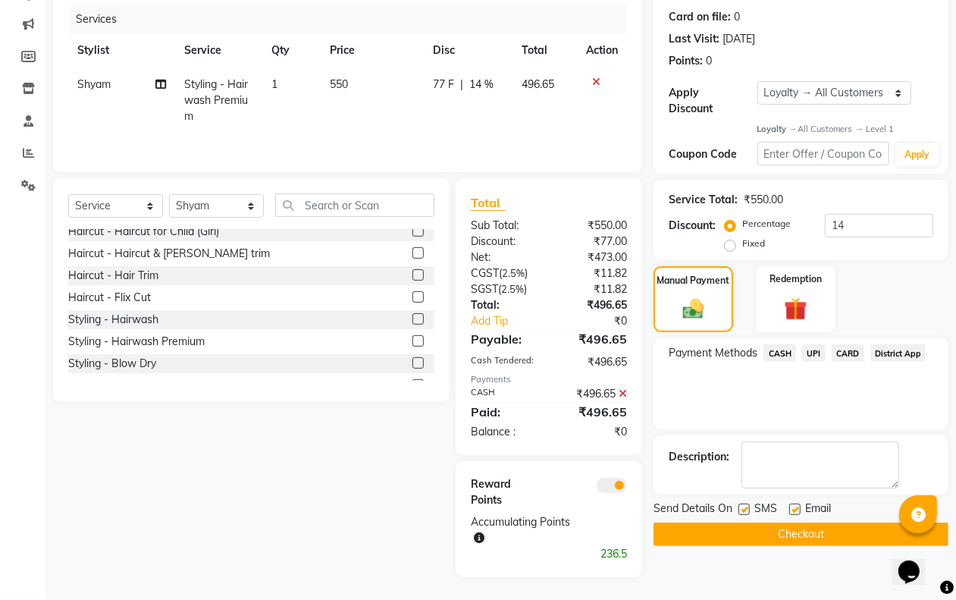
click at [611, 483] on span at bounding box center [612, 485] width 30 height 15
click at [627, 488] on input "checkbox" at bounding box center [627, 488] width 0 height 0
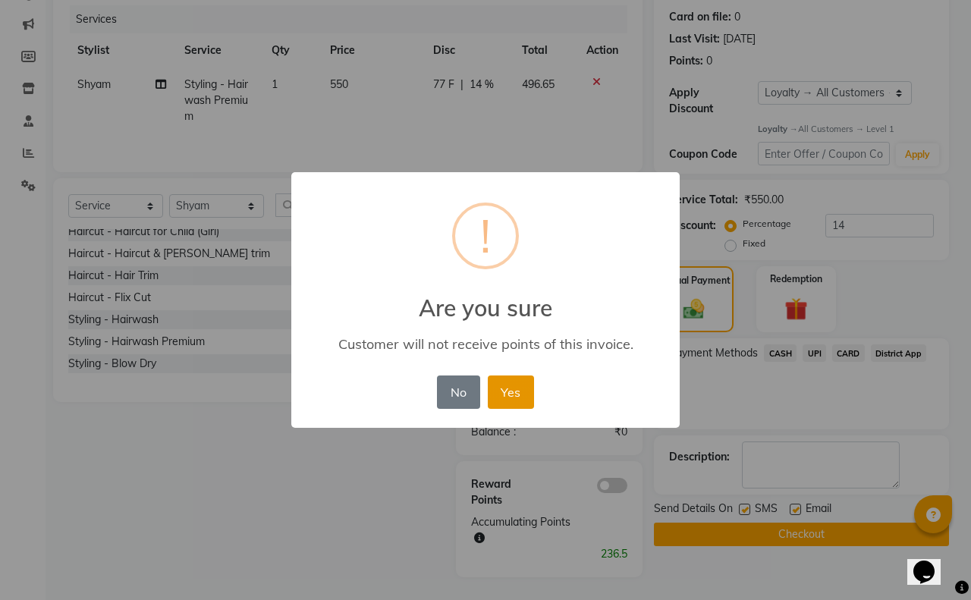
click at [510, 389] on button "Yes" at bounding box center [511, 391] width 46 height 33
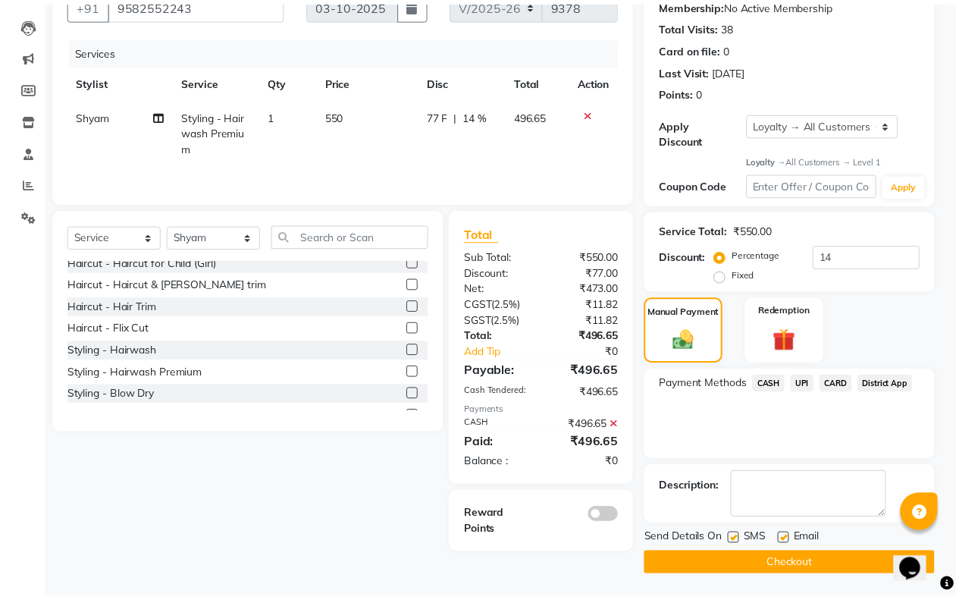
scroll to position [141, 0]
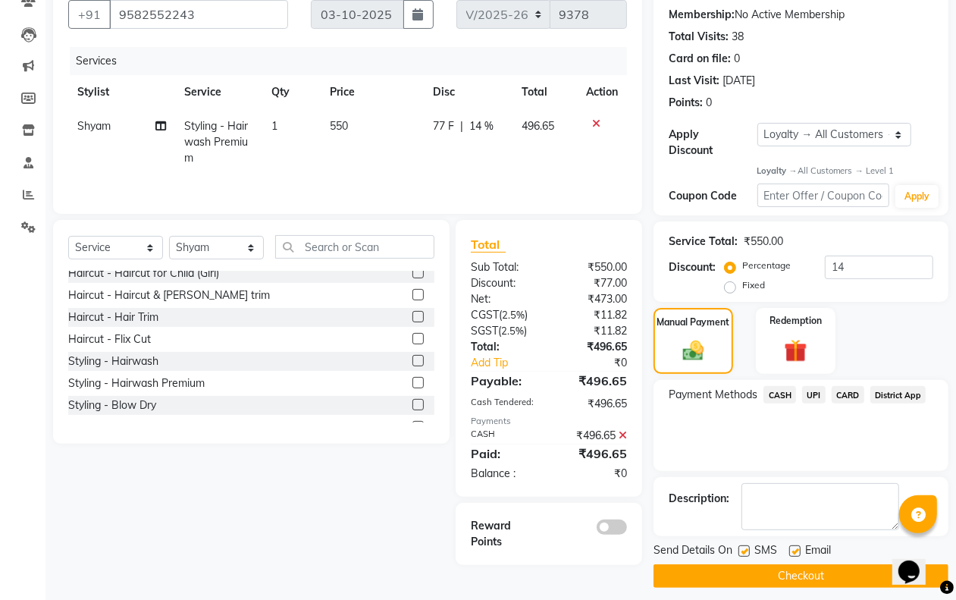
click at [740, 551] on label at bounding box center [744, 550] width 11 height 11
click at [740, 551] on input "checkbox" at bounding box center [744, 552] width 10 height 10
checkbox input "false"
click at [797, 548] on label at bounding box center [794, 550] width 11 height 11
click at [797, 548] on input "checkbox" at bounding box center [794, 552] width 10 height 10
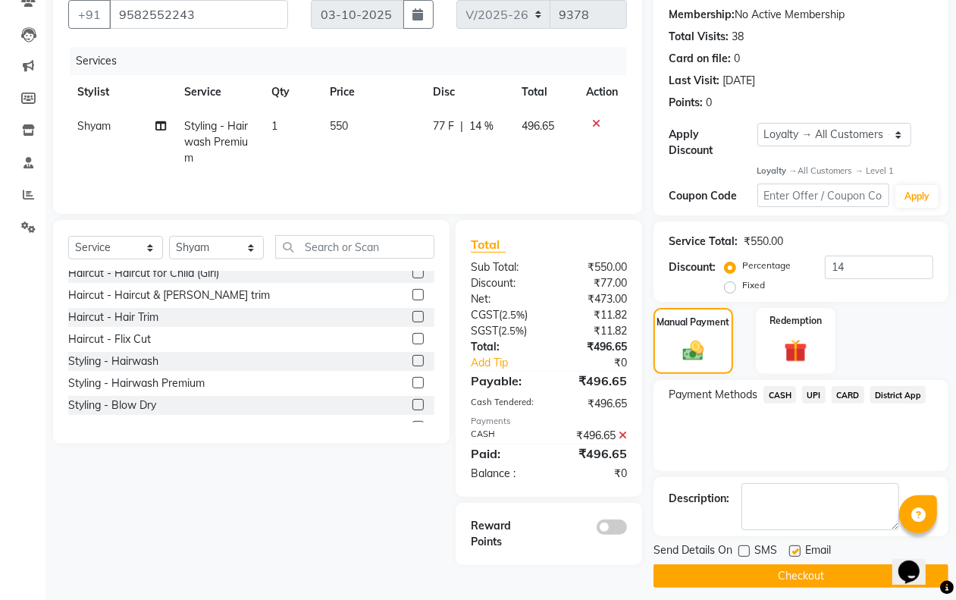
checkbox input "false"
click at [783, 570] on button "Checkout" at bounding box center [801, 576] width 295 height 24
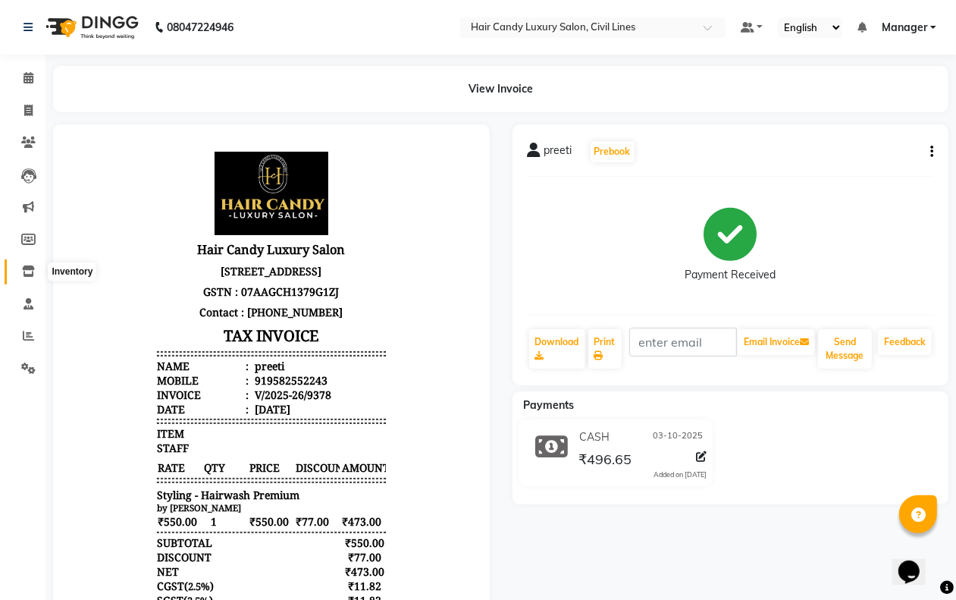
click at [27, 266] on icon at bounding box center [28, 270] width 13 height 11
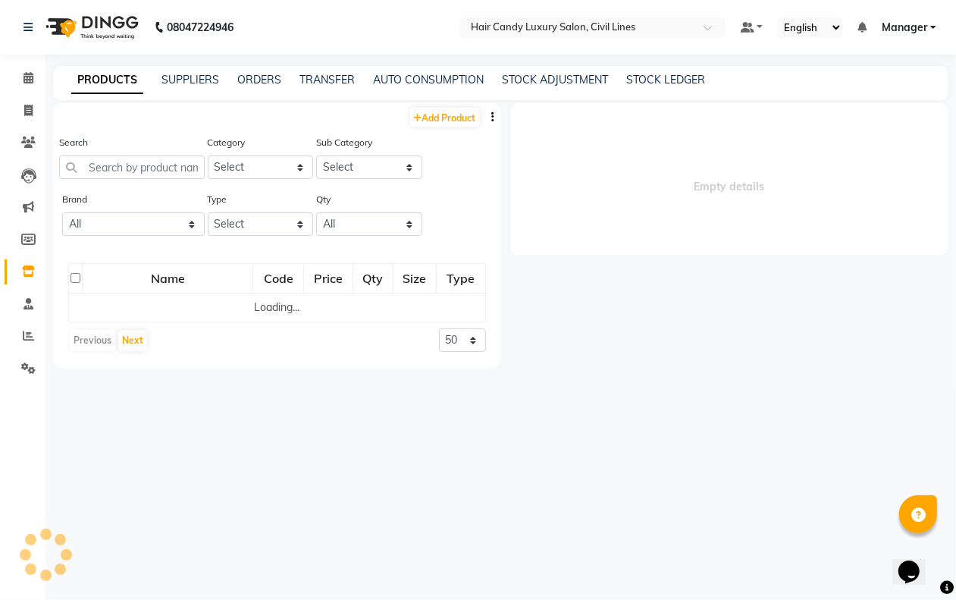
select select
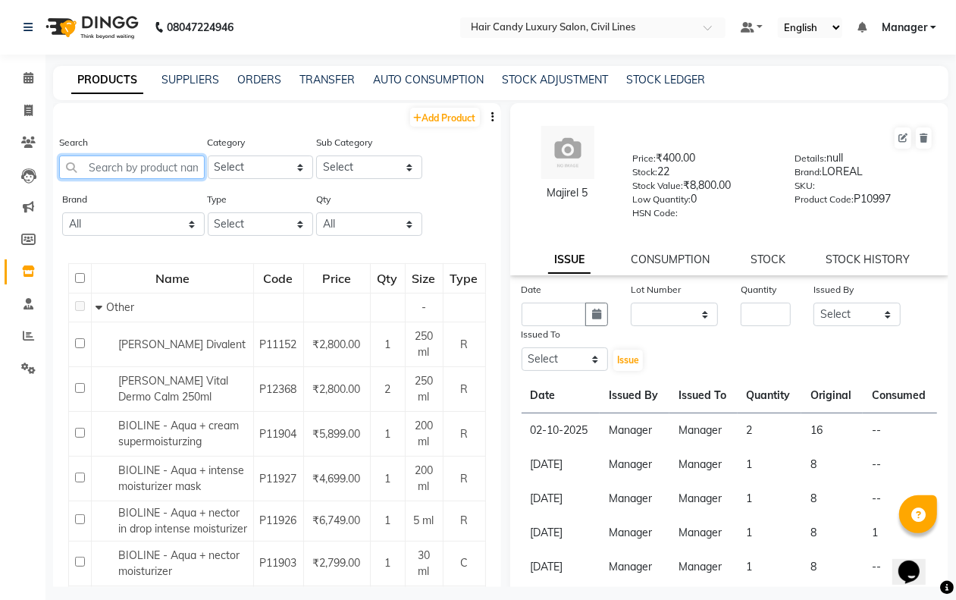
click at [115, 169] on input "text" at bounding box center [132, 167] width 146 height 24
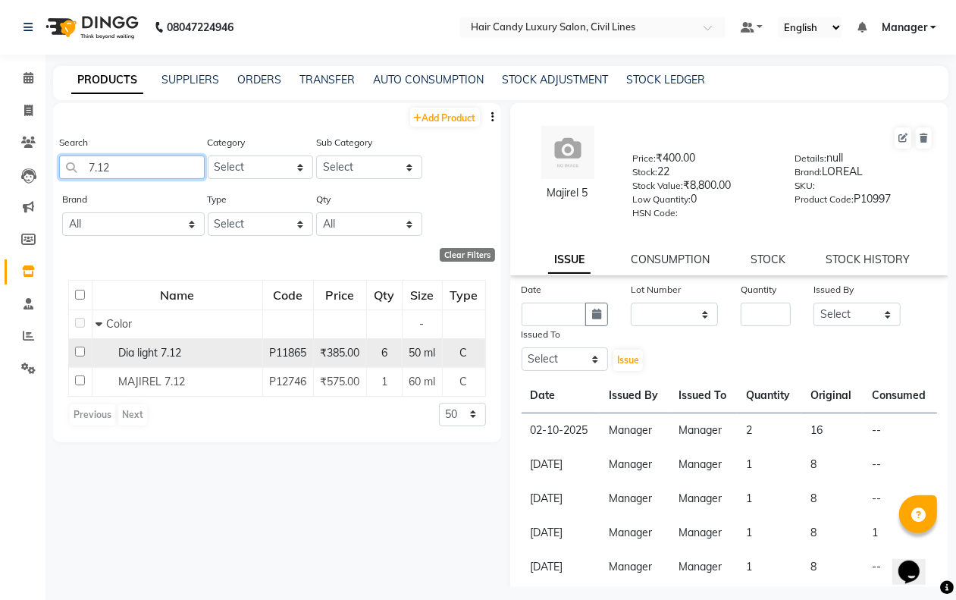
type input "7.12"
click at [81, 353] on input "checkbox" at bounding box center [80, 352] width 10 height 10
checkbox input "true"
select select
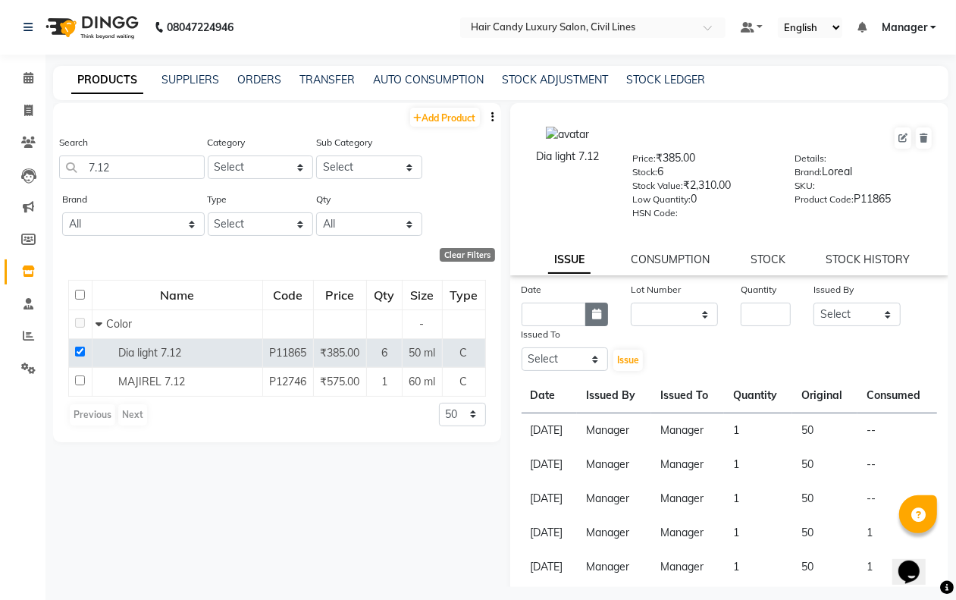
click at [592, 313] on icon "button" at bounding box center [596, 314] width 9 height 11
select select "10"
select select "2025"
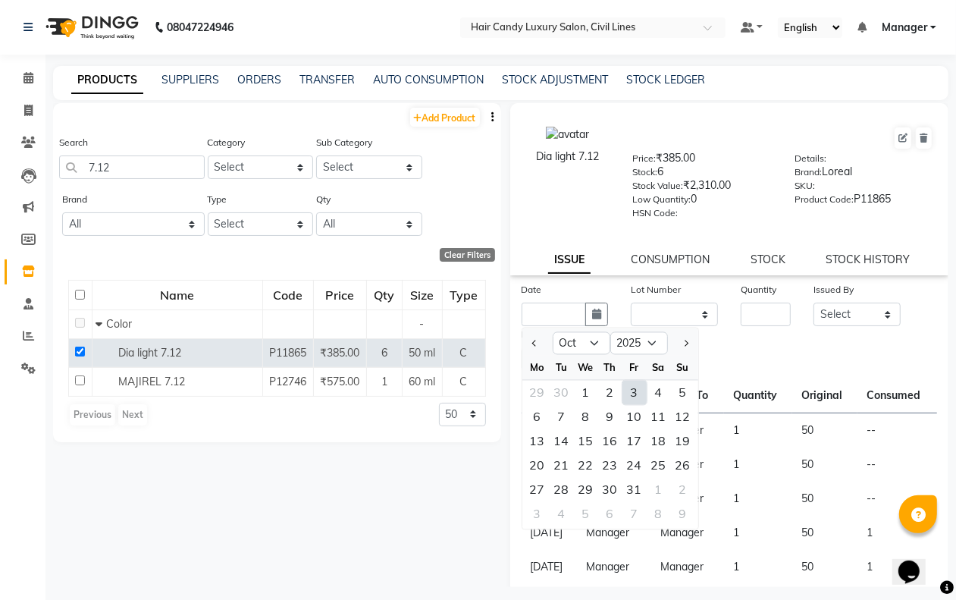
drag, startPoint x: 631, startPoint y: 388, endPoint x: 636, endPoint y: 369, distance: 20.2
click at [632, 388] on div "3" at bounding box center [635, 393] width 24 height 24
type input "03-10-2025"
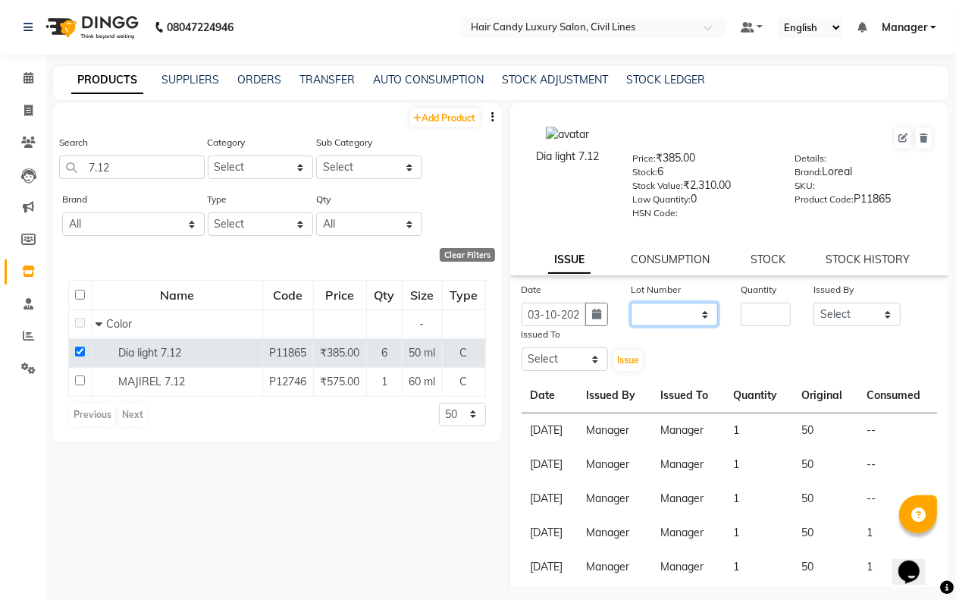
click at [654, 311] on select "None" at bounding box center [674, 315] width 87 height 24
select select "0: null"
click at [631, 303] on select "None" at bounding box center [674, 315] width 87 height 24
click at [742, 316] on input "number" at bounding box center [766, 315] width 50 height 24
type input "2"
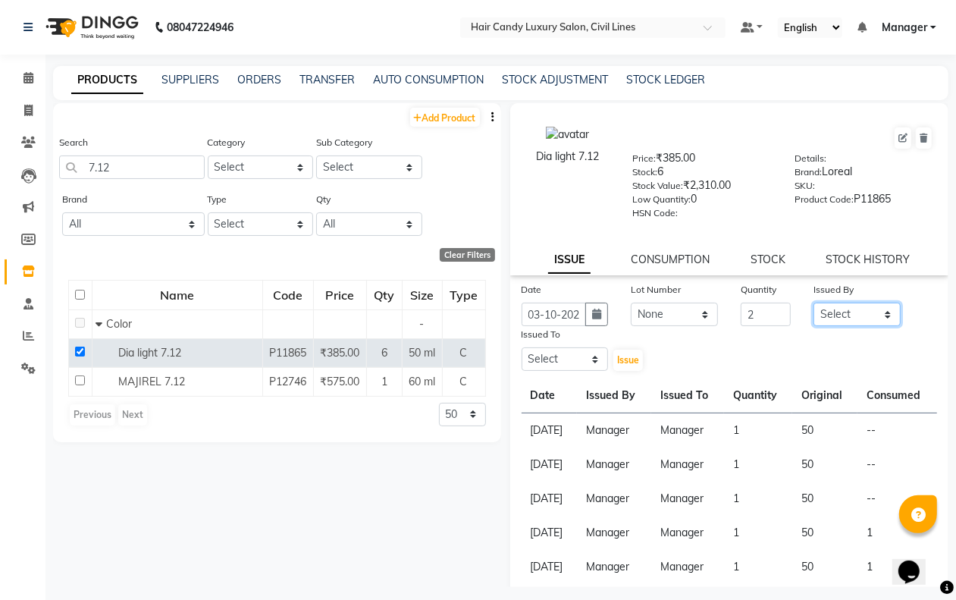
drag, startPoint x: 852, startPoint y: 306, endPoint x: 888, endPoint y: 300, distance: 36.9
click at [850, 306] on select "Select aakib AASHU Aftab Arshal counter sale Danish DAULAT faisal jeet Manager …" at bounding box center [857, 315] width 87 height 24
select select "47213"
click at [814, 303] on select "Select aakib AASHU Aftab Arshal counter sale Danish DAULAT faisal jeet Manager …" at bounding box center [857, 315] width 87 height 24
click at [550, 353] on select "Select aakib AASHU Aftab Arshal counter sale Danish DAULAT faisal jeet Manager …" at bounding box center [565, 359] width 87 height 24
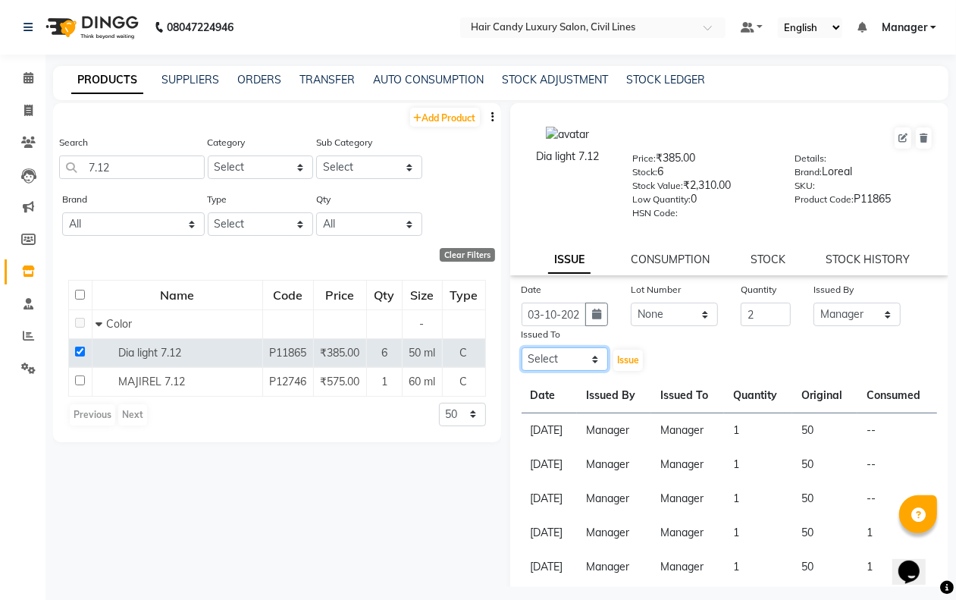
select select "47213"
click at [522, 347] on select "Select aakib AASHU Aftab Arshal counter sale Danish DAULAT faisal jeet Manager …" at bounding box center [565, 359] width 87 height 24
click at [629, 354] on span "Issue" at bounding box center [628, 359] width 22 height 11
select select
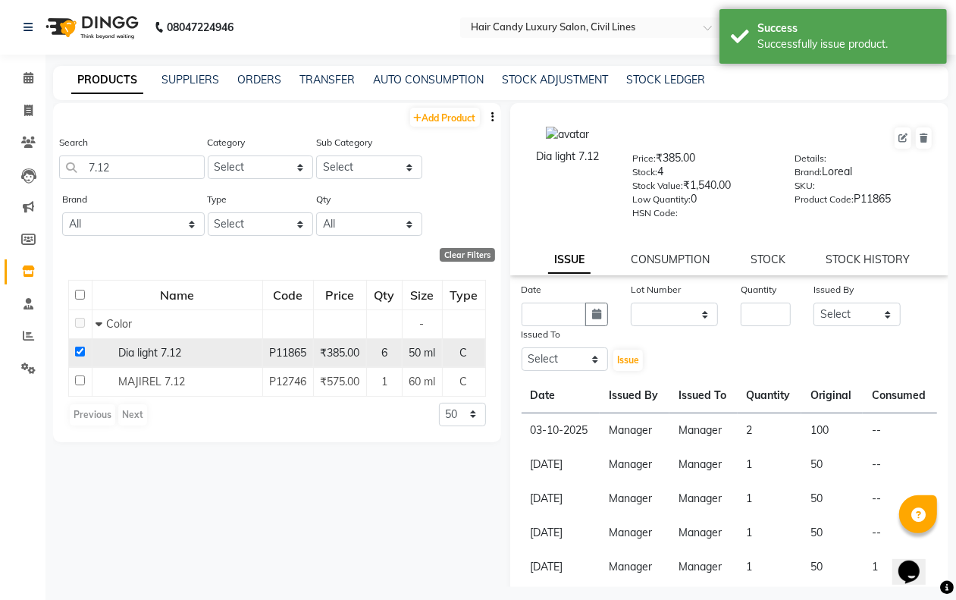
click at [77, 347] on input "checkbox" at bounding box center [80, 352] width 10 height 10
checkbox input "false"
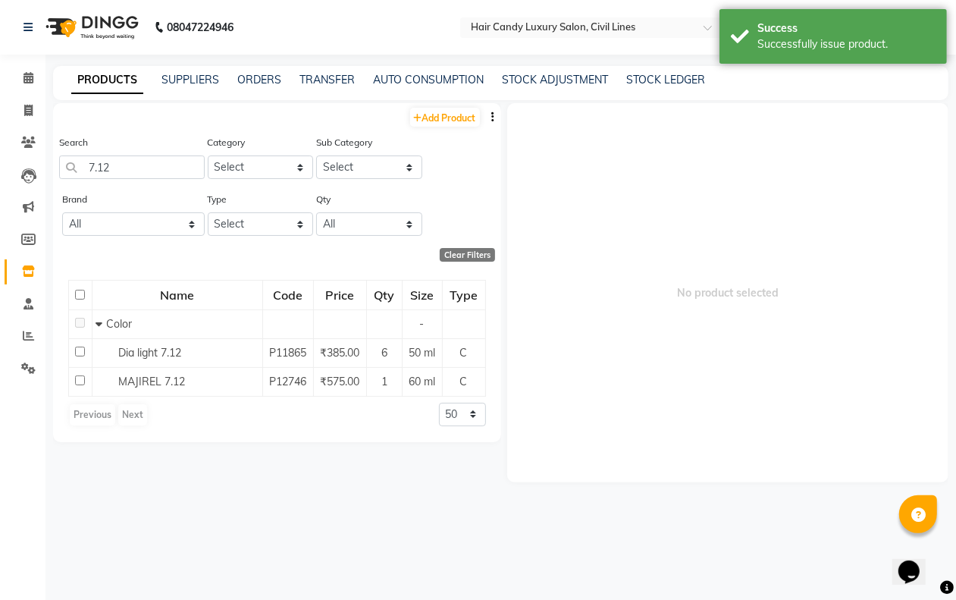
click at [137, 142] on div "Search 7.12" at bounding box center [132, 156] width 146 height 45
click at [135, 163] on input "7.12" at bounding box center [132, 167] width 146 height 24
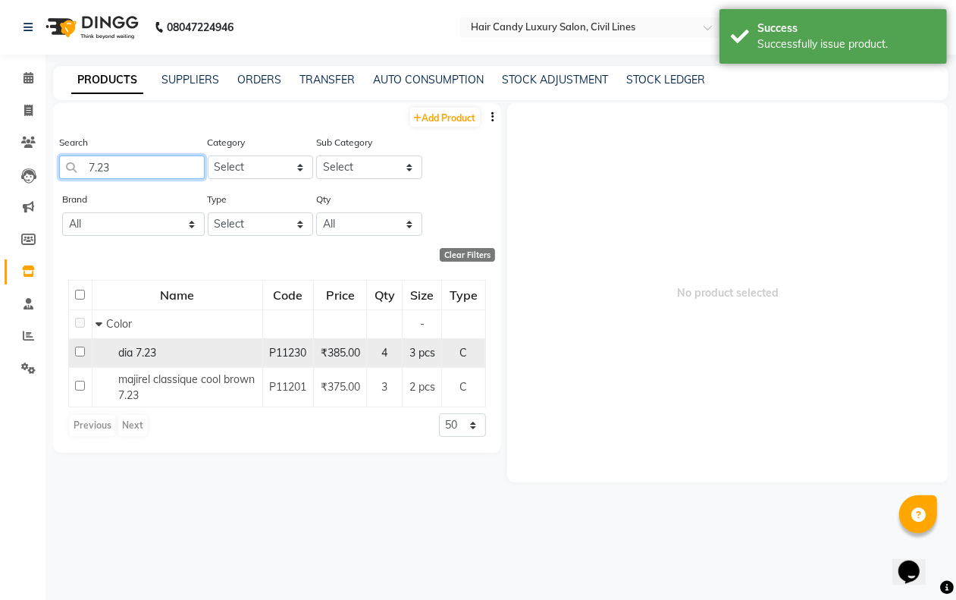
type input "7.23"
click at [78, 350] on input "checkbox" at bounding box center [80, 352] width 10 height 10
checkbox input "true"
select select
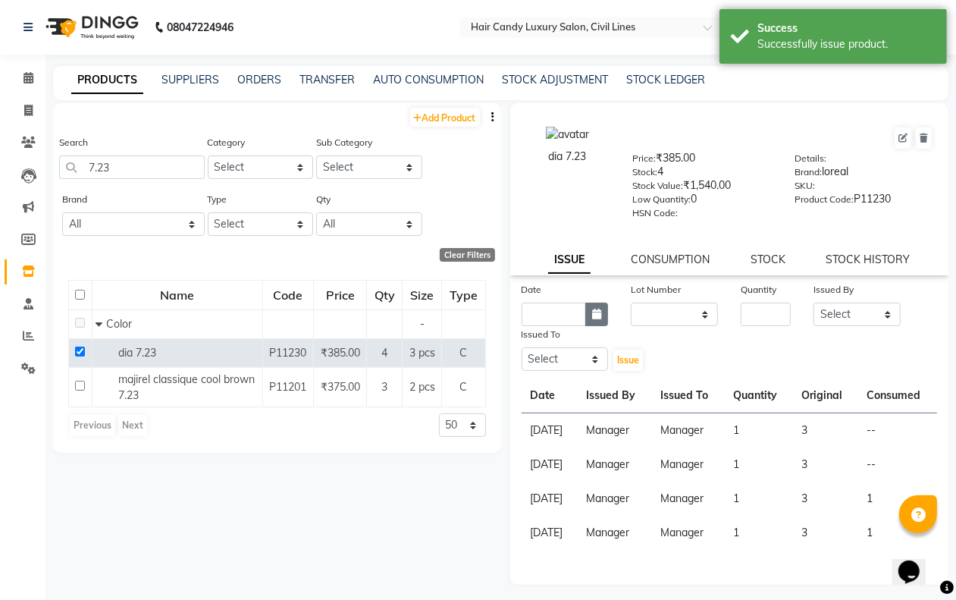
click at [595, 315] on icon "button" at bounding box center [596, 314] width 9 height 11
select select "10"
select select "2025"
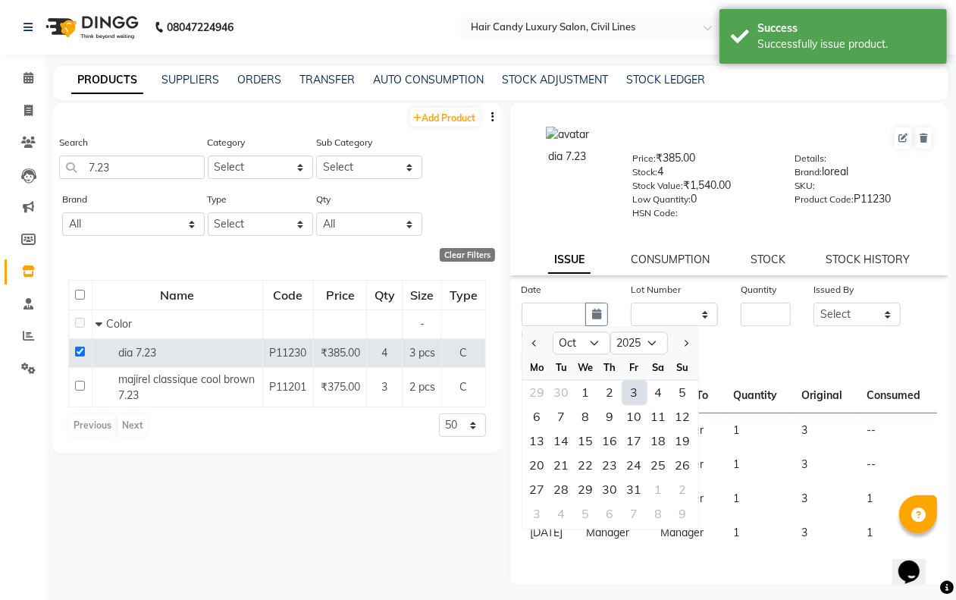
click at [629, 381] on div "3" at bounding box center [635, 393] width 24 height 24
type input "03-10-2025"
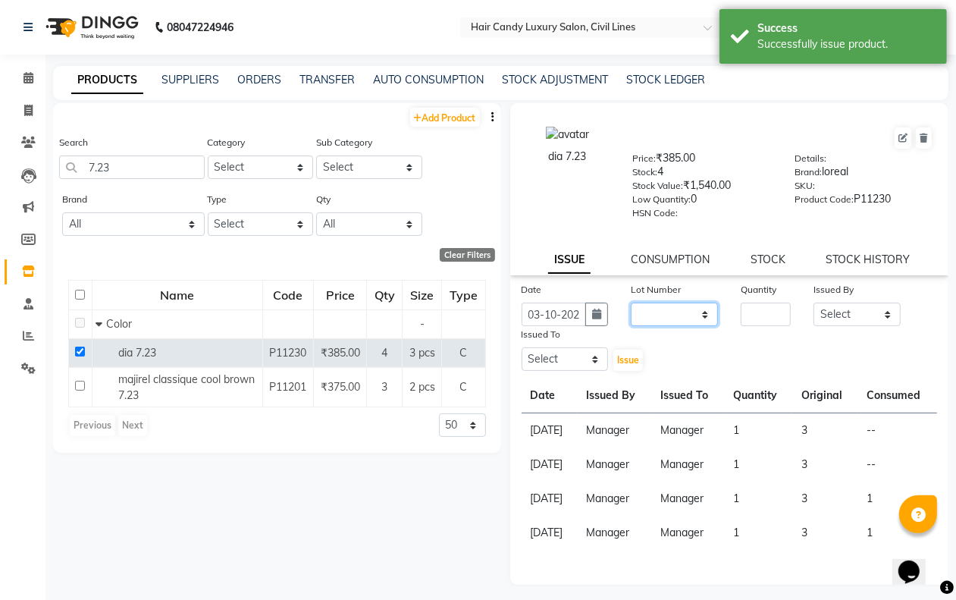
drag, startPoint x: 661, startPoint y: 303, endPoint x: 657, endPoint y: 321, distance: 17.7
click at [661, 304] on select "None" at bounding box center [674, 315] width 87 height 24
select select "0: null"
click at [631, 303] on select "None" at bounding box center [674, 315] width 87 height 24
click at [777, 321] on input "number" at bounding box center [766, 315] width 50 height 24
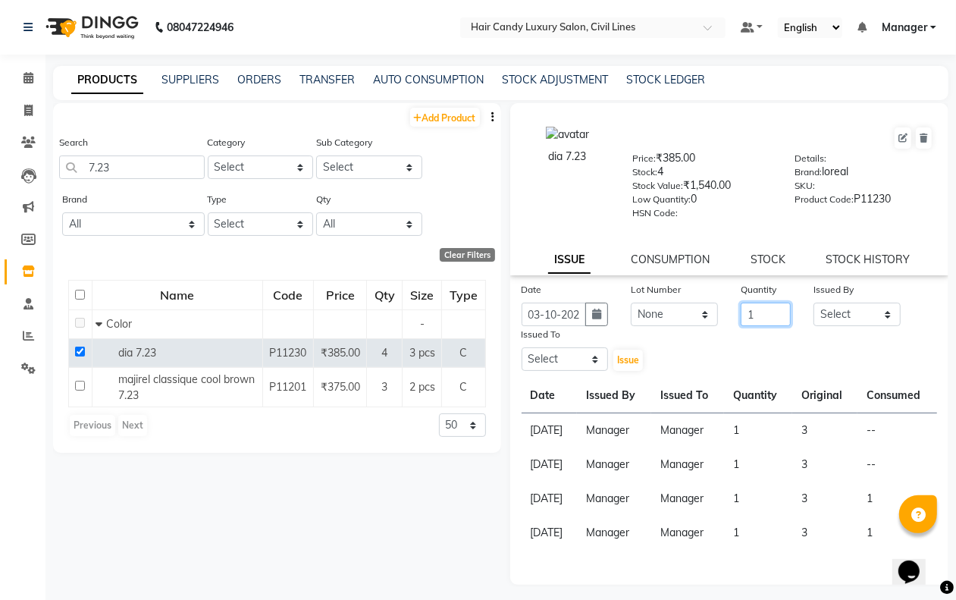
type input "1"
click at [840, 306] on select "Select aakib AASHU Aftab Arshal counter sale Danish DAULAT faisal jeet Manager …" at bounding box center [857, 315] width 87 height 24
select select "47213"
click at [814, 303] on select "Select aakib AASHU Aftab Arshal counter sale Danish DAULAT faisal jeet Manager …" at bounding box center [857, 315] width 87 height 24
click at [561, 366] on select "Select aakib AASHU Aftab Arshal counter sale Danish DAULAT faisal jeet Manager …" at bounding box center [565, 359] width 87 height 24
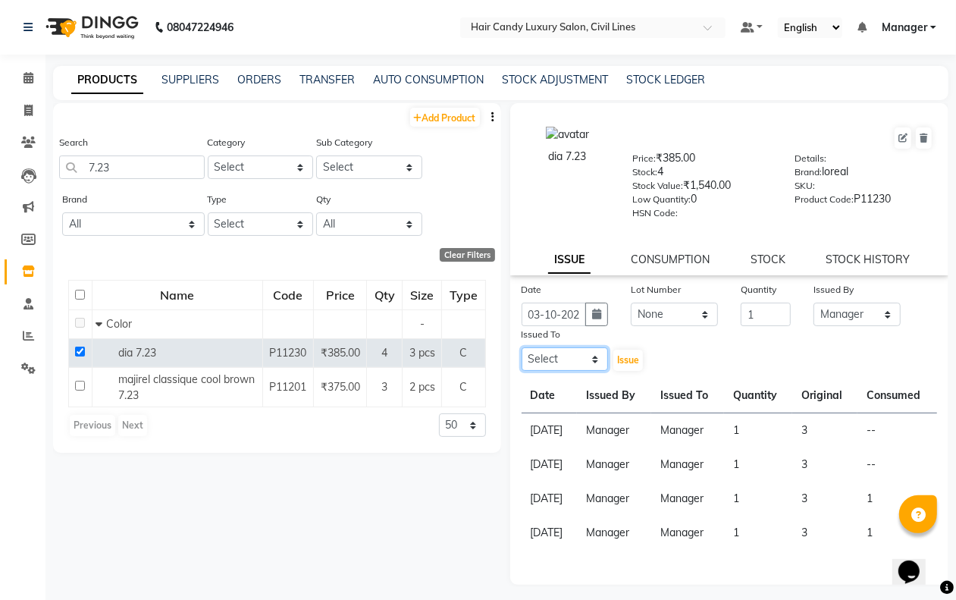
select select "47213"
click at [522, 347] on select "Select aakib AASHU Aftab Arshal counter sale Danish DAULAT faisal jeet Manager …" at bounding box center [565, 359] width 87 height 24
click at [624, 354] on span "Issue" at bounding box center [628, 359] width 22 height 11
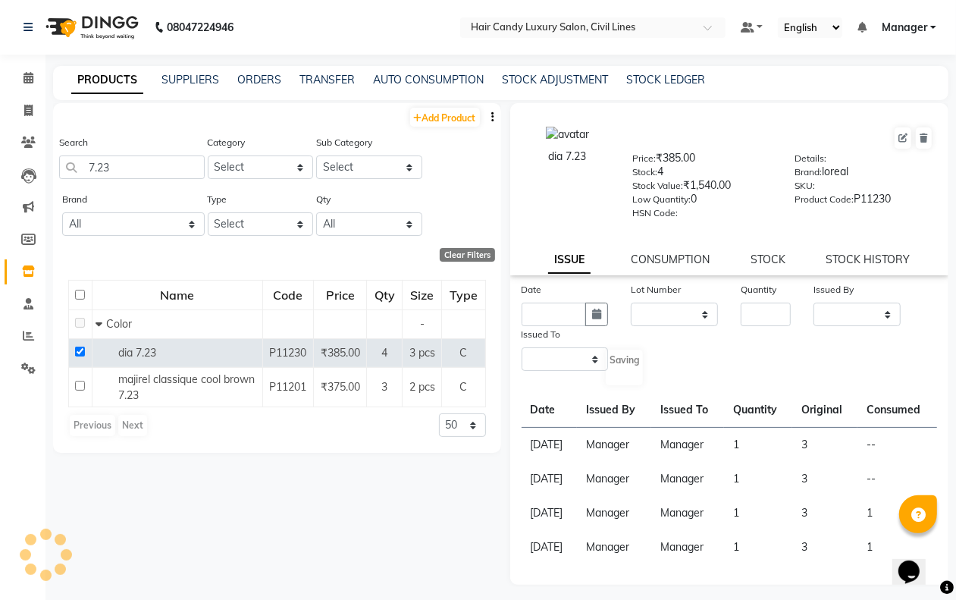
select select
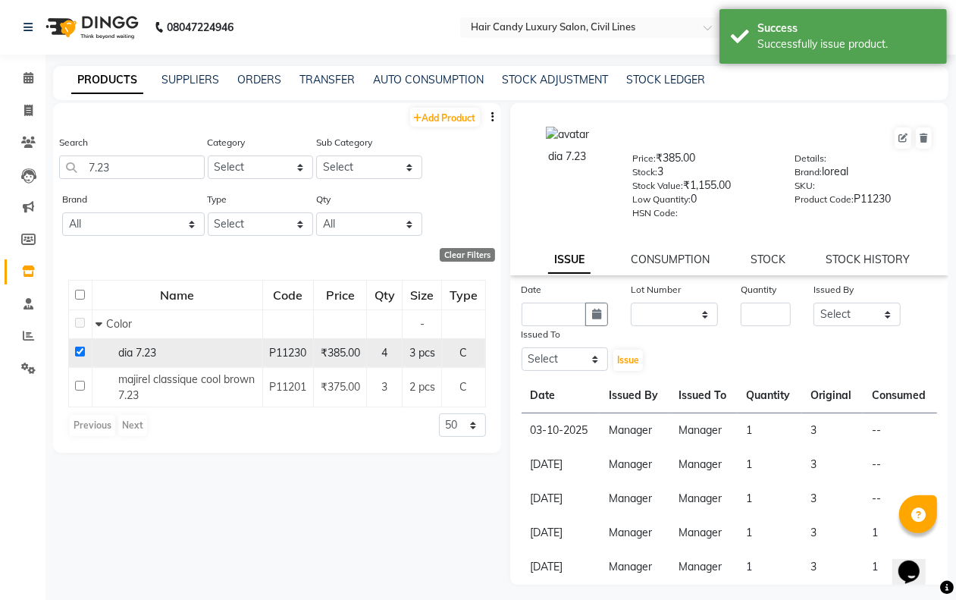
click at [77, 350] on input "checkbox" at bounding box center [80, 352] width 10 height 10
checkbox input "false"
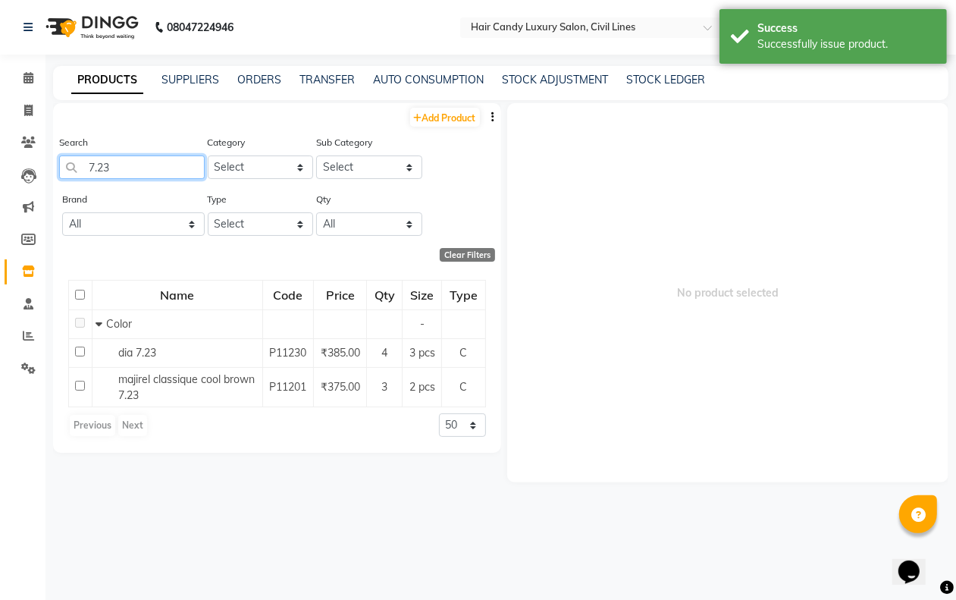
click at [133, 165] on input "7.23" at bounding box center [132, 167] width 146 height 24
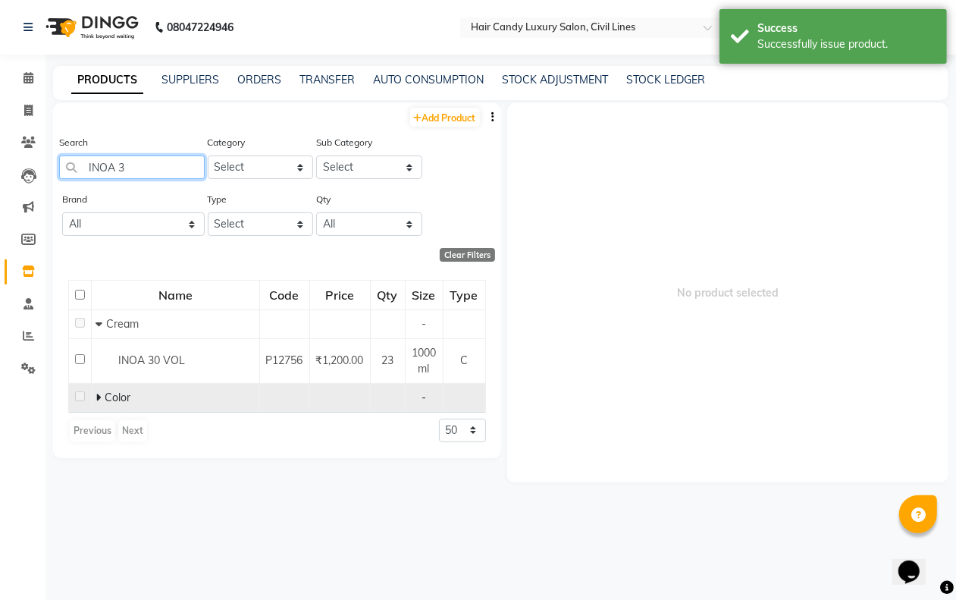
type input "INOA 3"
click at [99, 393] on icon at bounding box center [98, 397] width 5 height 11
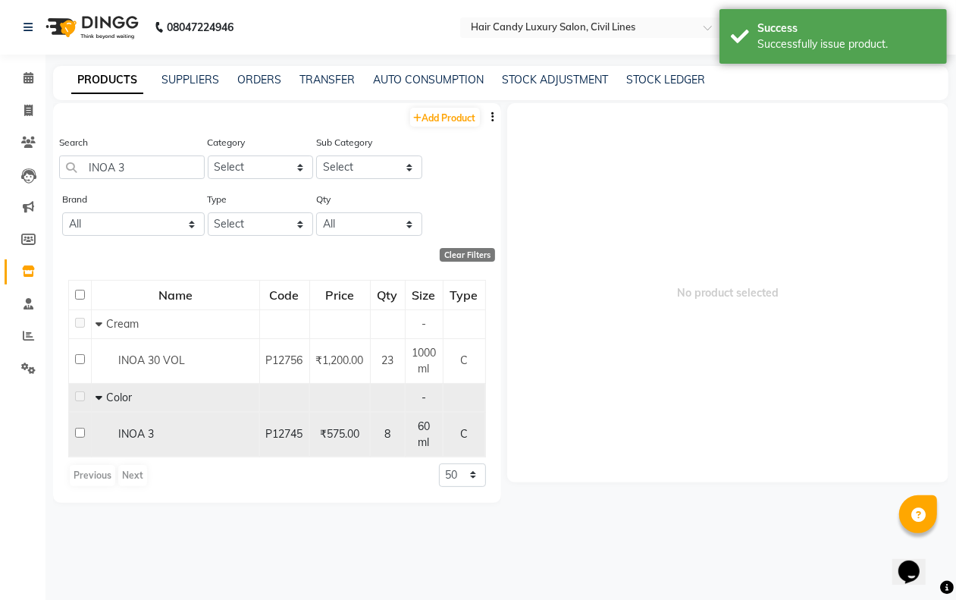
click at [80, 428] on input "checkbox" at bounding box center [80, 433] width 10 height 10
checkbox input "true"
select select
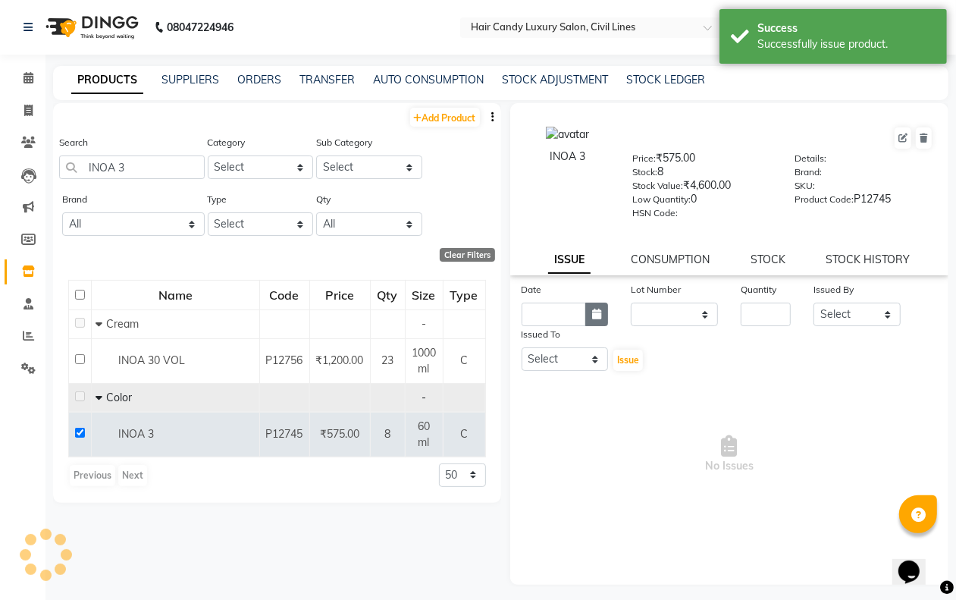
click at [585, 311] on button "button" at bounding box center [596, 315] width 23 height 24
select select "10"
select select "2025"
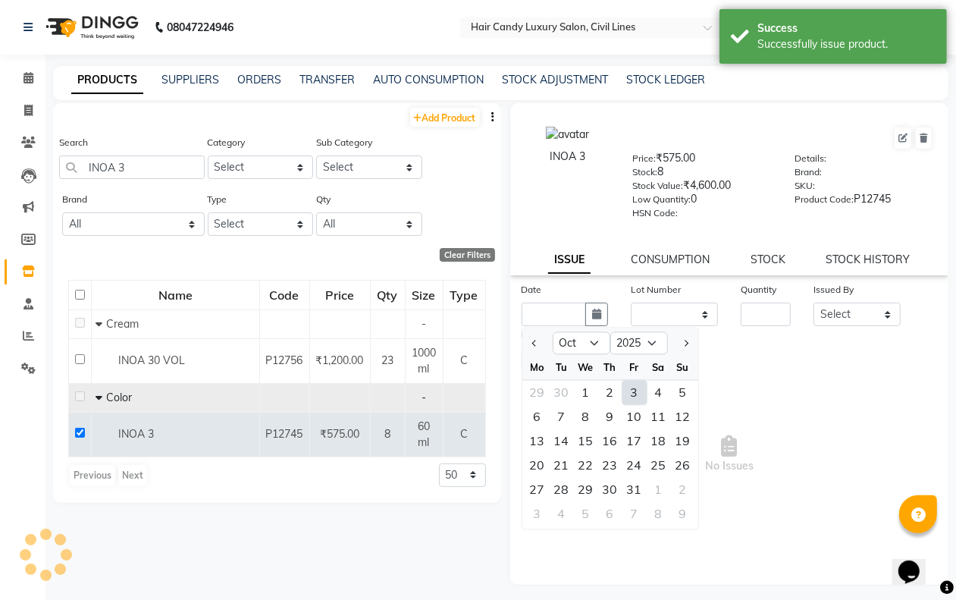
click at [630, 391] on div "3" at bounding box center [635, 393] width 24 height 24
type input "03-10-2025"
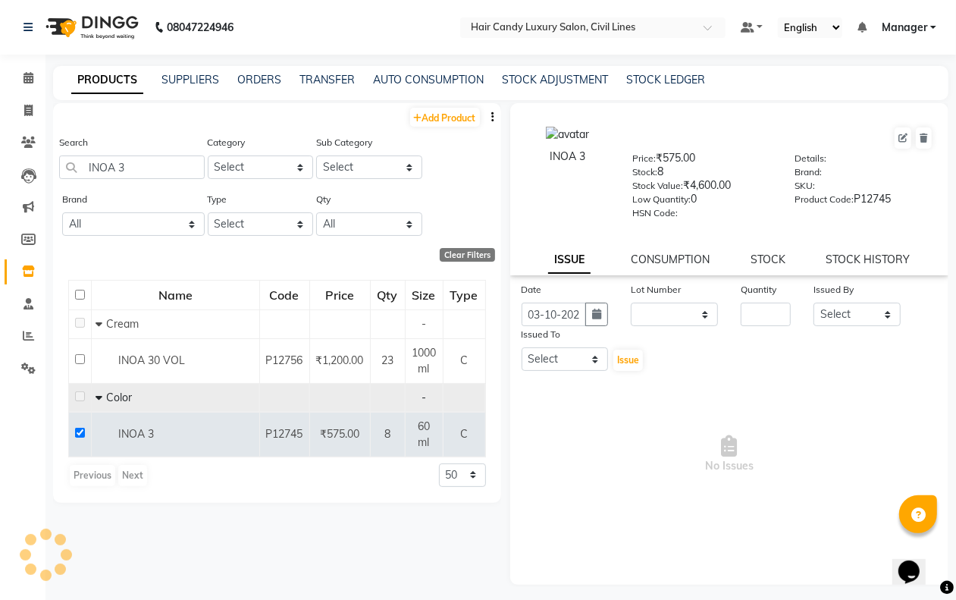
drag, startPoint x: 656, startPoint y: 292, endPoint x: 651, endPoint y: 326, distance: 34.5
click at [654, 296] on div "Lot Number" at bounding box center [674, 291] width 87 height 21
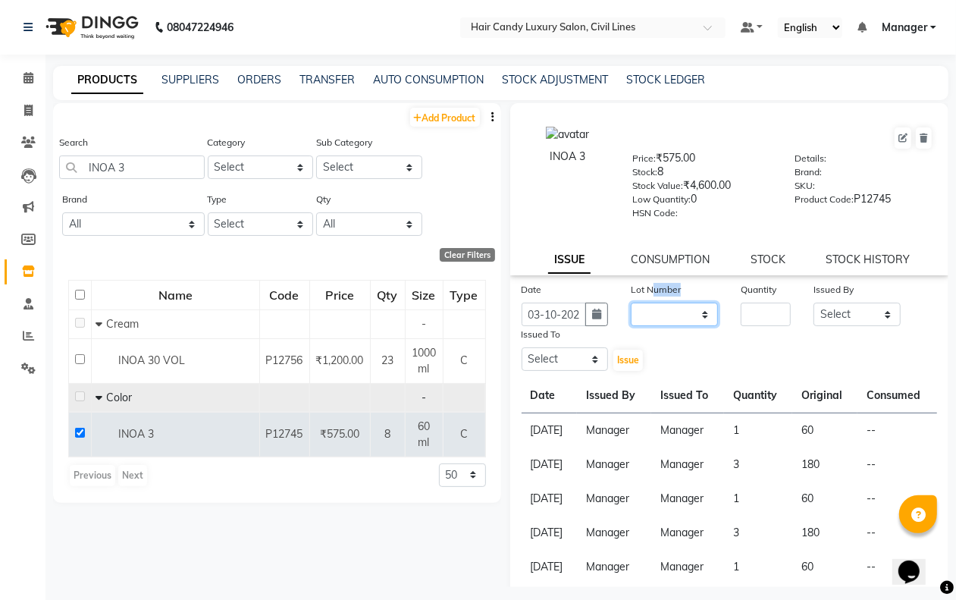
click at [656, 303] on select "None" at bounding box center [674, 315] width 87 height 24
click at [656, 312] on select "None" at bounding box center [674, 315] width 87 height 24
select select "0: null"
click at [631, 303] on select "None" at bounding box center [674, 315] width 87 height 24
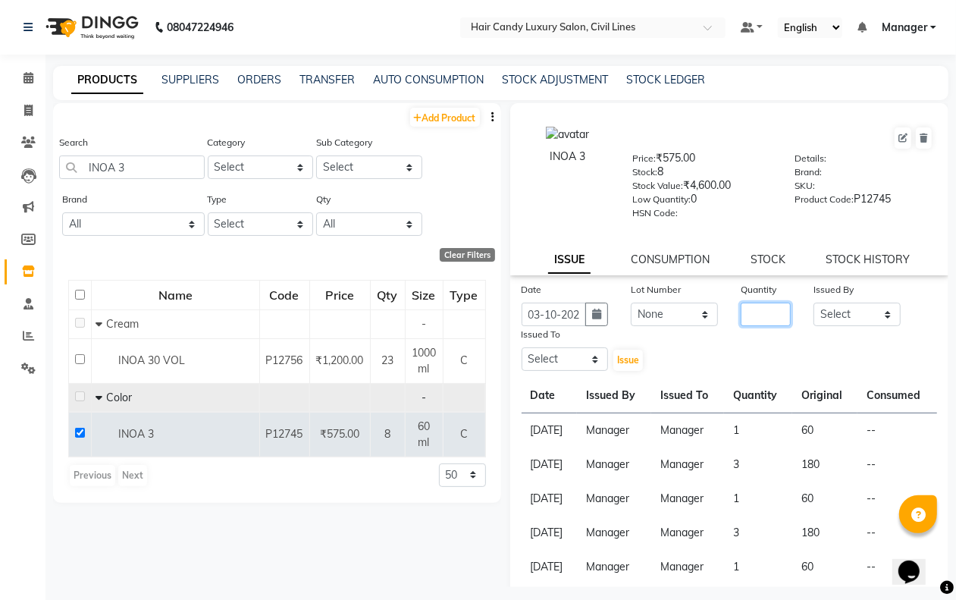
click at [741, 309] on input "number" at bounding box center [766, 315] width 50 height 24
type input "1"
click at [847, 309] on select "Select aakib AASHU Aftab Arshal counter sale Danish DAULAT faisal jeet Manager …" at bounding box center [857, 315] width 87 height 24
select select "47213"
click at [814, 303] on select "Select aakib AASHU Aftab Arshal counter sale Danish DAULAT faisal jeet Manager …" at bounding box center [857, 315] width 87 height 24
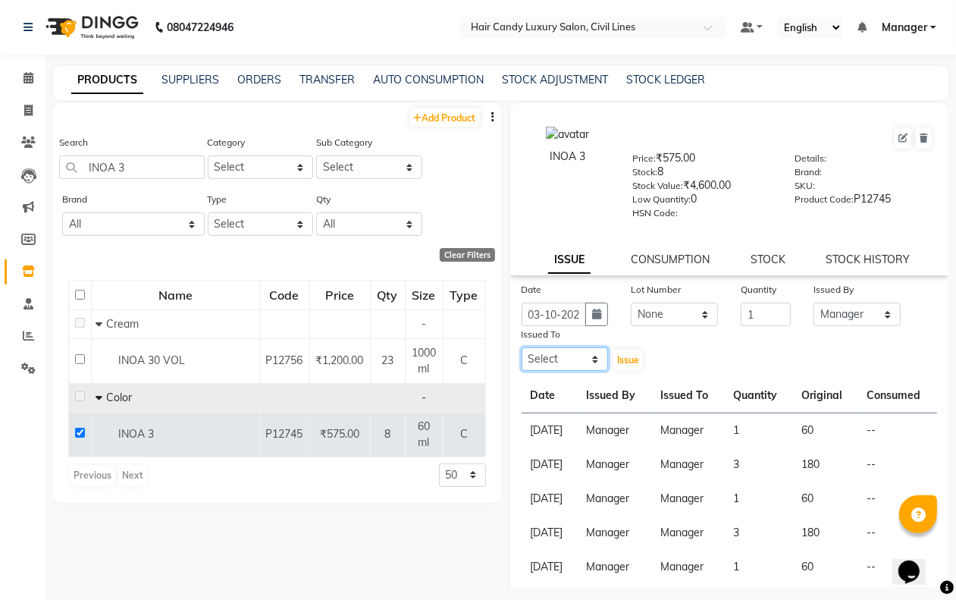
drag, startPoint x: 570, startPoint y: 353, endPoint x: 570, endPoint y: 343, distance: 9.9
click at [570, 350] on select "Select aakib AASHU Aftab Arshal counter sale Danish DAULAT faisal jeet Manager …" at bounding box center [565, 359] width 87 height 24
select select "49530"
click at [522, 347] on select "Select aakib AASHU Aftab Arshal counter sale Danish DAULAT faisal jeet Manager …" at bounding box center [565, 359] width 87 height 24
click at [628, 361] on span "Issue" at bounding box center [628, 359] width 22 height 11
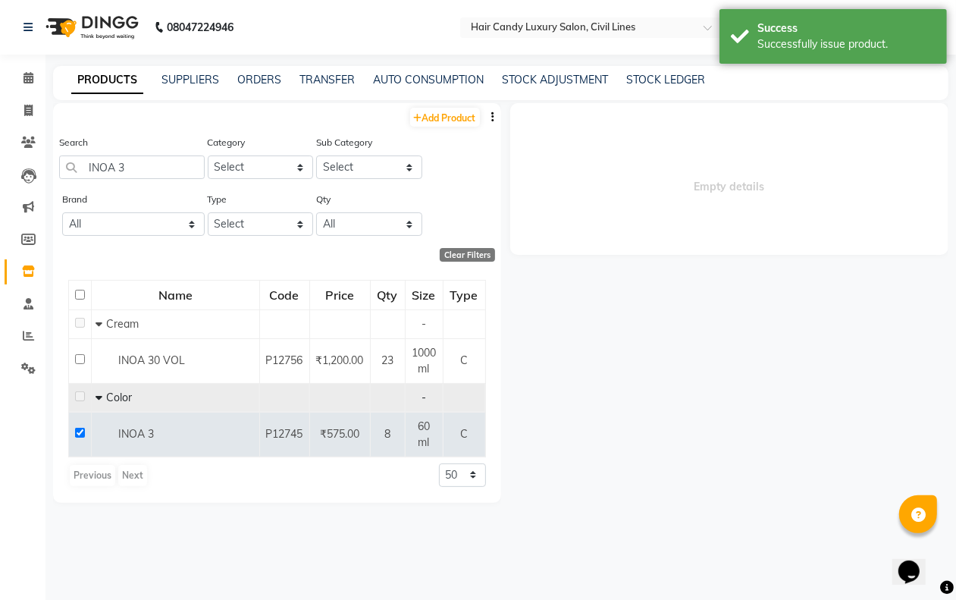
select select
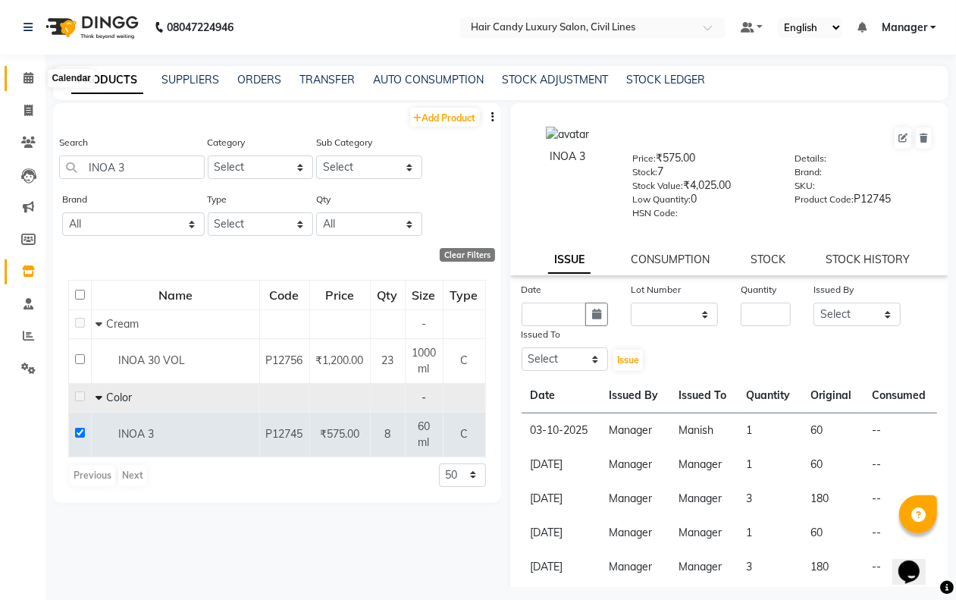
click at [19, 70] on span at bounding box center [28, 78] width 27 height 17
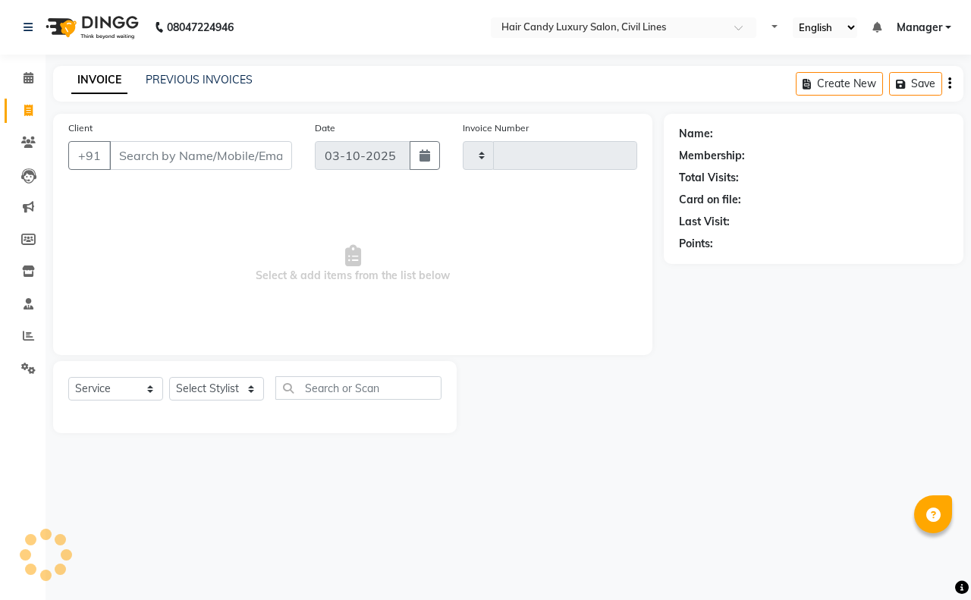
select select "service"
select select "6308"
type input "9373"
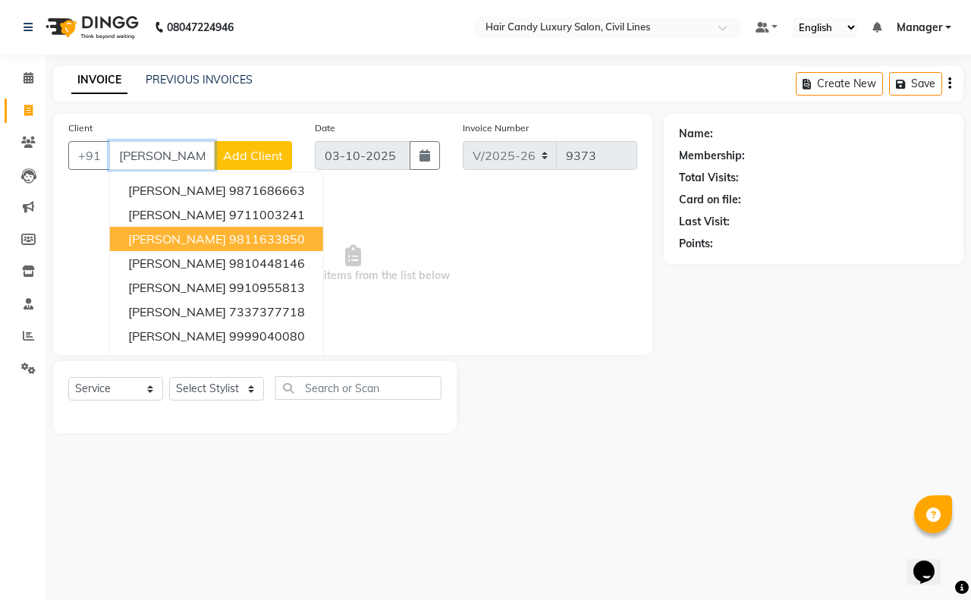
drag, startPoint x: 190, startPoint y: 236, endPoint x: 196, endPoint y: 255, distance: 19.7
click at [190, 236] on span "[PERSON_NAME]" at bounding box center [177, 238] width 98 height 15
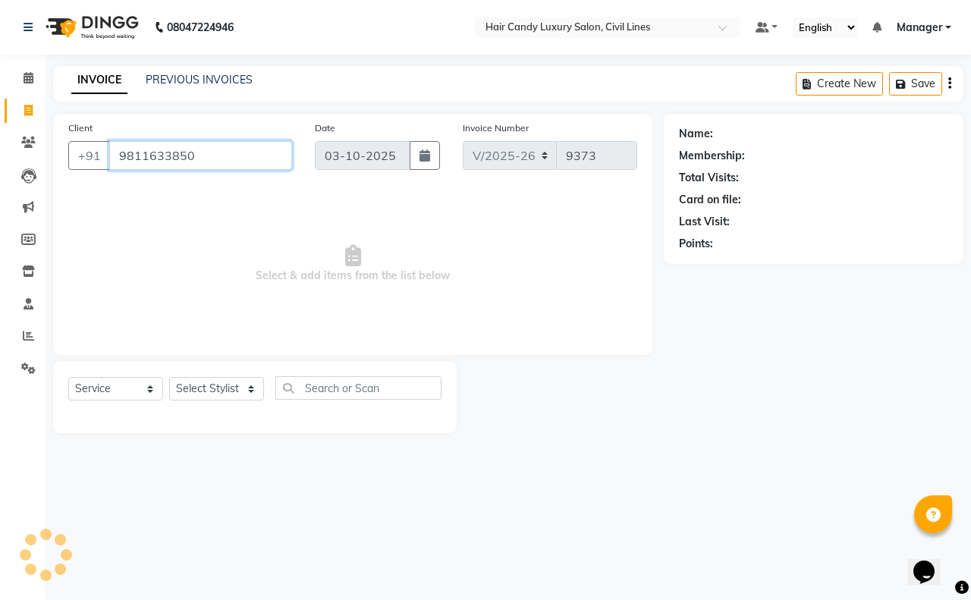
type input "9811633850"
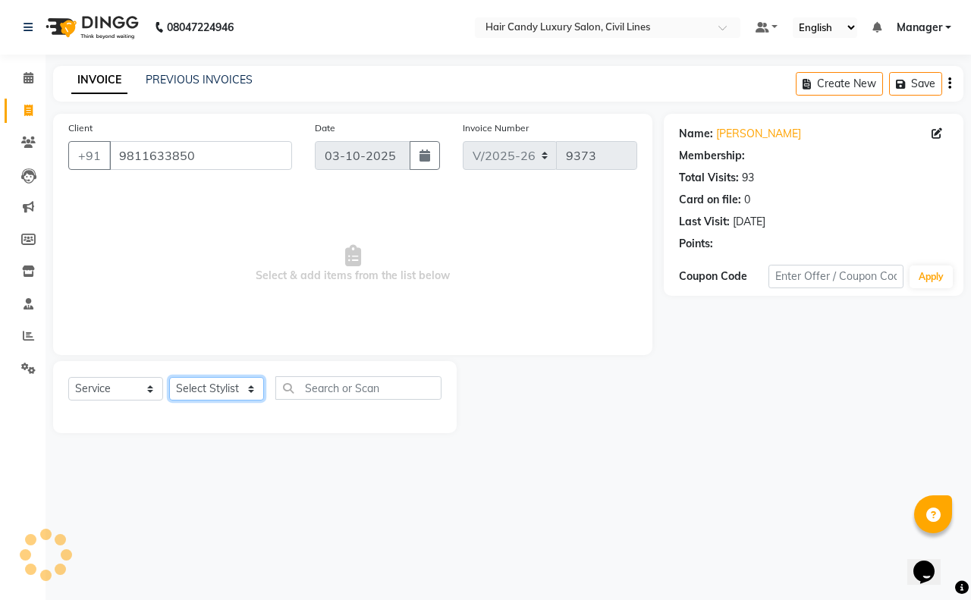
drag, startPoint x: 206, startPoint y: 384, endPoint x: 210, endPoint y: 378, distance: 7.8
click at [206, 384] on select "Select Stylist [PERSON_NAME] [PERSON_NAME] counter sale Danish DAULAT faisal je…" at bounding box center [216, 389] width 95 height 24
select select "2: Object"
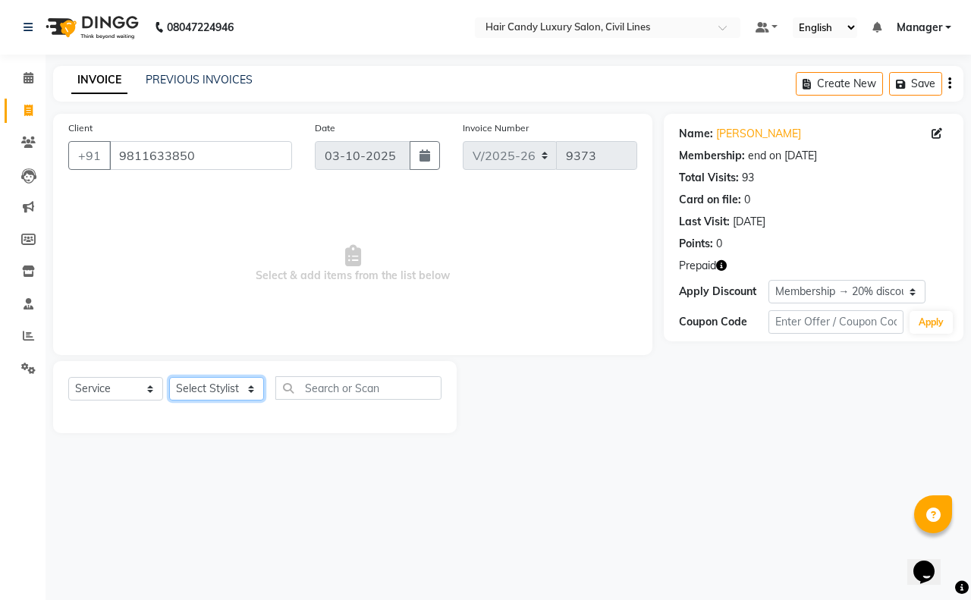
select select "47472"
click at [169, 377] on select "Select Stylist [PERSON_NAME] [PERSON_NAME] counter sale Danish DAULAT faisal je…" at bounding box center [216, 389] width 95 height 24
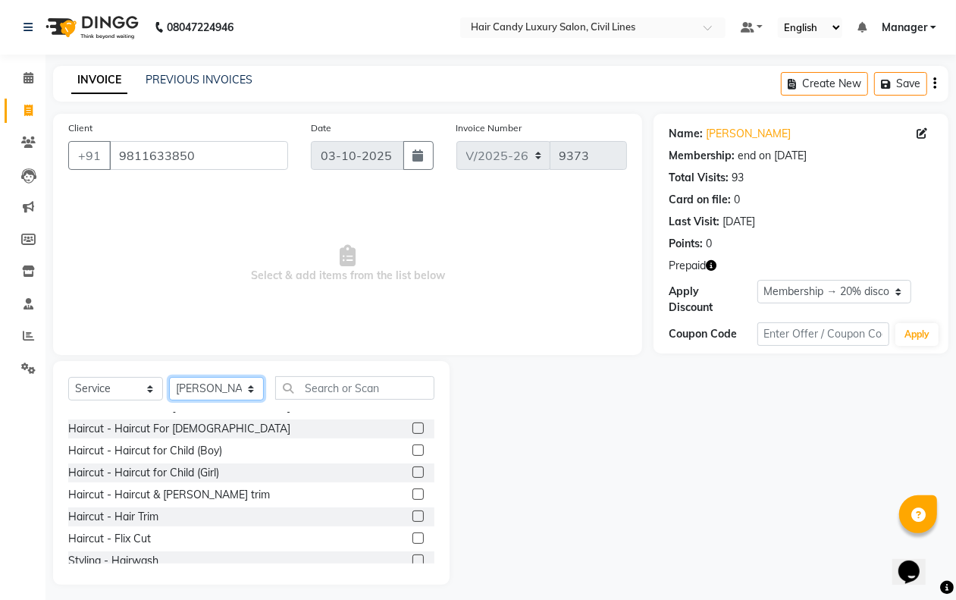
scroll to position [95, 0]
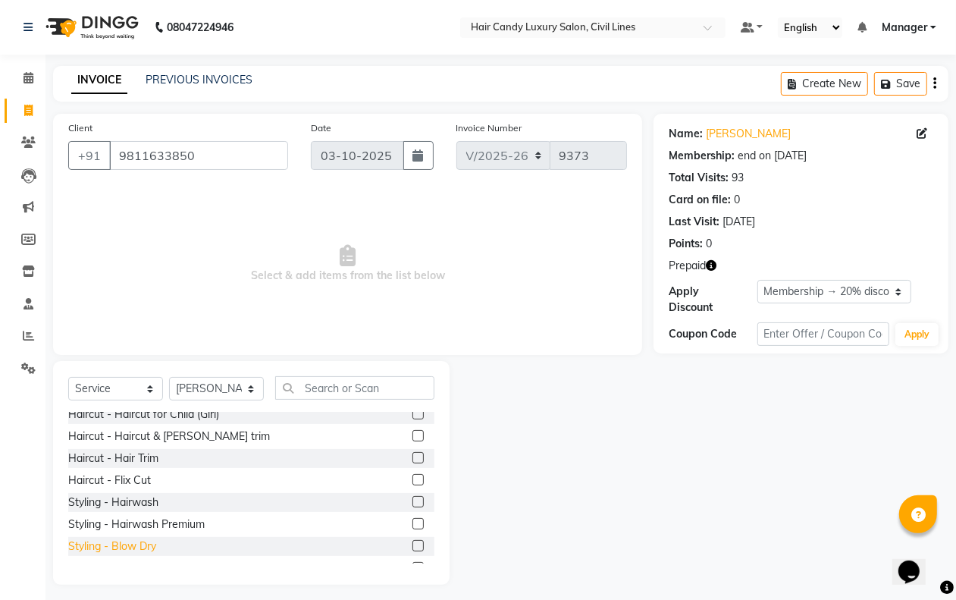
click at [134, 548] on div "Styling - Blow Dry" at bounding box center [112, 546] width 88 height 16
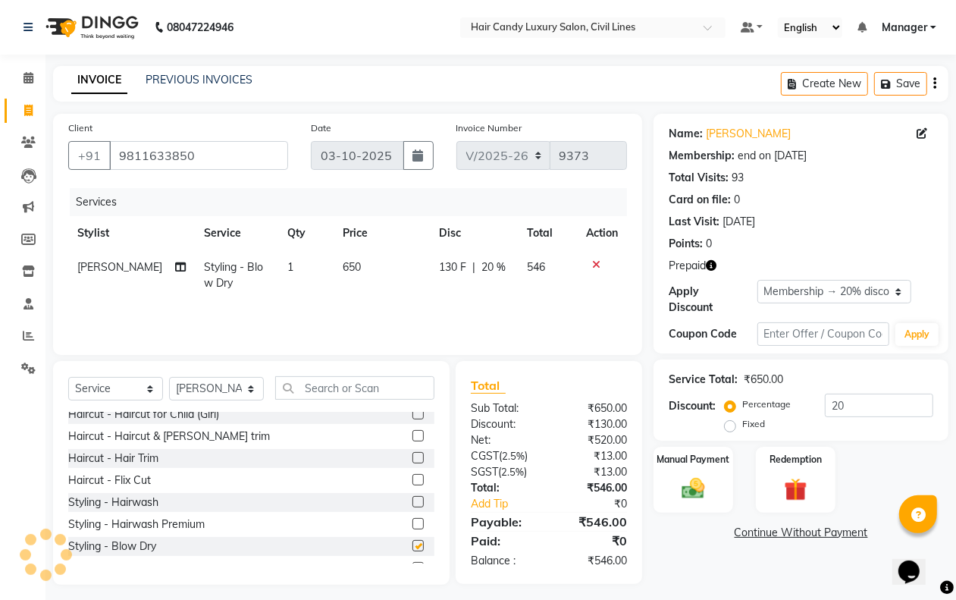
checkbox input "false"
click at [345, 262] on span "650" at bounding box center [353, 267] width 18 height 14
select select "47472"
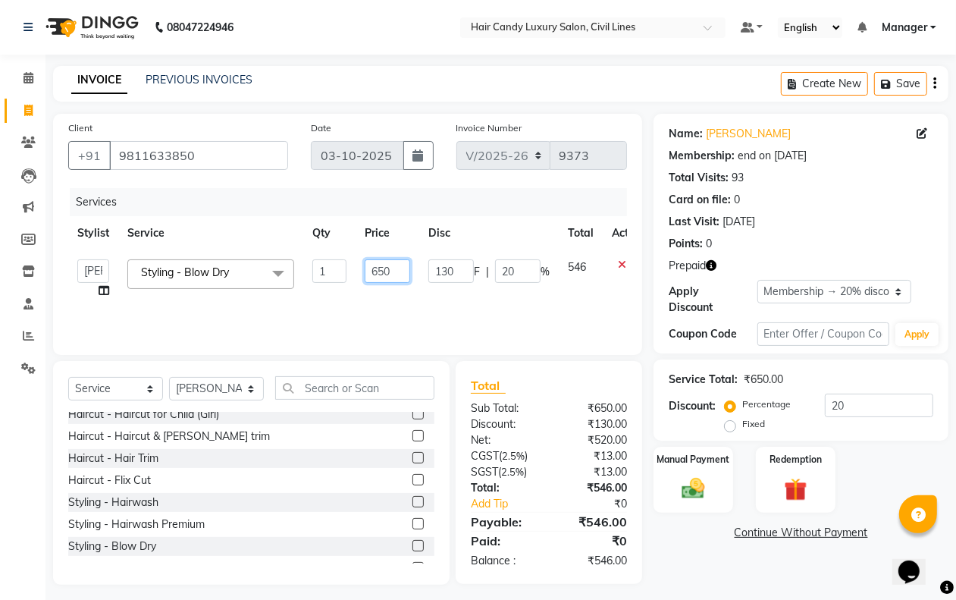
click at [394, 265] on input "650" at bounding box center [388, 271] width 46 height 24
type input "682"
click at [696, 542] on div "Name: [PERSON_NAME] Membership: end on [DATE] Total Visits: 93 Card on file: 0 …" at bounding box center [807, 349] width 306 height 471
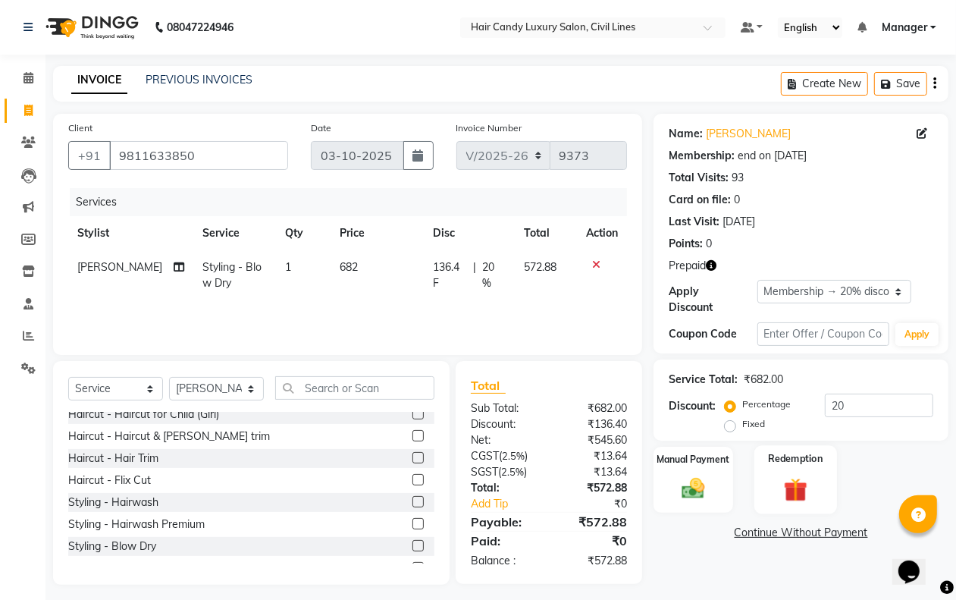
click at [798, 486] on img at bounding box center [796, 490] width 38 height 30
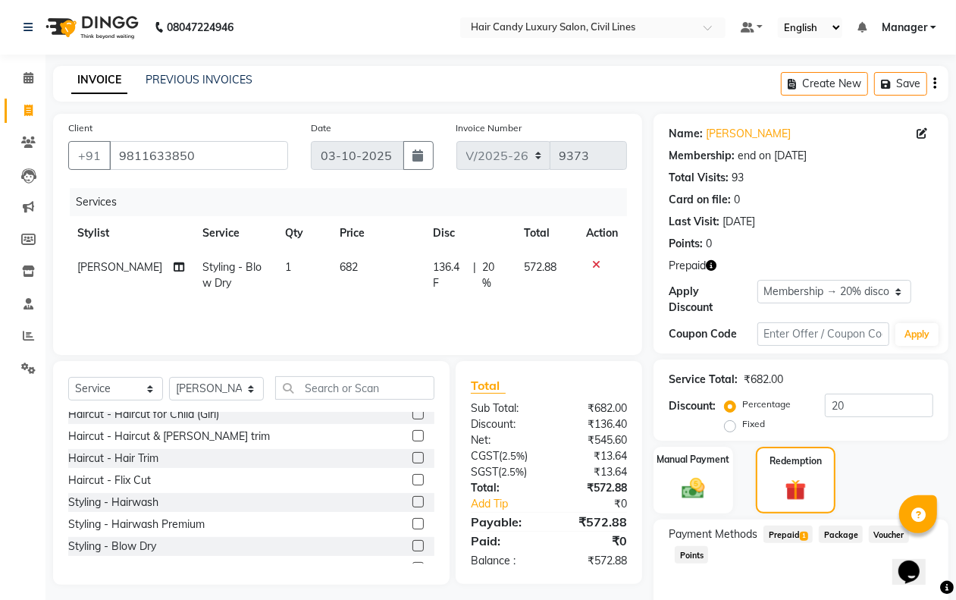
click at [789, 532] on span "Prepaid 1" at bounding box center [788, 534] width 49 height 17
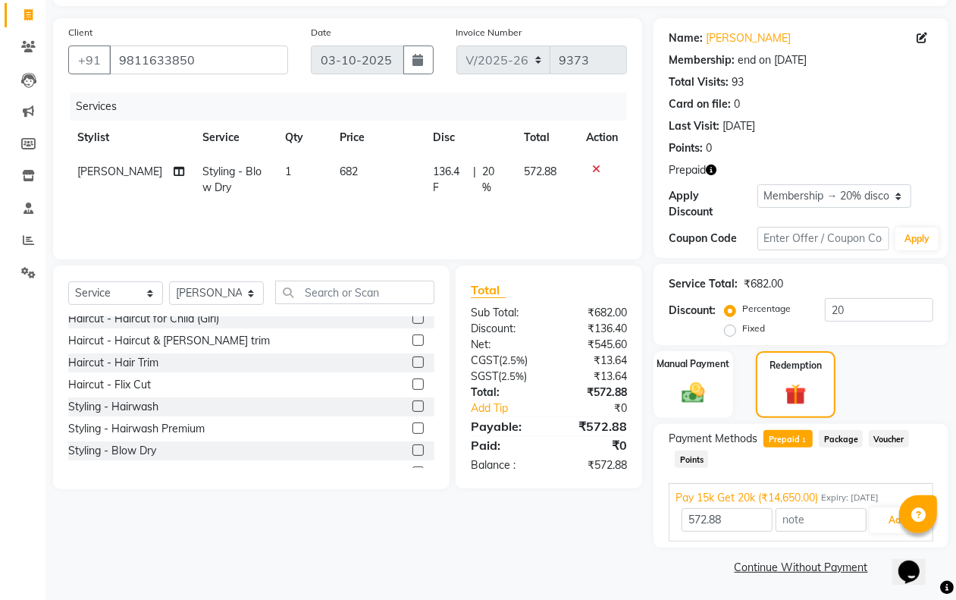
scroll to position [96, 0]
click at [893, 523] on button "Add" at bounding box center [897, 520] width 55 height 26
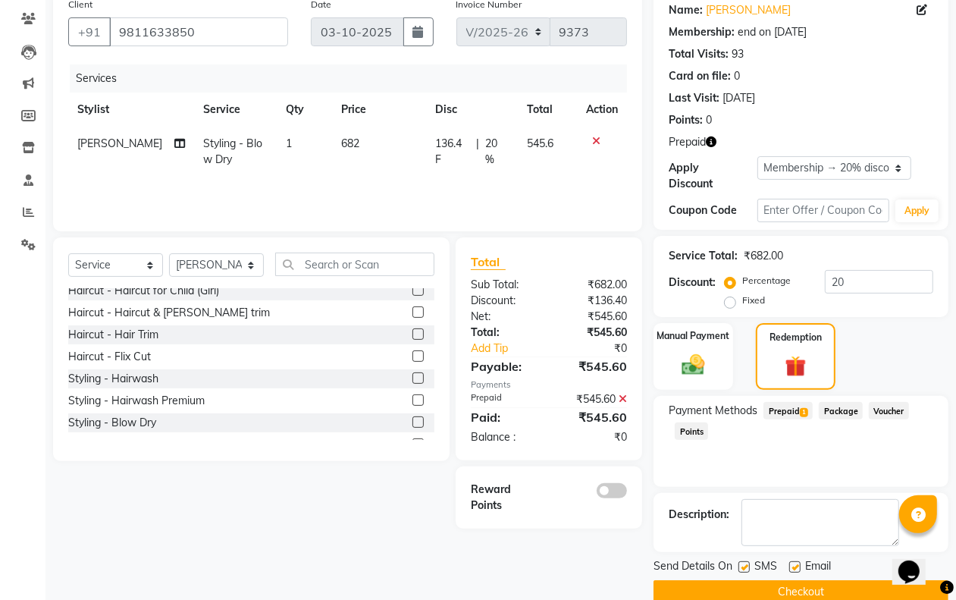
scroll to position [150, 0]
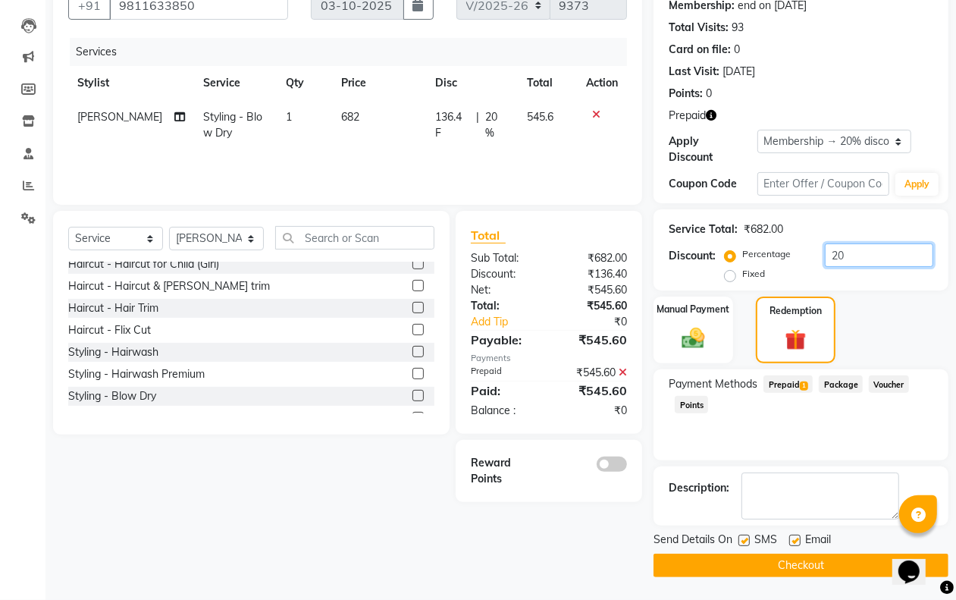
click at [876, 260] on input "20" at bounding box center [879, 255] width 108 height 24
drag, startPoint x: 874, startPoint y: 263, endPoint x: 866, endPoint y: 253, distance: 13.5
click at [870, 256] on input "20" at bounding box center [879, 255] width 108 height 24
click at [866, 253] on input "20" at bounding box center [879, 255] width 108 height 24
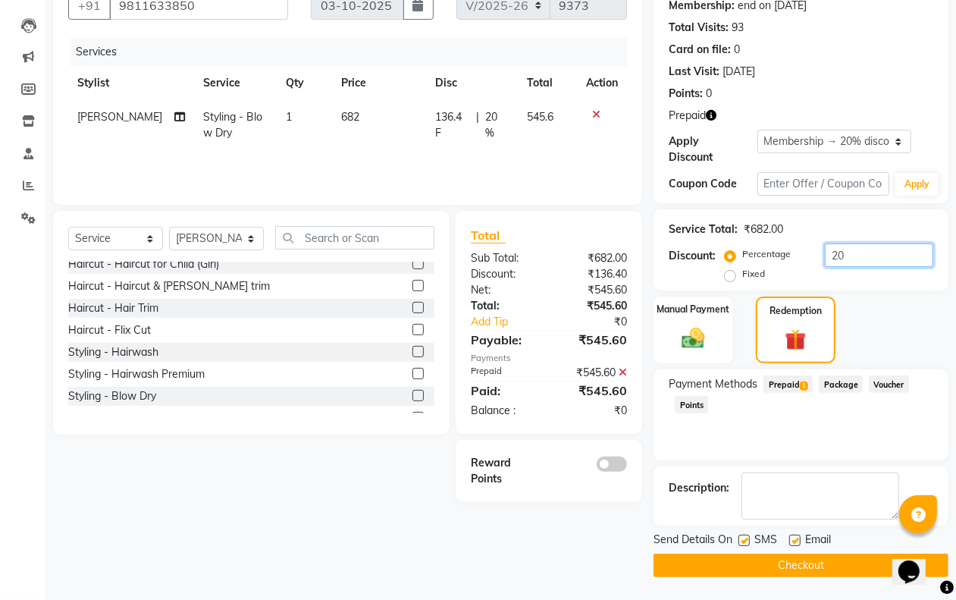
click at [866, 253] on input "20" at bounding box center [879, 255] width 108 height 24
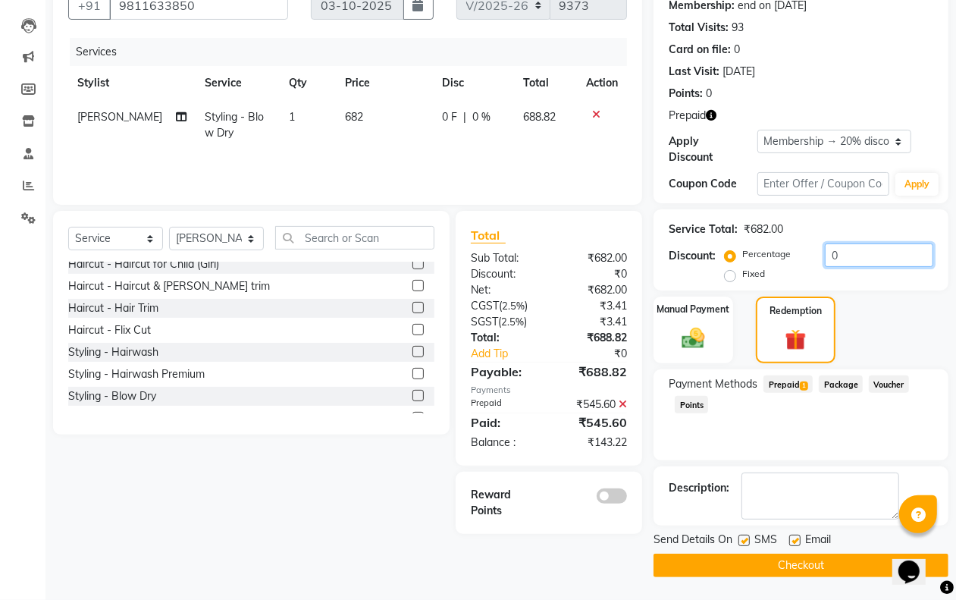
type input "0"
drag, startPoint x: 300, startPoint y: 548, endPoint x: 312, endPoint y: 535, distance: 17.2
click at [302, 547] on div "Client [PHONE_NUMBER] Date [DATE] Invoice Number V/2025 V/[PHONE_NUMBER] Servic…" at bounding box center [348, 271] width 612 height 614
click at [622, 400] on icon at bounding box center [623, 404] width 8 height 11
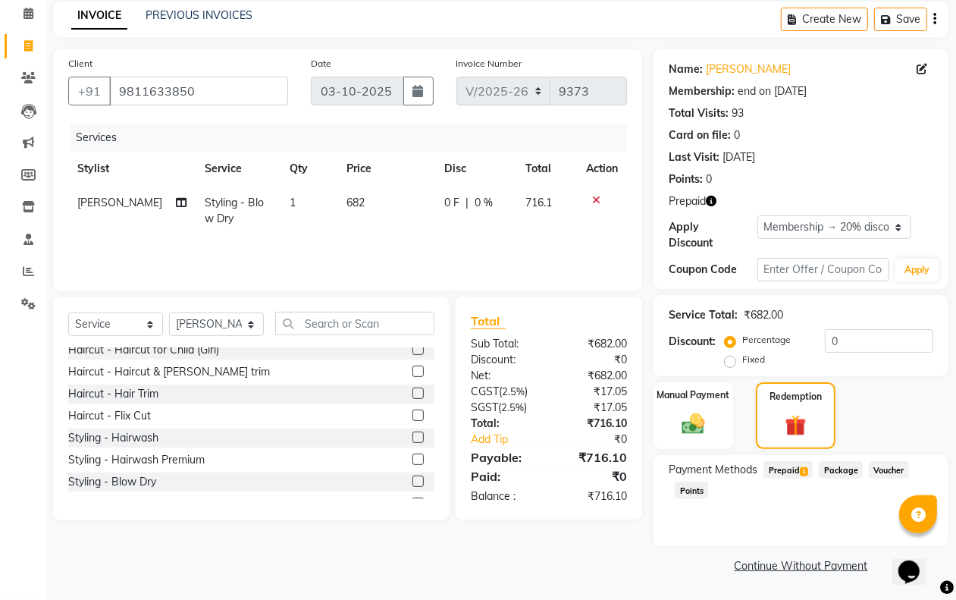
scroll to position [64, 0]
click at [783, 464] on span "Prepaid 1" at bounding box center [788, 469] width 49 height 17
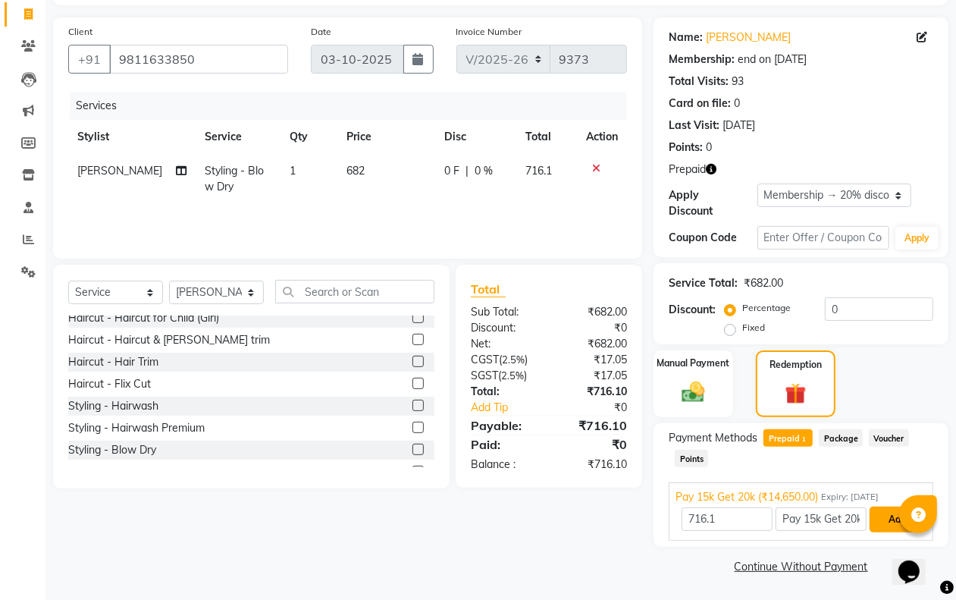
click at [884, 516] on button "Add" at bounding box center [897, 520] width 55 height 26
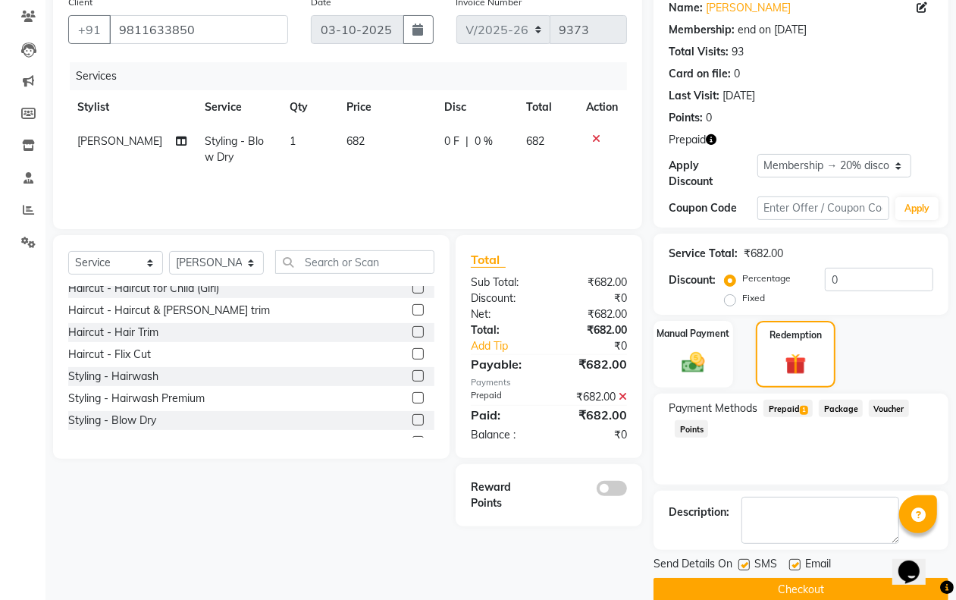
scroll to position [150, 0]
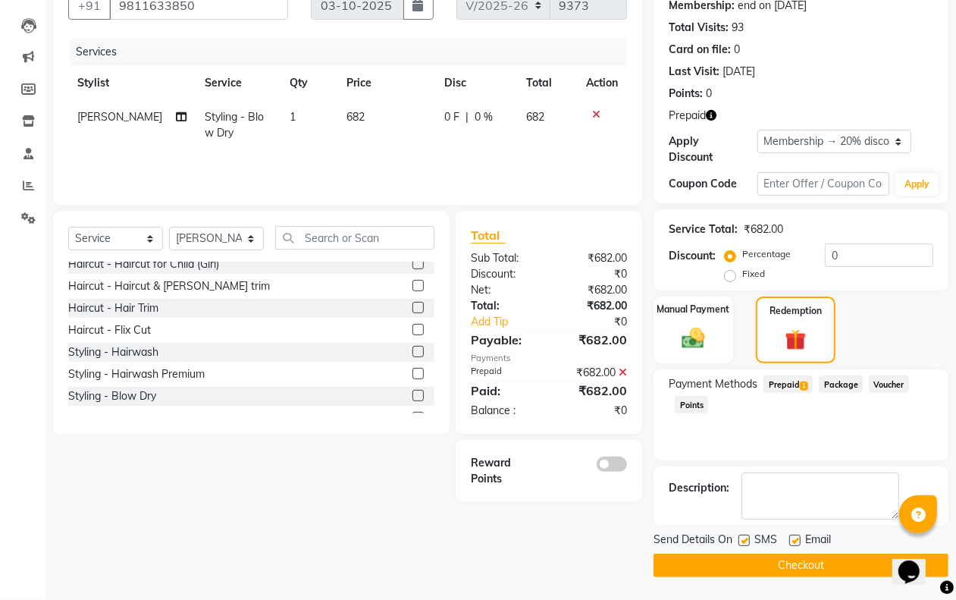
click at [760, 567] on button "Checkout" at bounding box center [801, 566] width 295 height 24
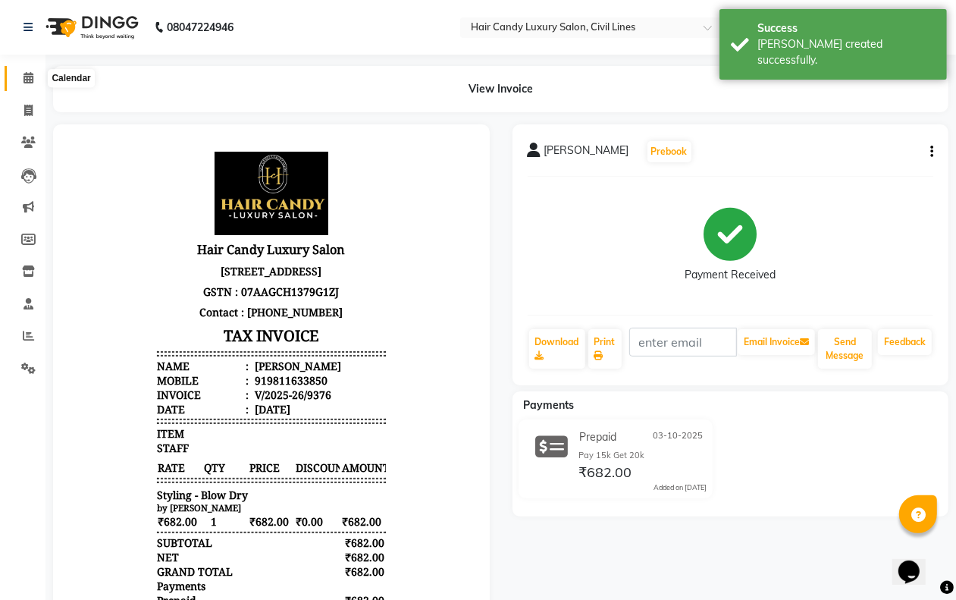
drag, startPoint x: 24, startPoint y: 80, endPoint x: 84, endPoint y: 9, distance: 92.5
click at [24, 80] on icon at bounding box center [29, 77] width 10 height 11
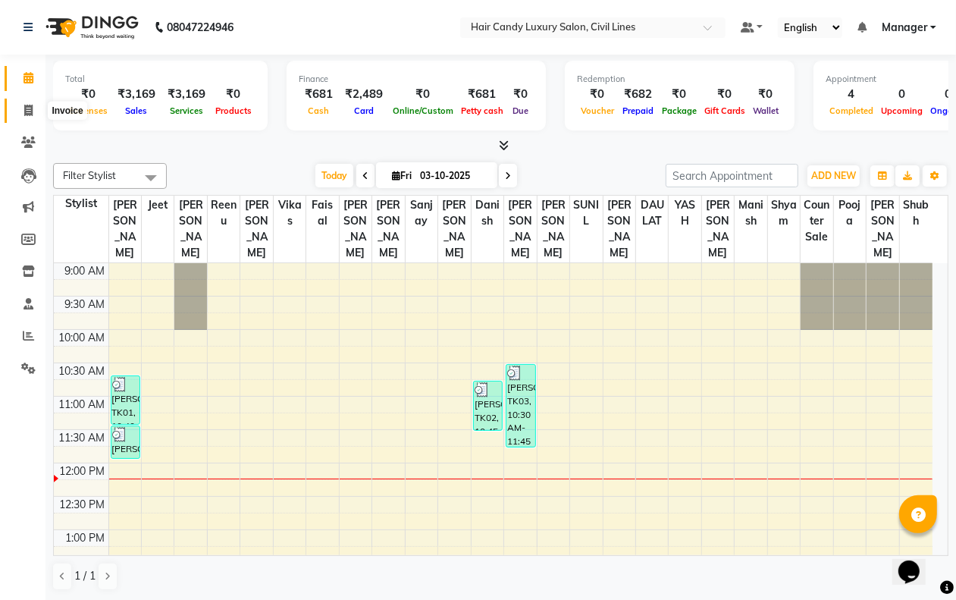
click at [27, 110] on icon at bounding box center [28, 110] width 8 height 11
select select "service"
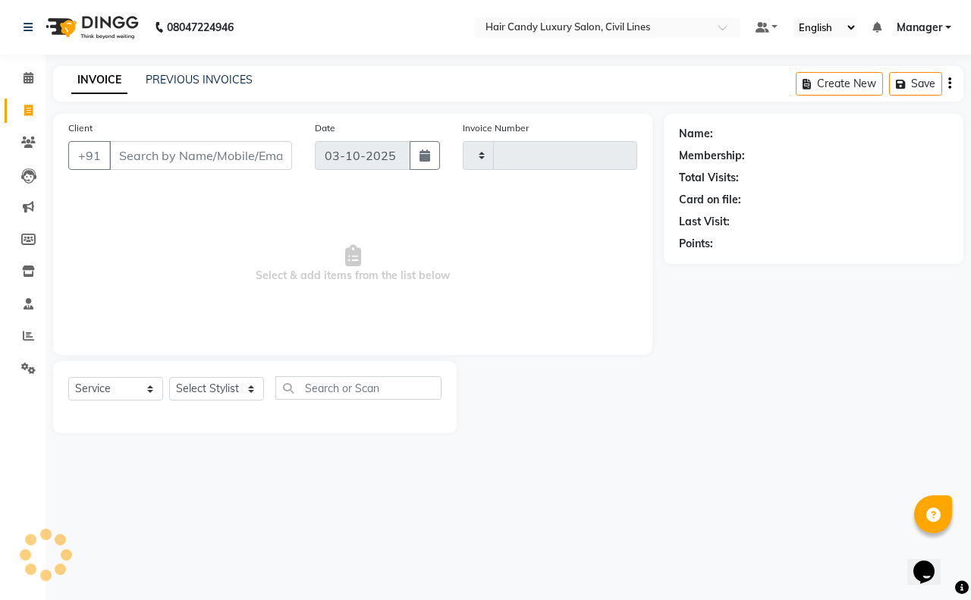
type input "9379"
select select "6308"
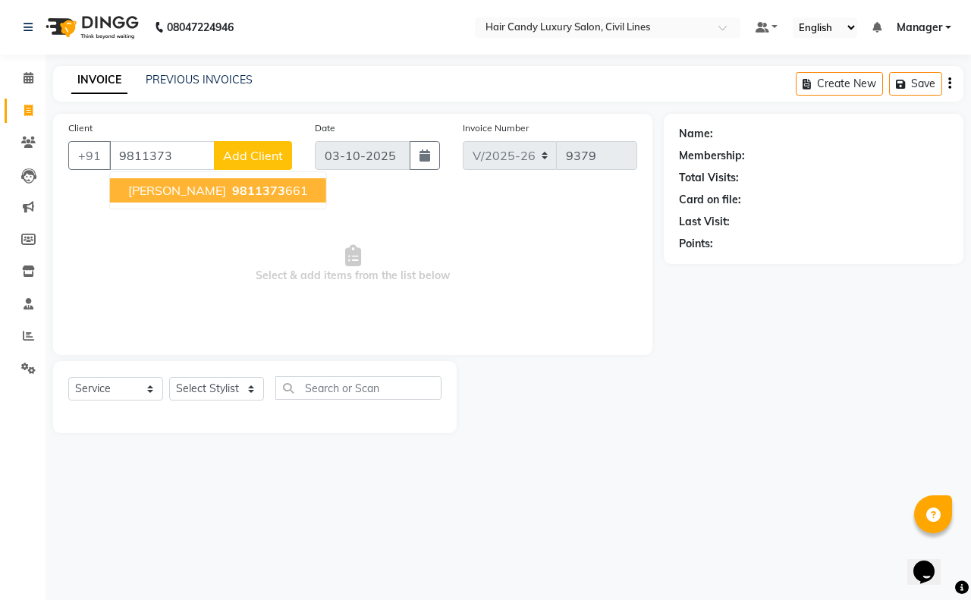
click at [232, 190] on span "9811373" at bounding box center [258, 190] width 53 height 15
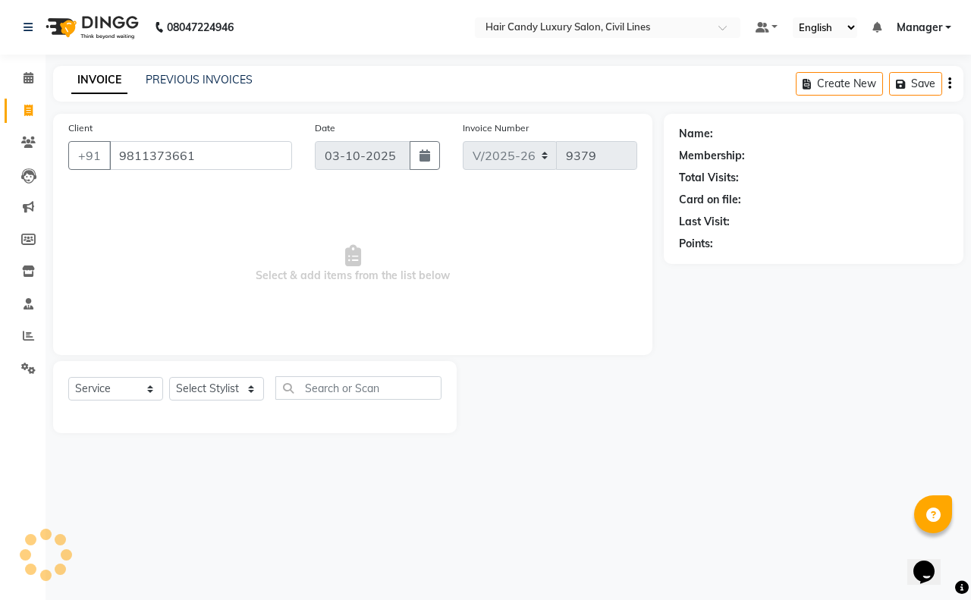
type input "9811373661"
select select "1: Object"
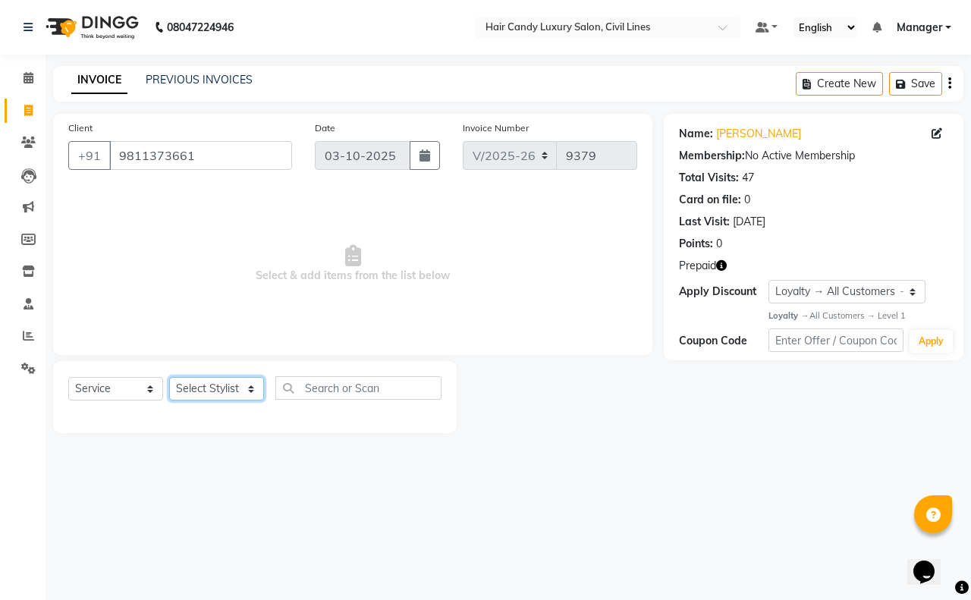
click at [196, 383] on select "Select Stylist [PERSON_NAME] [PERSON_NAME] counter sale Danish DAULAT faisal je…" at bounding box center [216, 389] width 95 height 24
select select "47499"
click at [169, 377] on select "Select Stylist [PERSON_NAME] [PERSON_NAME] counter sale Danish DAULAT faisal je…" at bounding box center [216, 389] width 95 height 24
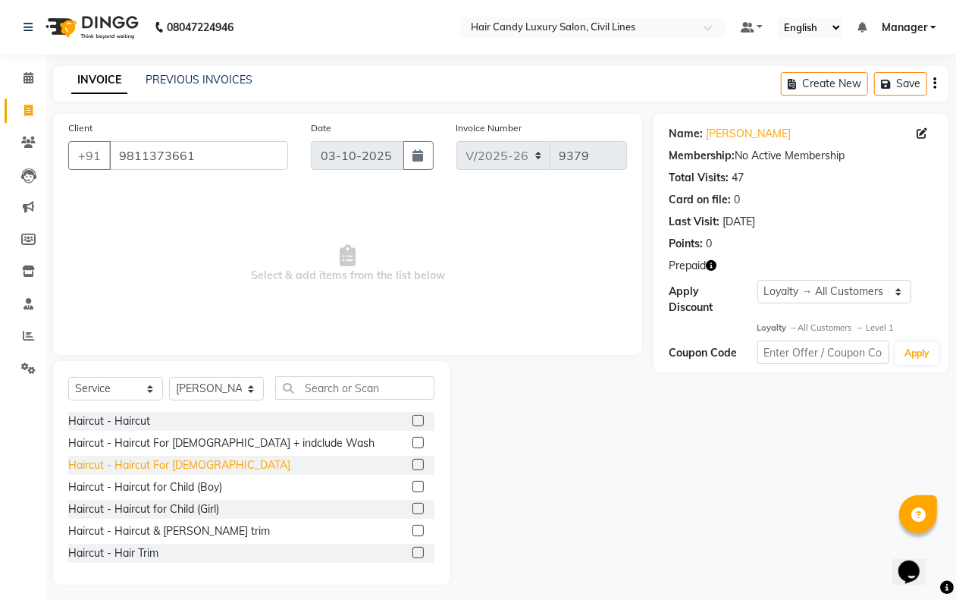
click at [176, 466] on div "Haircut - Haircut For [DEMOGRAPHIC_DATA]" at bounding box center [179, 465] width 222 height 16
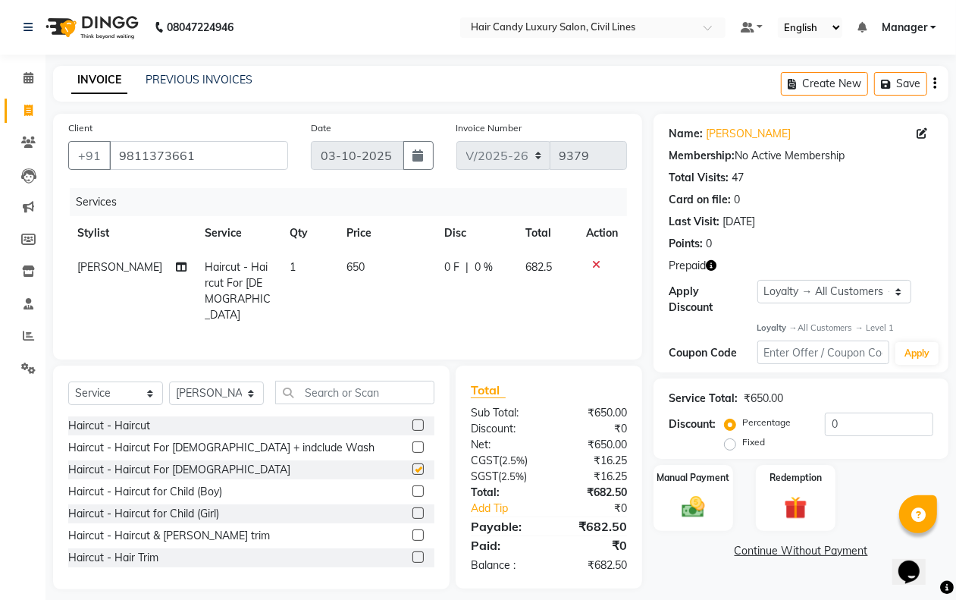
checkbox input "false"
click at [347, 262] on span "650" at bounding box center [356, 267] width 18 height 14
select select "47499"
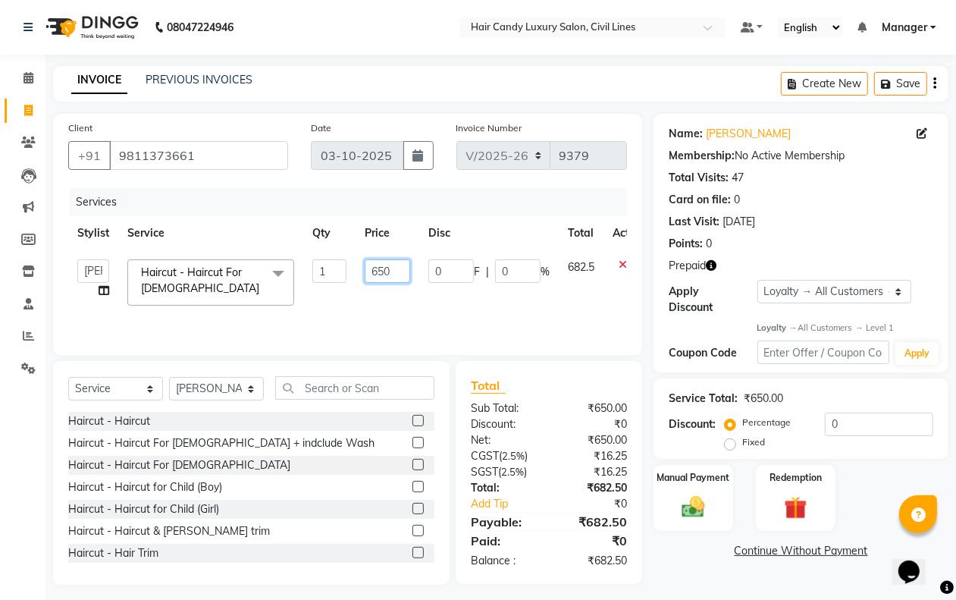
click at [396, 269] on input "650" at bounding box center [388, 271] width 46 height 24
click at [397, 269] on input "650" at bounding box center [388, 271] width 46 height 24
type input "682"
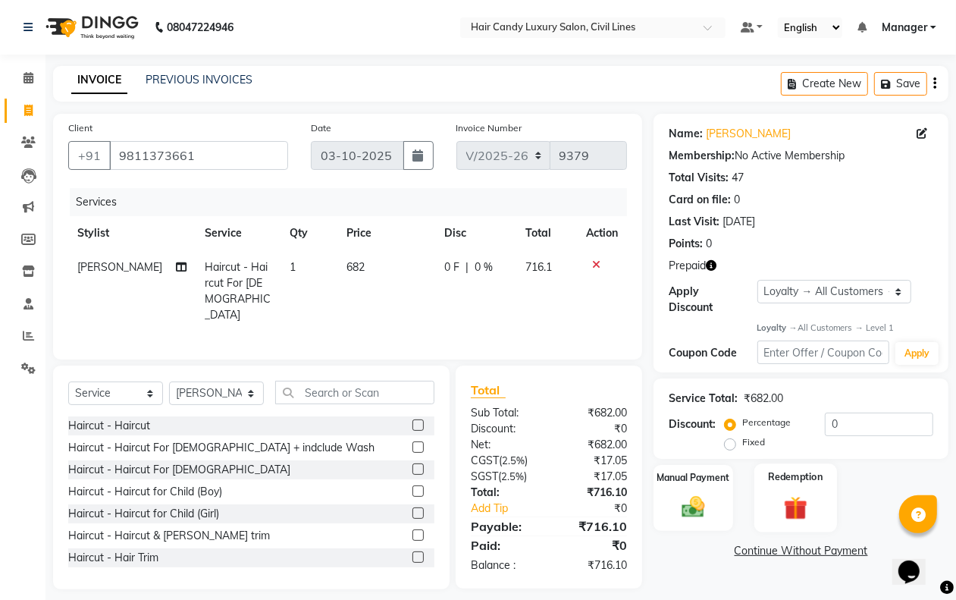
click at [767, 502] on div "Redemption" at bounding box center [796, 498] width 83 height 69
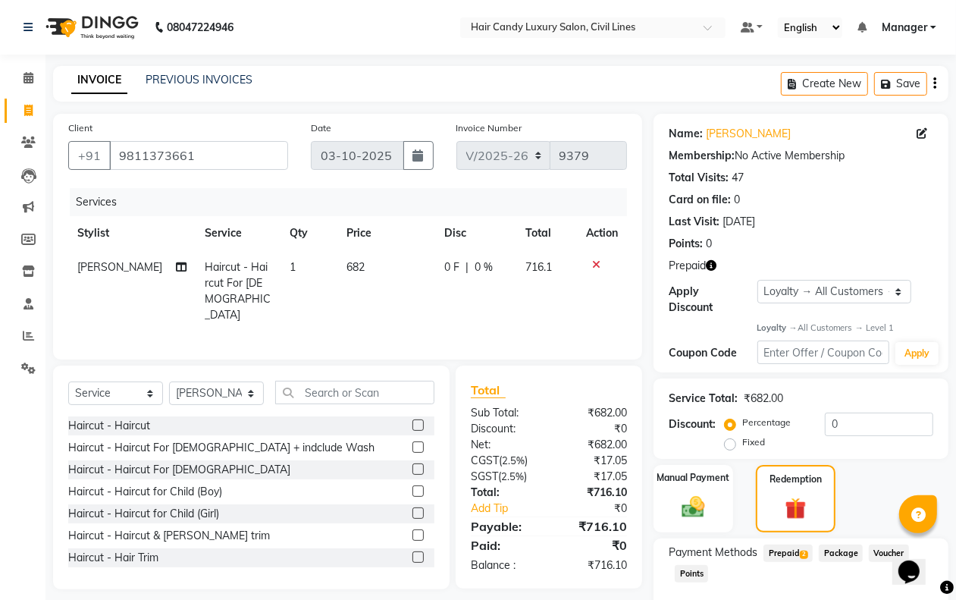
click at [787, 551] on span "Prepaid 2" at bounding box center [788, 552] width 49 height 17
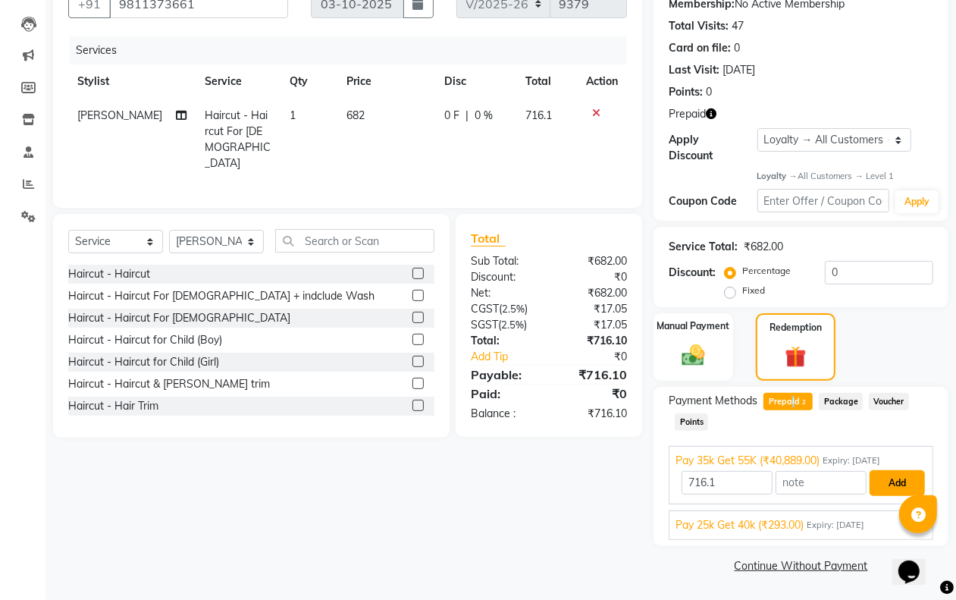
click at [891, 486] on button "Add" at bounding box center [897, 483] width 55 height 26
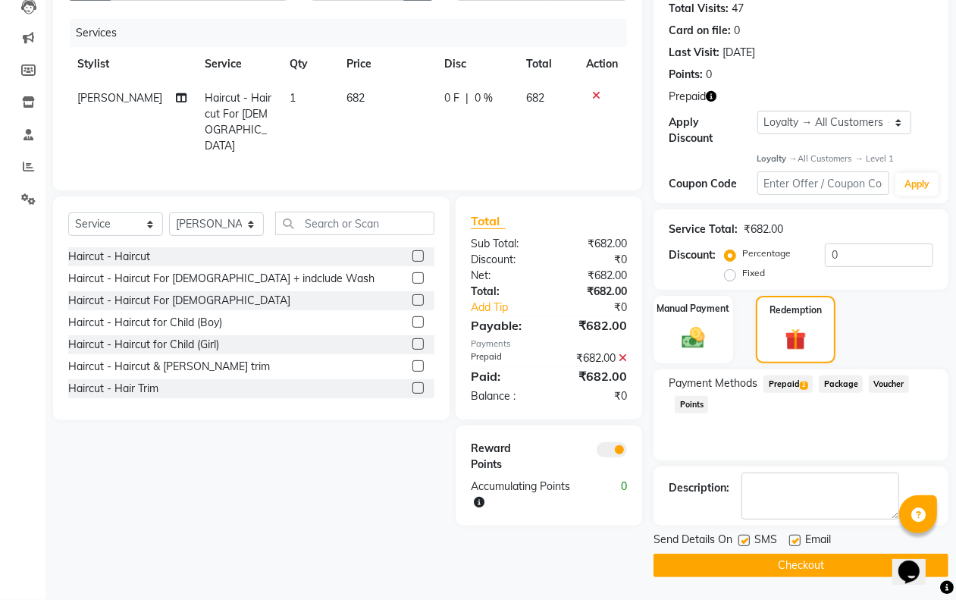
click at [623, 442] on span at bounding box center [612, 449] width 30 height 15
click at [627, 452] on input "checkbox" at bounding box center [627, 452] width 0 height 0
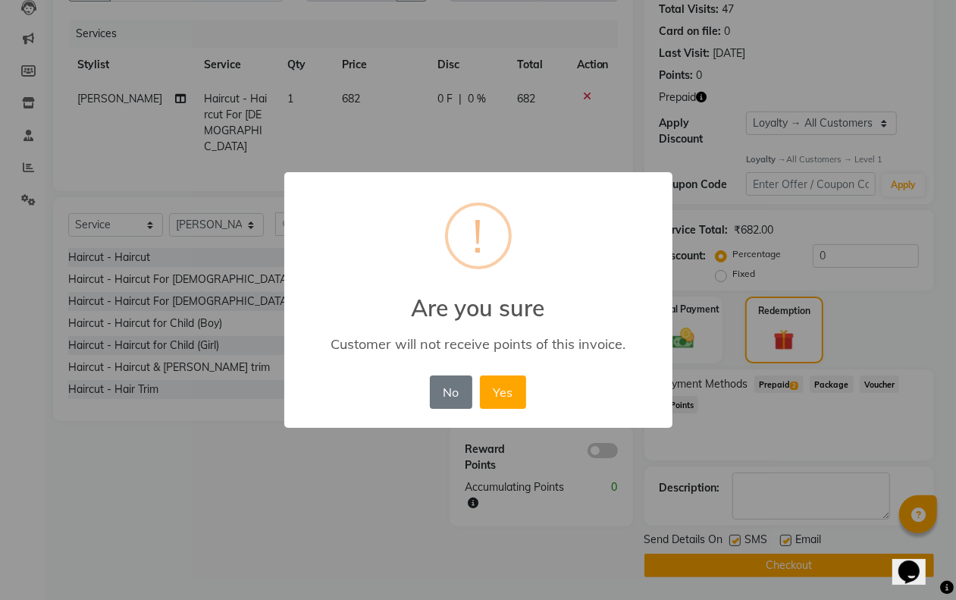
scroll to position [157, 0]
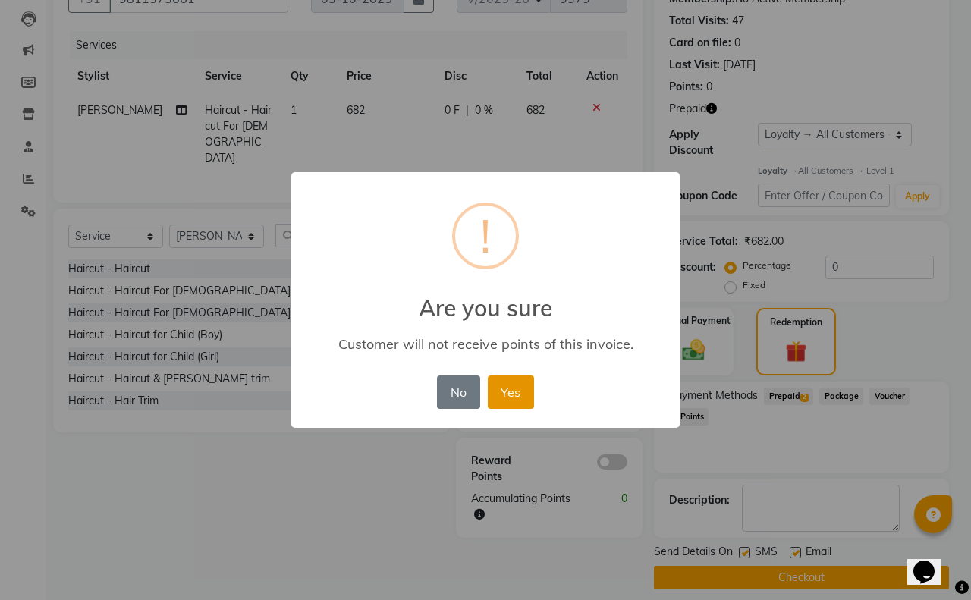
click at [510, 388] on button "Yes" at bounding box center [511, 391] width 46 height 33
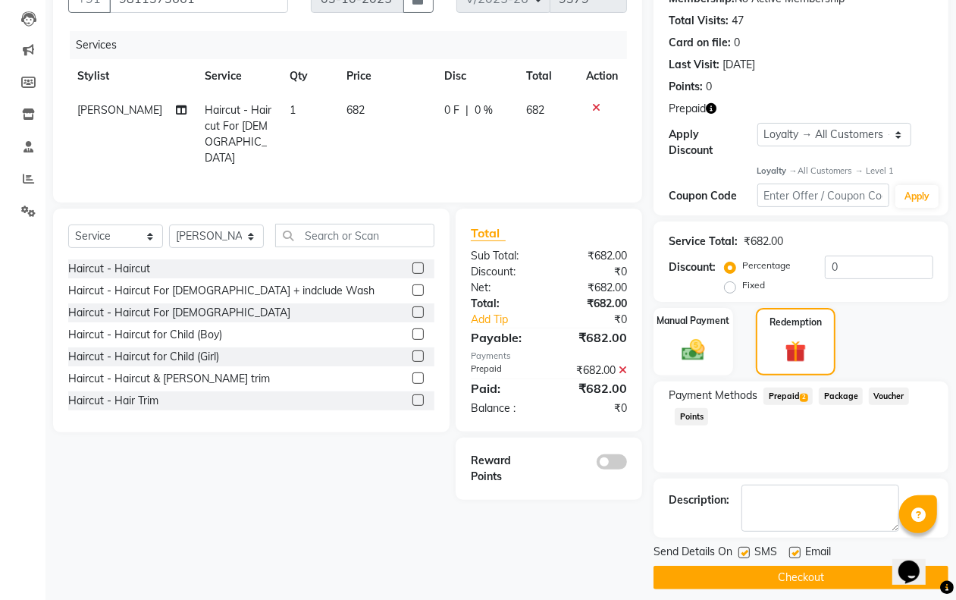
click at [736, 570] on button "Checkout" at bounding box center [801, 578] width 295 height 24
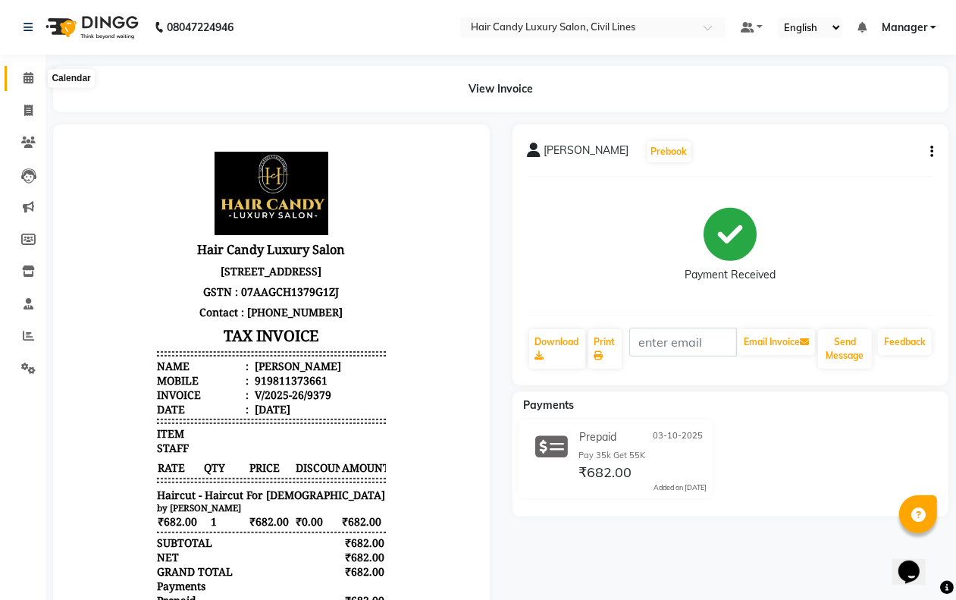
click at [29, 77] on icon at bounding box center [29, 77] width 10 height 11
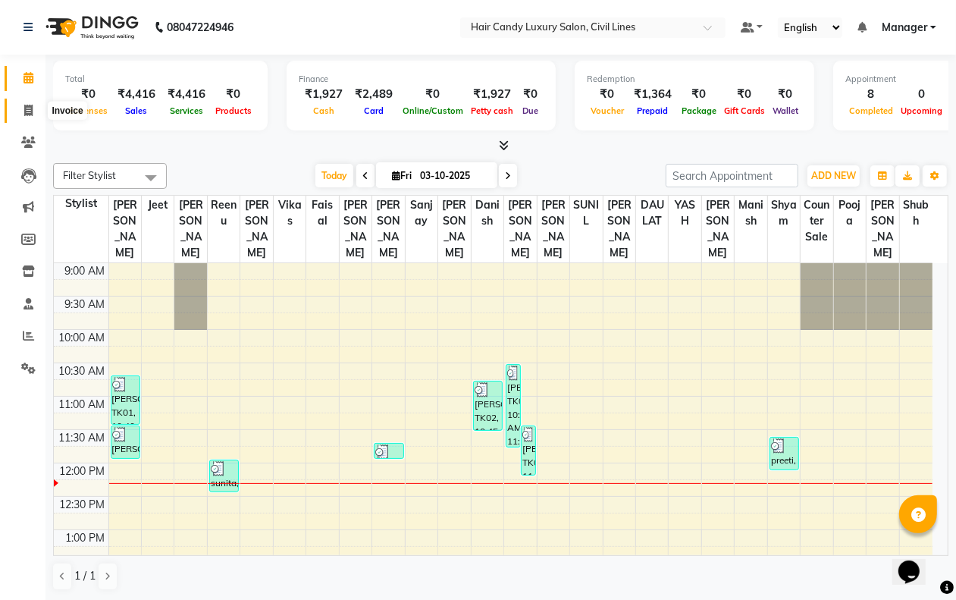
click at [24, 111] on icon at bounding box center [28, 110] width 8 height 11
select select "service"
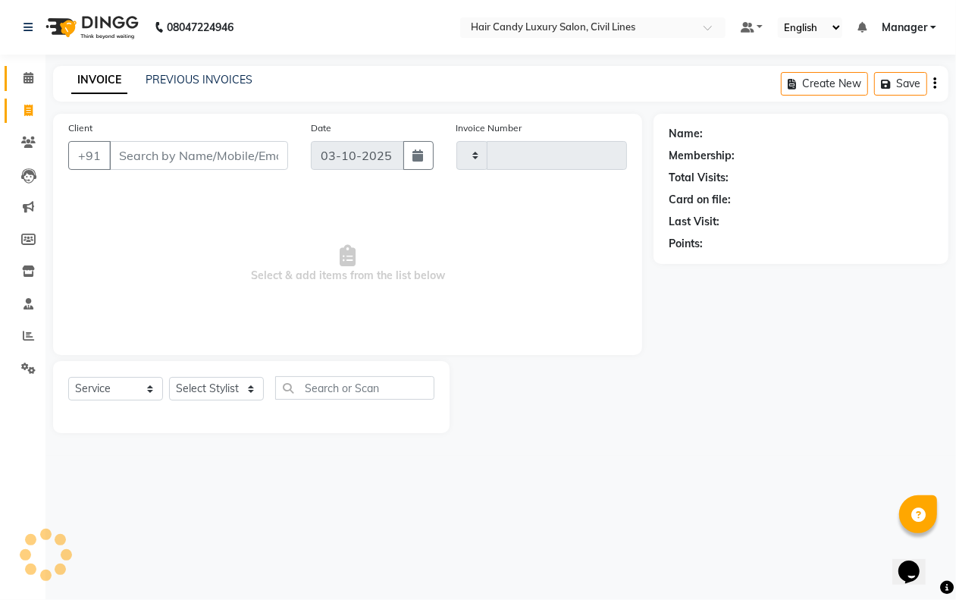
type input "9380"
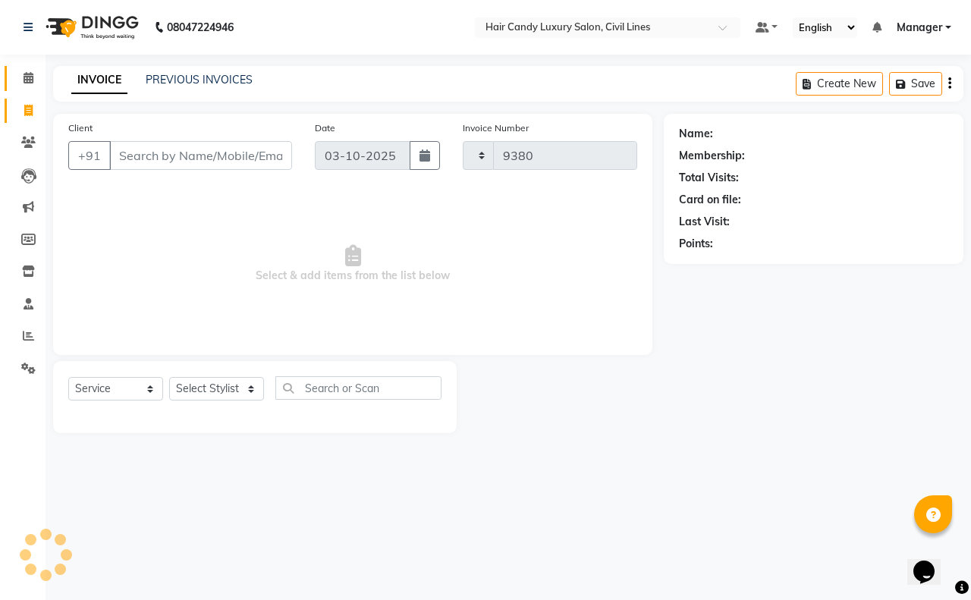
select select "6308"
click at [25, 84] on span at bounding box center [28, 78] width 27 height 17
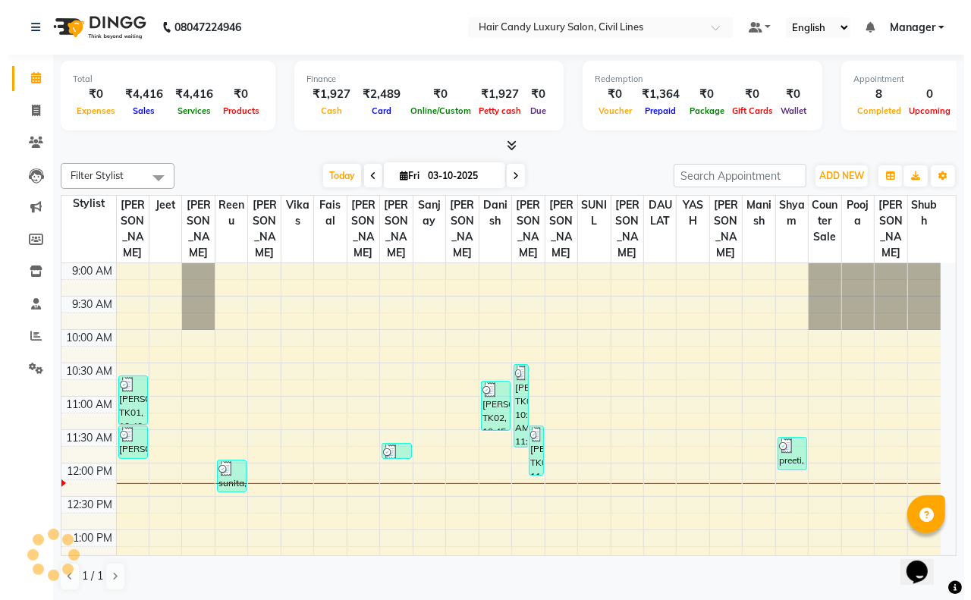
scroll to position [202, 0]
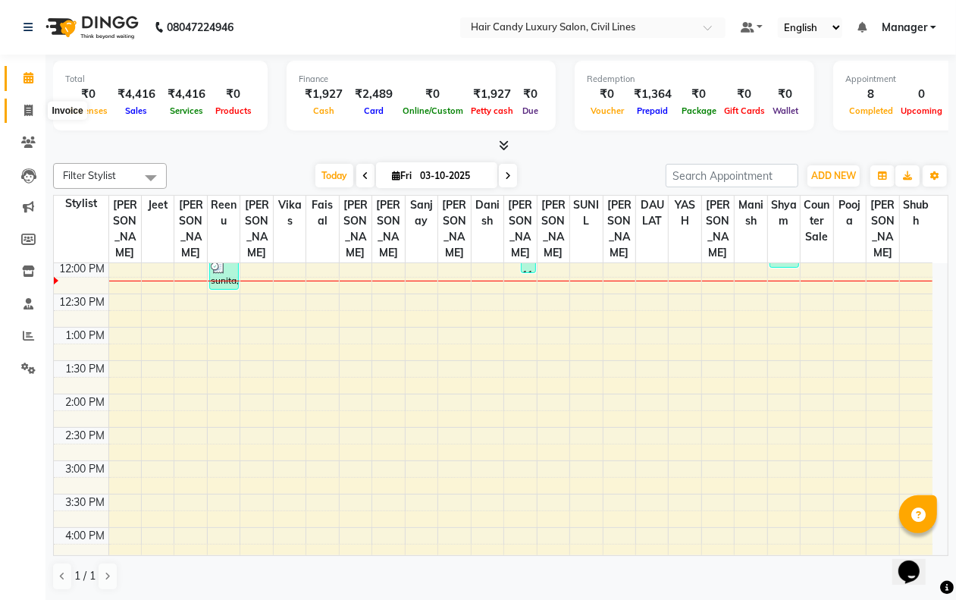
click at [27, 110] on icon at bounding box center [28, 110] width 8 height 11
select select "6308"
select select "service"
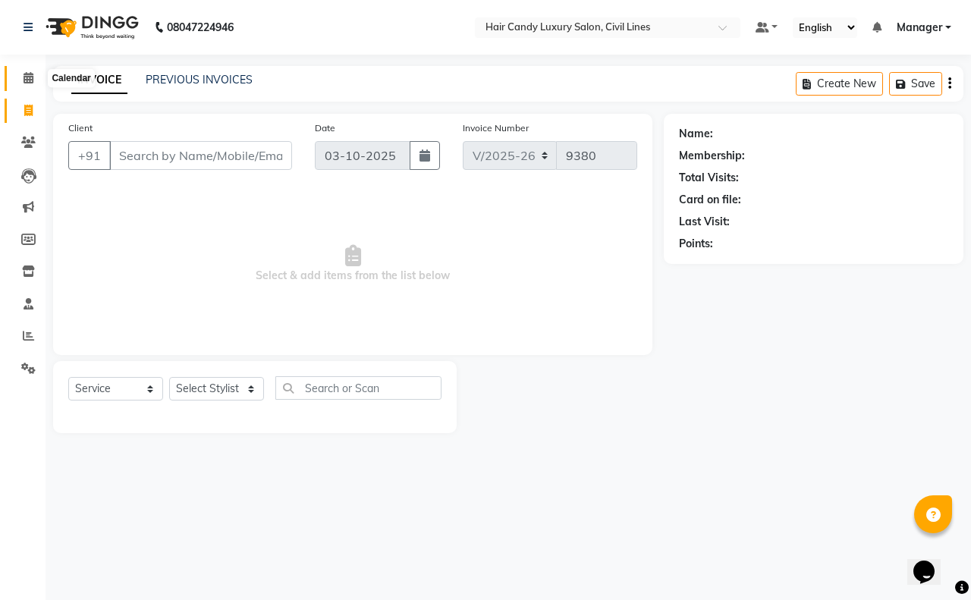
click at [29, 86] on span at bounding box center [28, 78] width 27 height 17
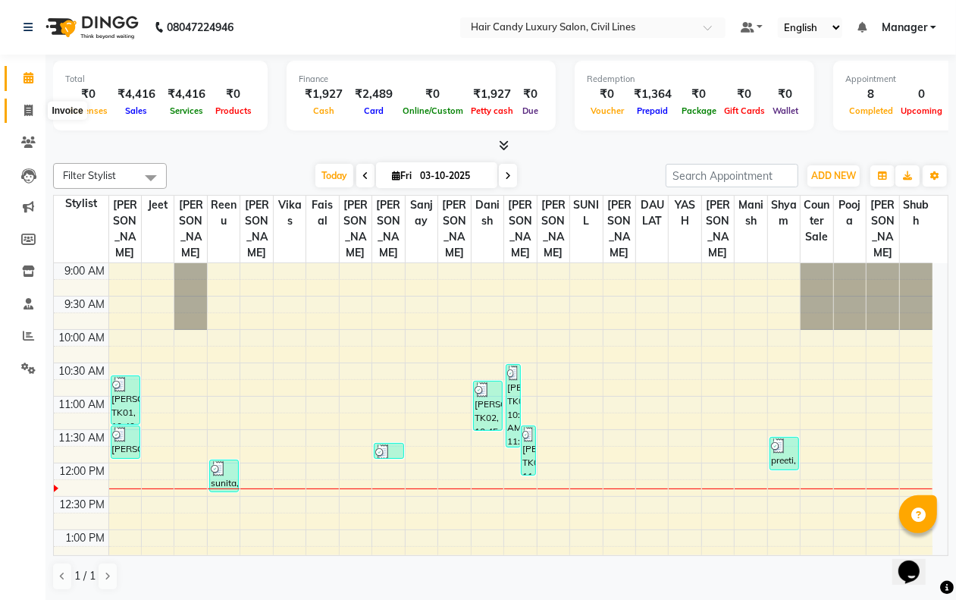
click at [30, 111] on icon at bounding box center [28, 110] width 8 height 11
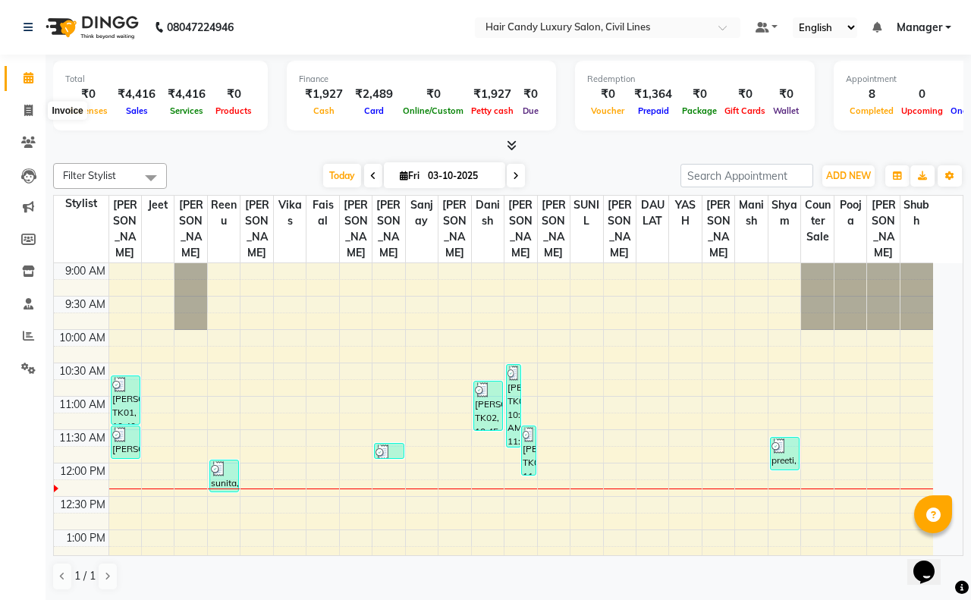
select select "service"
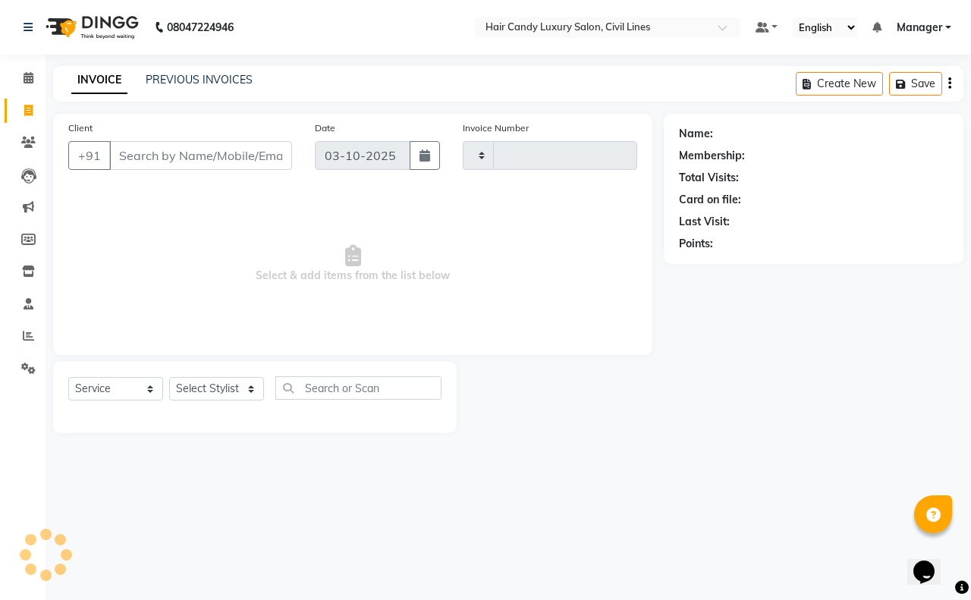
type input "9380"
select select "6308"
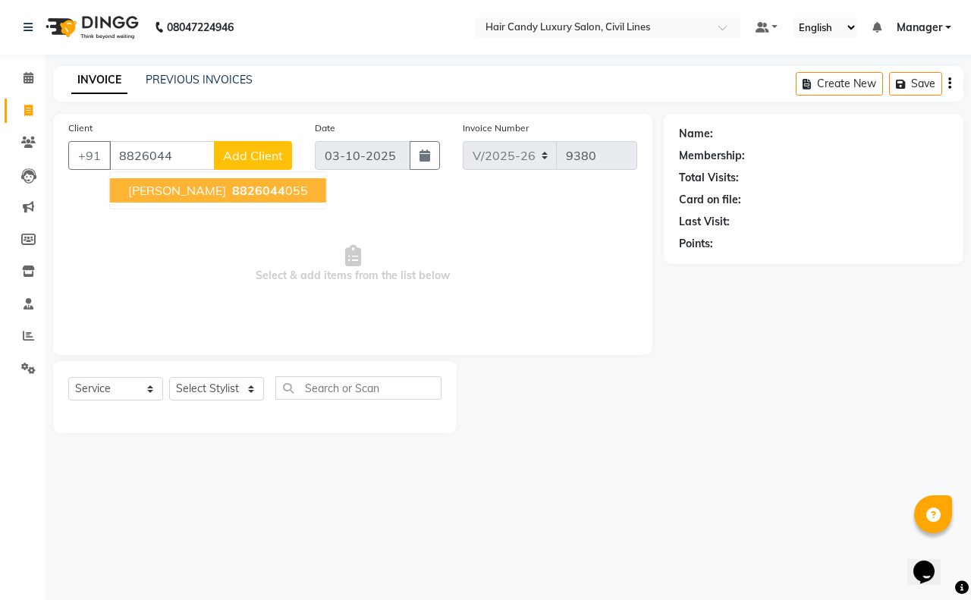
click at [230, 198] on button "[PERSON_NAME] 8826044 055" at bounding box center [218, 190] width 216 height 24
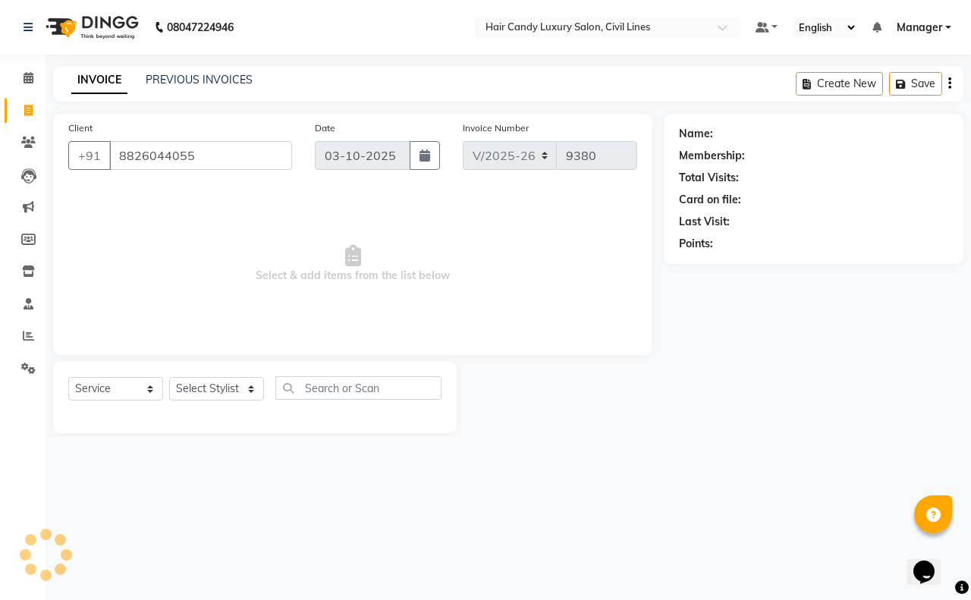
type input "8826044055"
select select "1: Object"
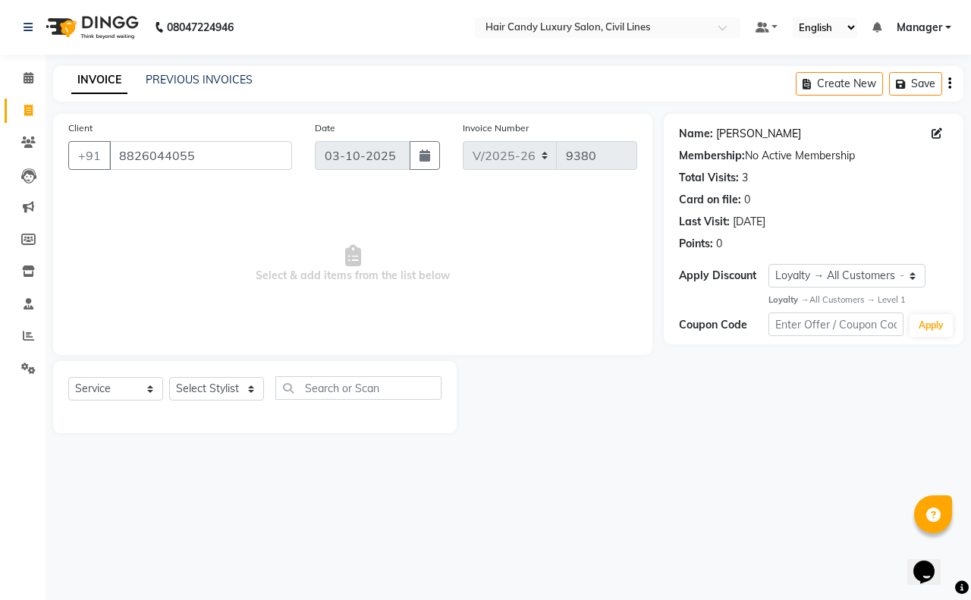
click at [763, 130] on link "[PERSON_NAME]" at bounding box center [758, 134] width 85 height 16
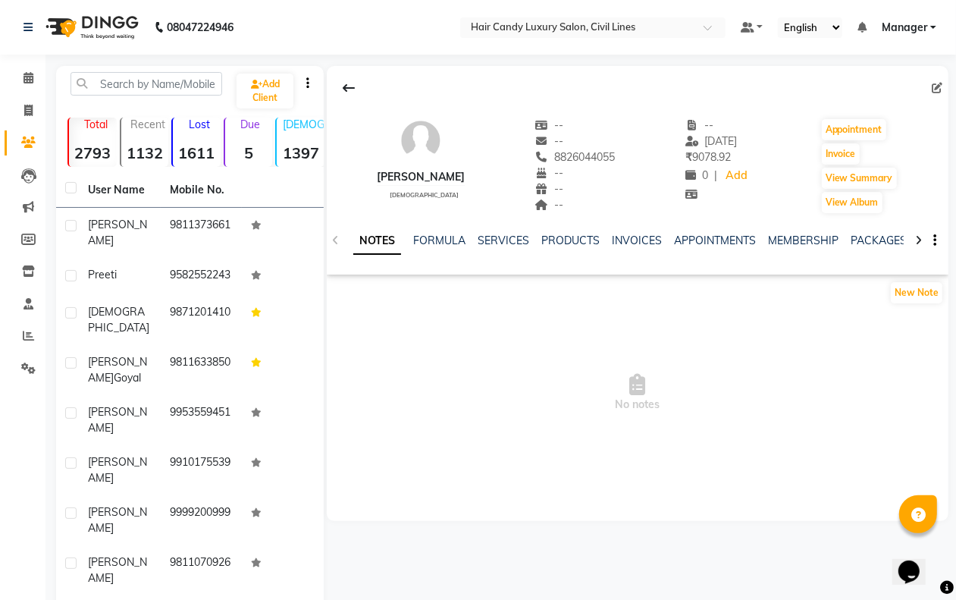
click at [513, 247] on div "SERVICES" at bounding box center [504, 241] width 52 height 16
click at [505, 237] on link "SERVICES" at bounding box center [504, 241] width 52 height 14
